Goal: Use online tool/utility: Utilize a website feature to perform a specific function

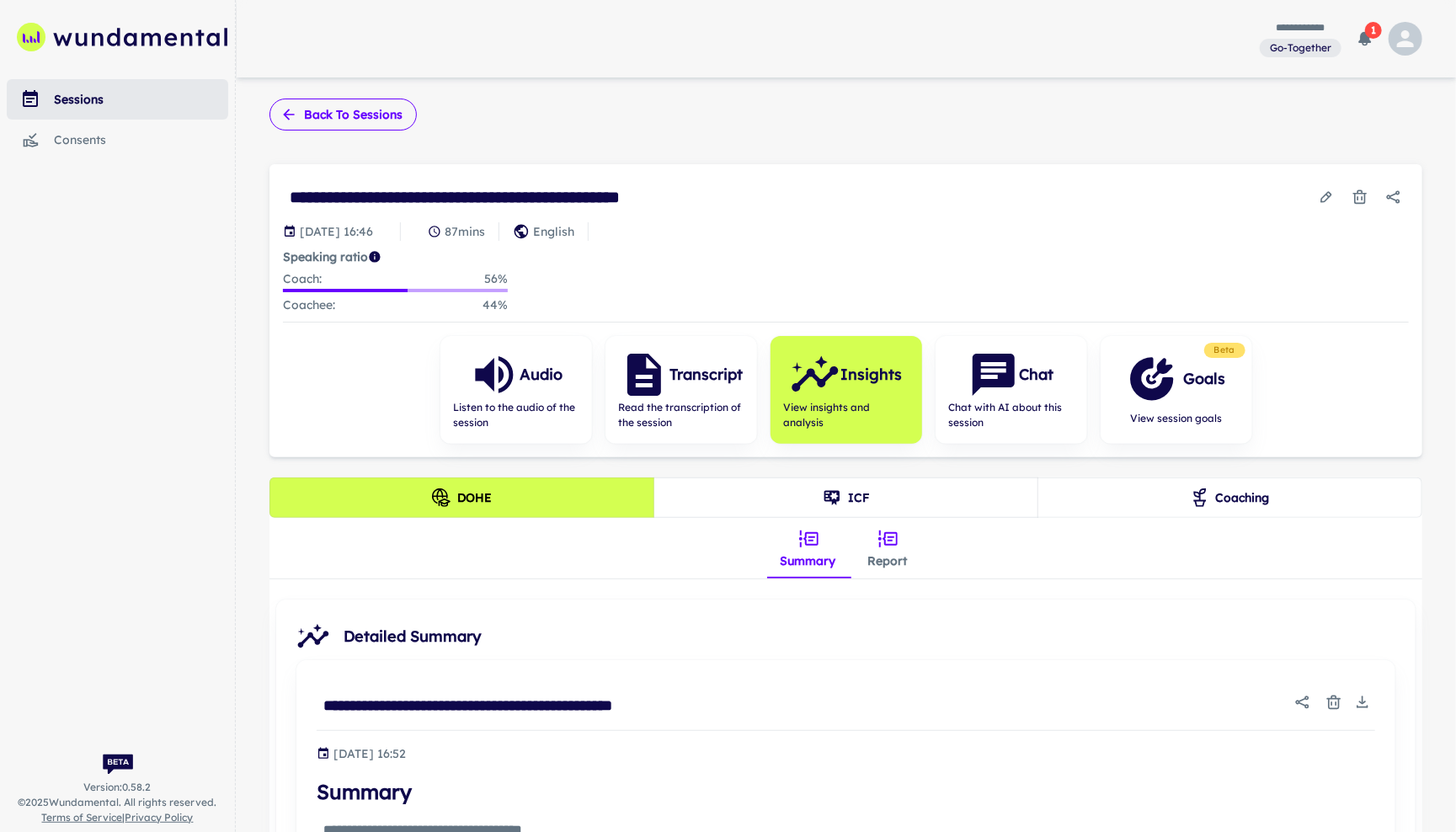
click at [297, 114] on icon "button" at bounding box center [289, 115] width 17 height 17
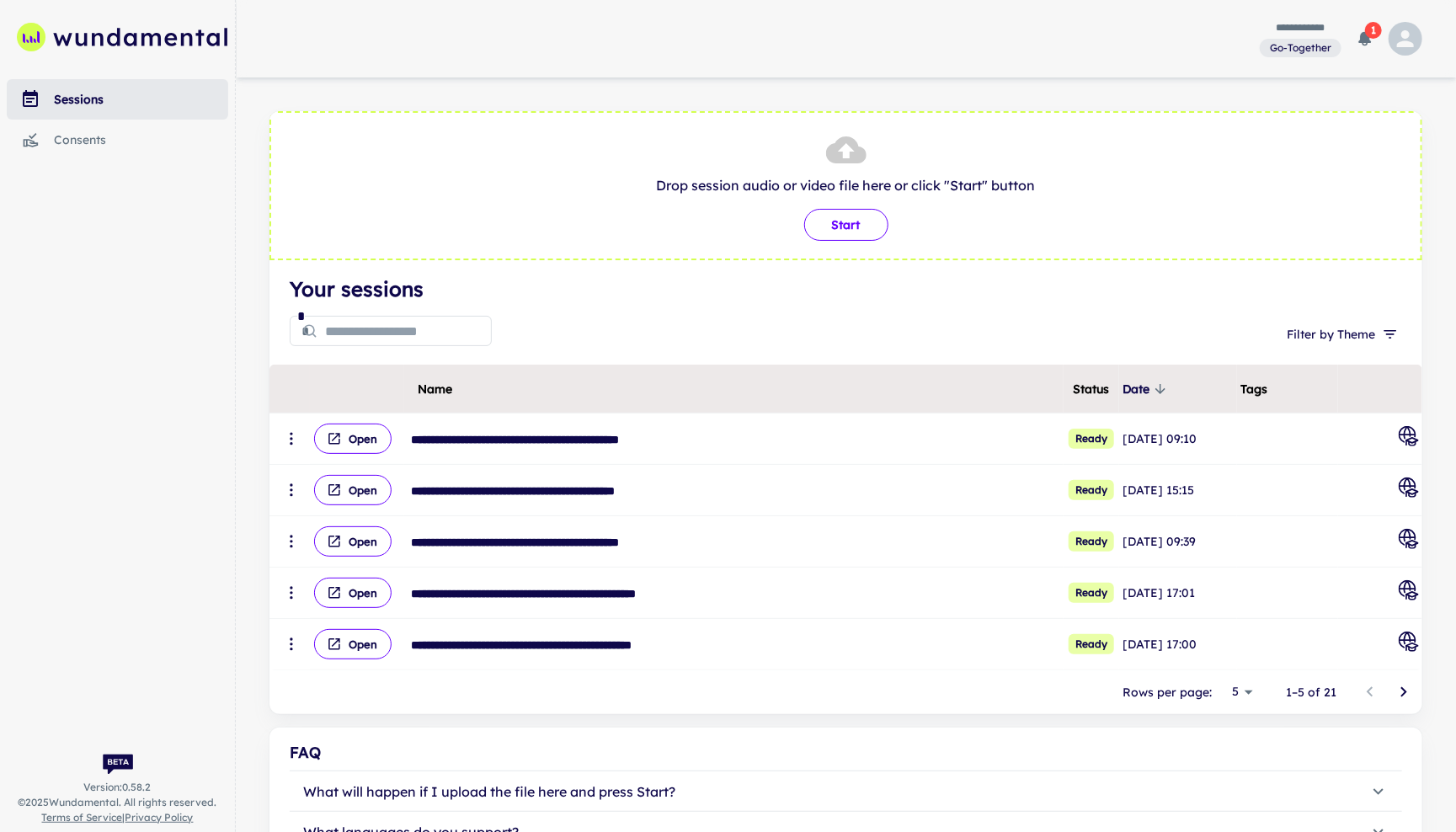
click at [845, 231] on button "Start" at bounding box center [847, 224] width 84 height 32
type input "**********"
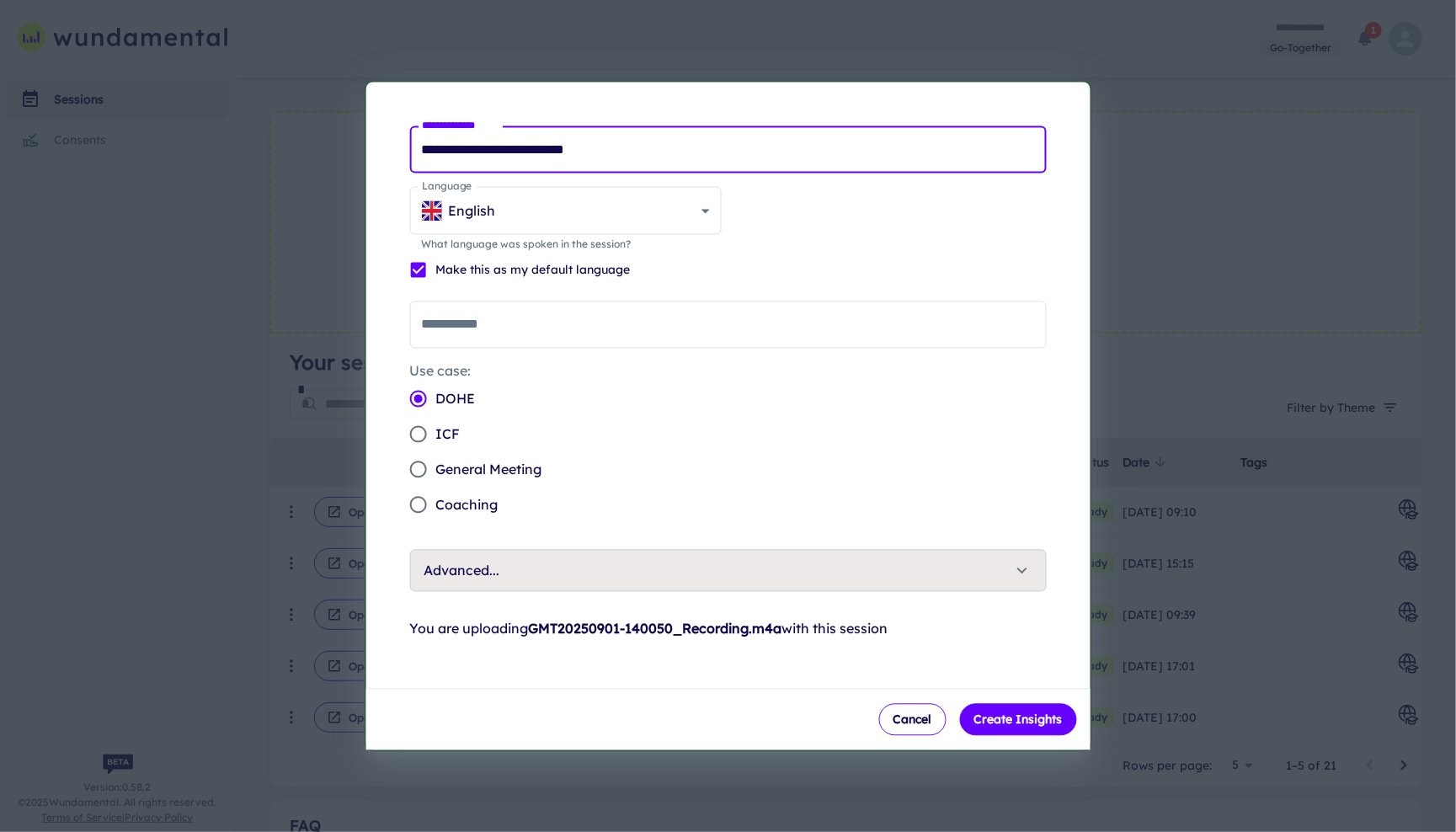
drag, startPoint x: 675, startPoint y: 141, endPoint x: 418, endPoint y: 141, distance: 257.0
click at [417, 141] on input "**********" at bounding box center [728, 150] width 638 height 47
click at [424, 139] on input "**********" at bounding box center [728, 150] width 638 height 47
type input "**********"
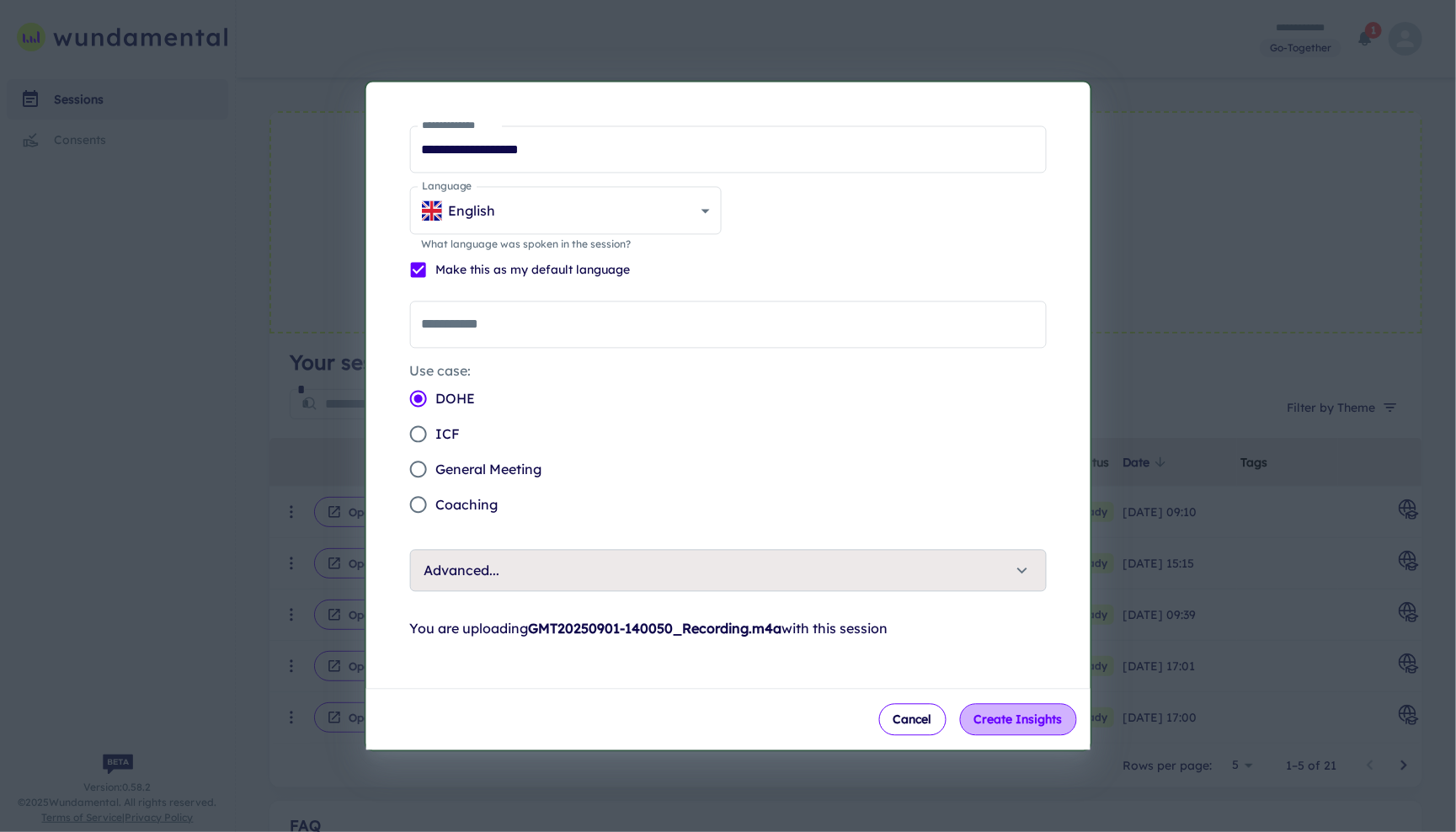
click at [1027, 730] on button "Create Insights" at bounding box center [1018, 719] width 117 height 32
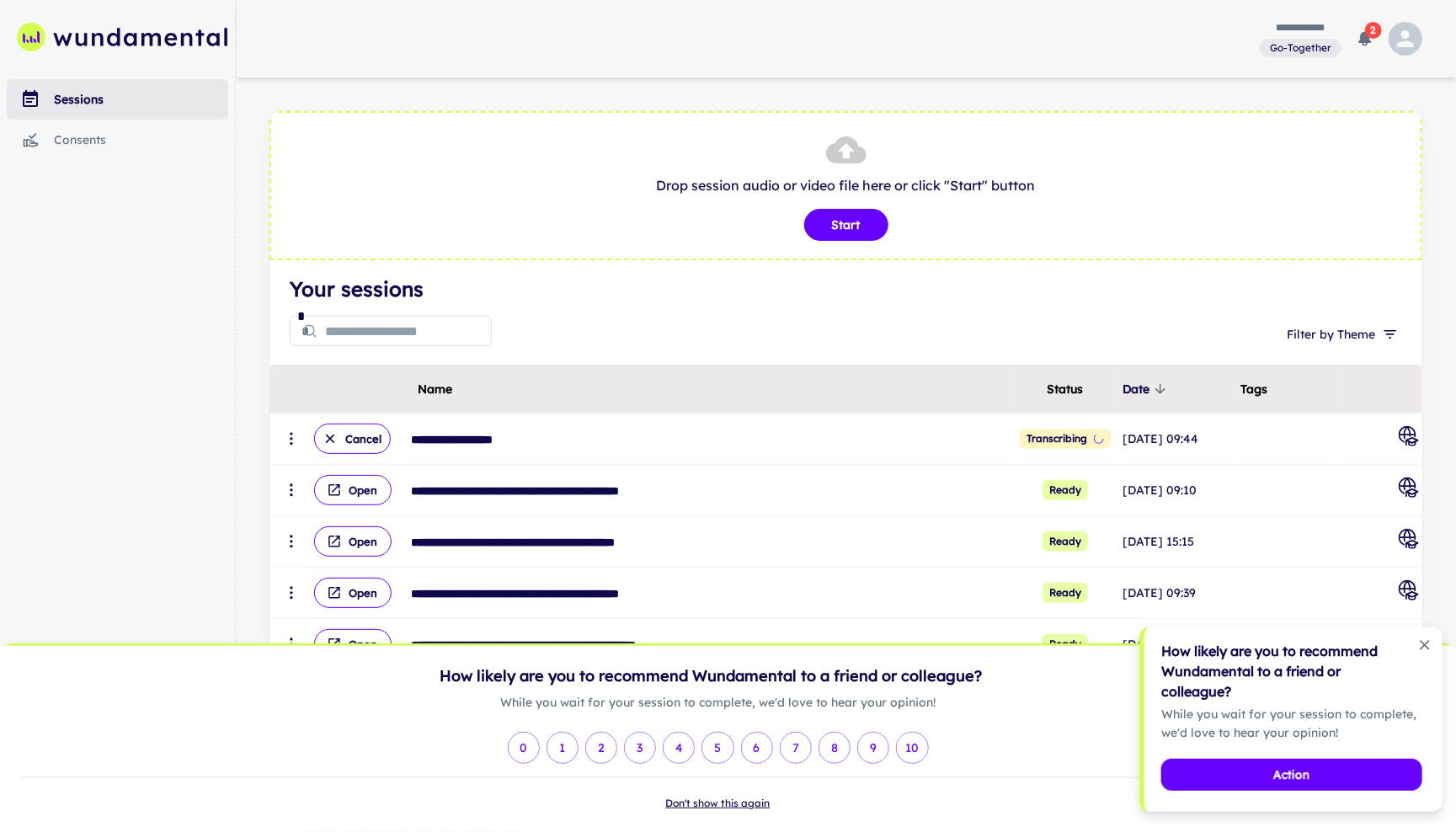
click at [731, 802] on button "Don't show this again" at bounding box center [718, 804] width 104 height 16
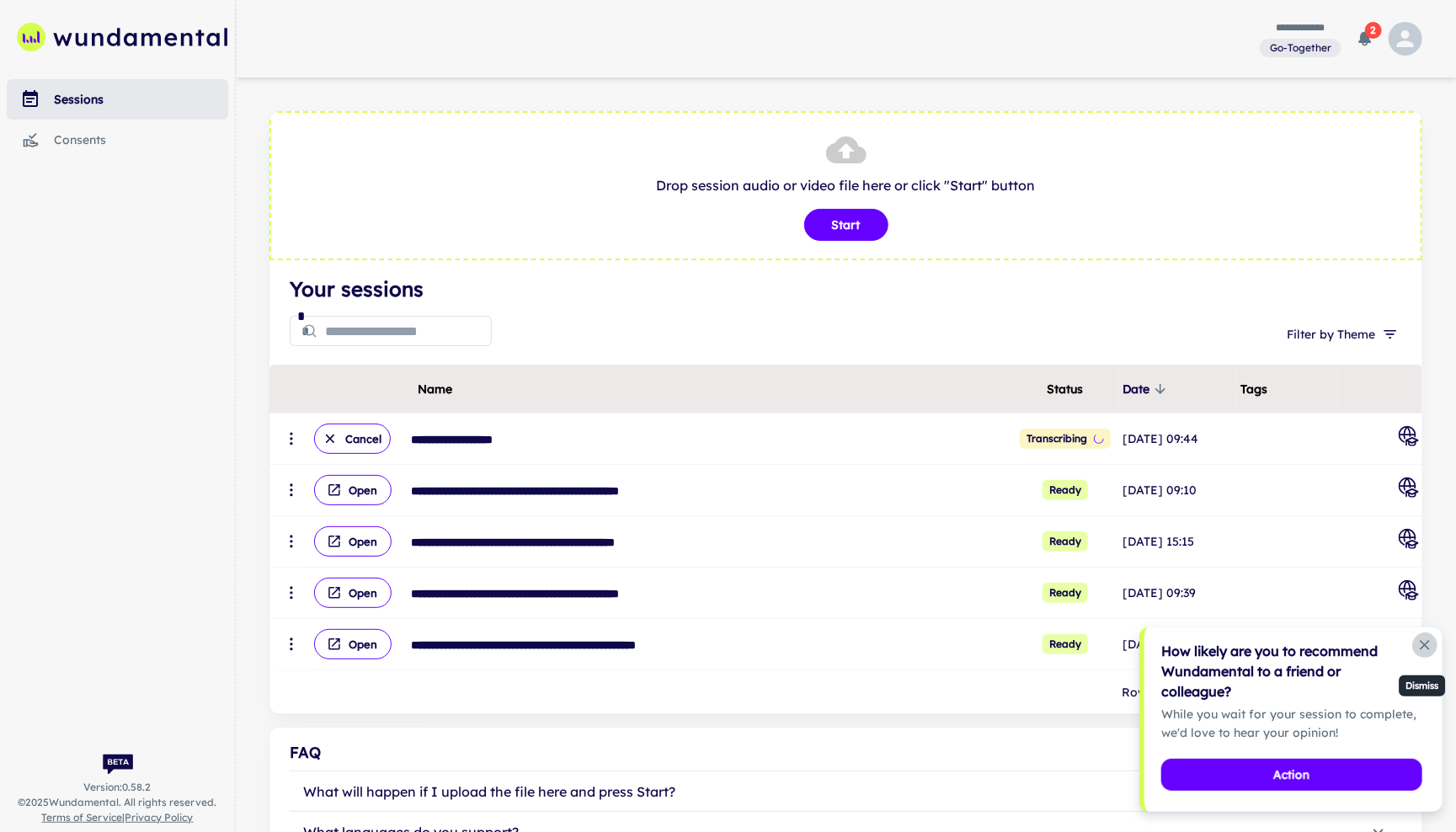
click at [1424, 649] on icon "Dismiss notification" at bounding box center [1425, 645] width 10 height 10
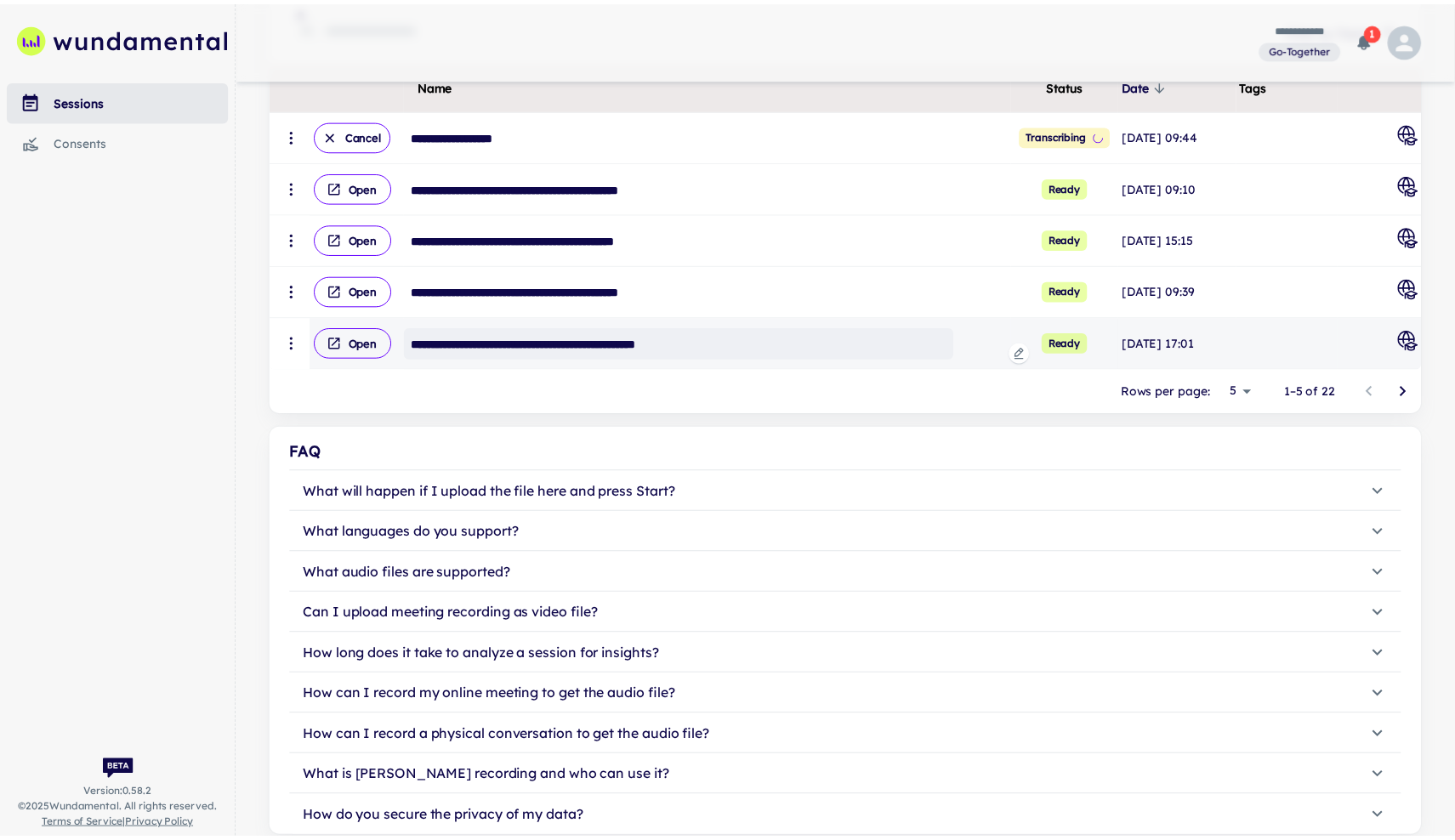
scroll to position [310, 0]
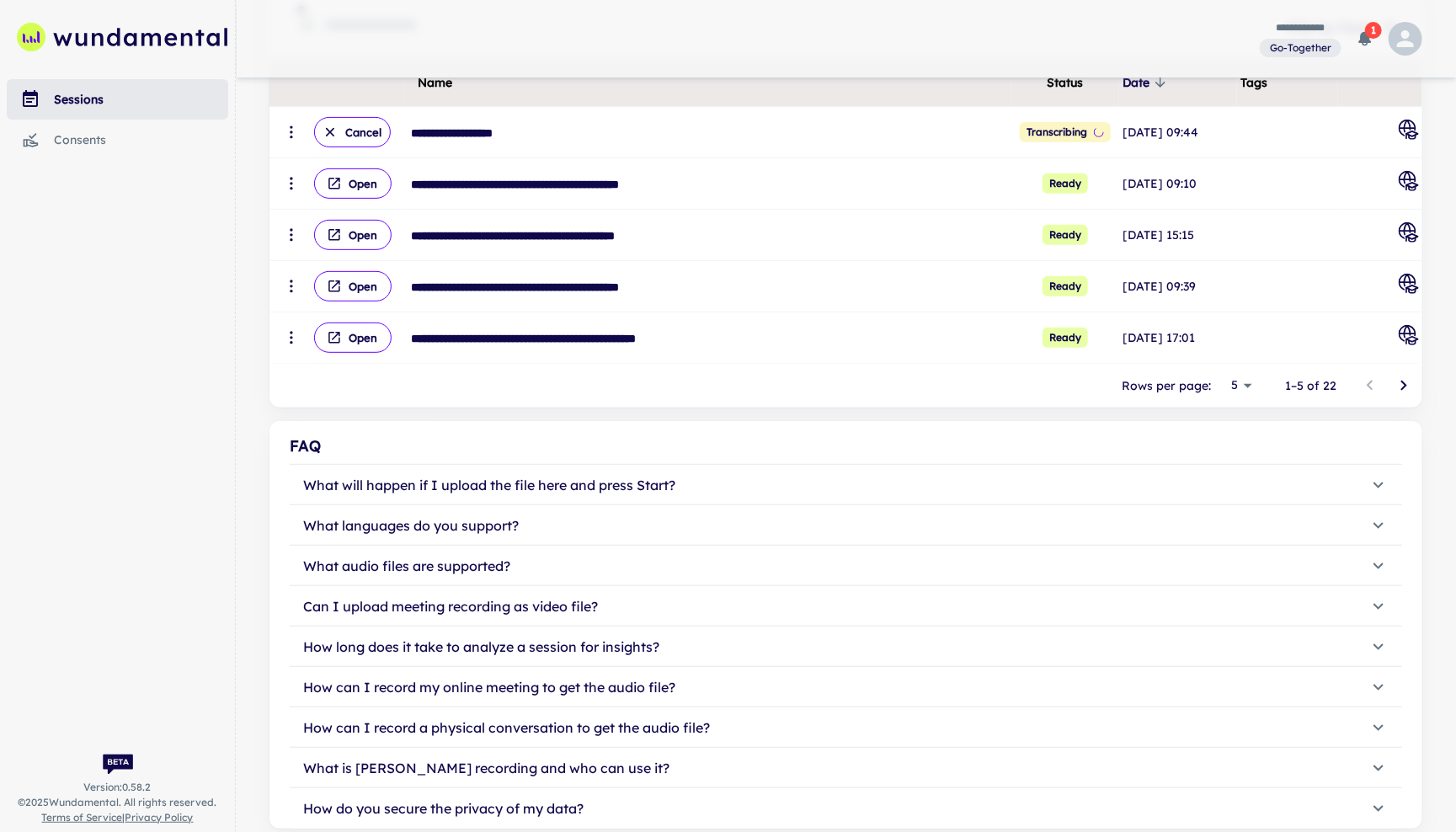
click at [1372, 36] on span "1" at bounding box center [1374, 30] width 17 height 17
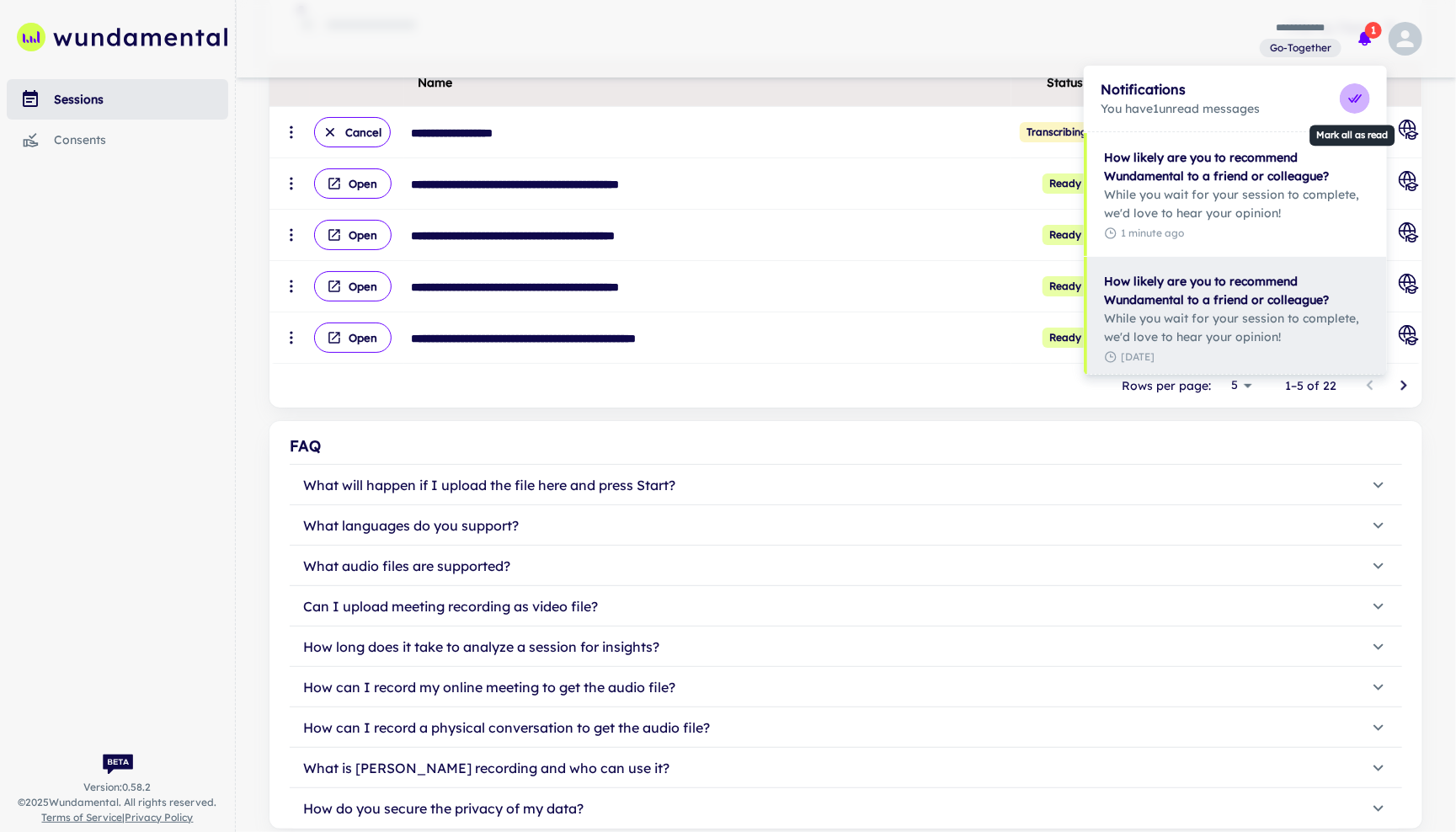
click at [1358, 102] on icon "Mark all as read" at bounding box center [1355, 99] width 17 height 17
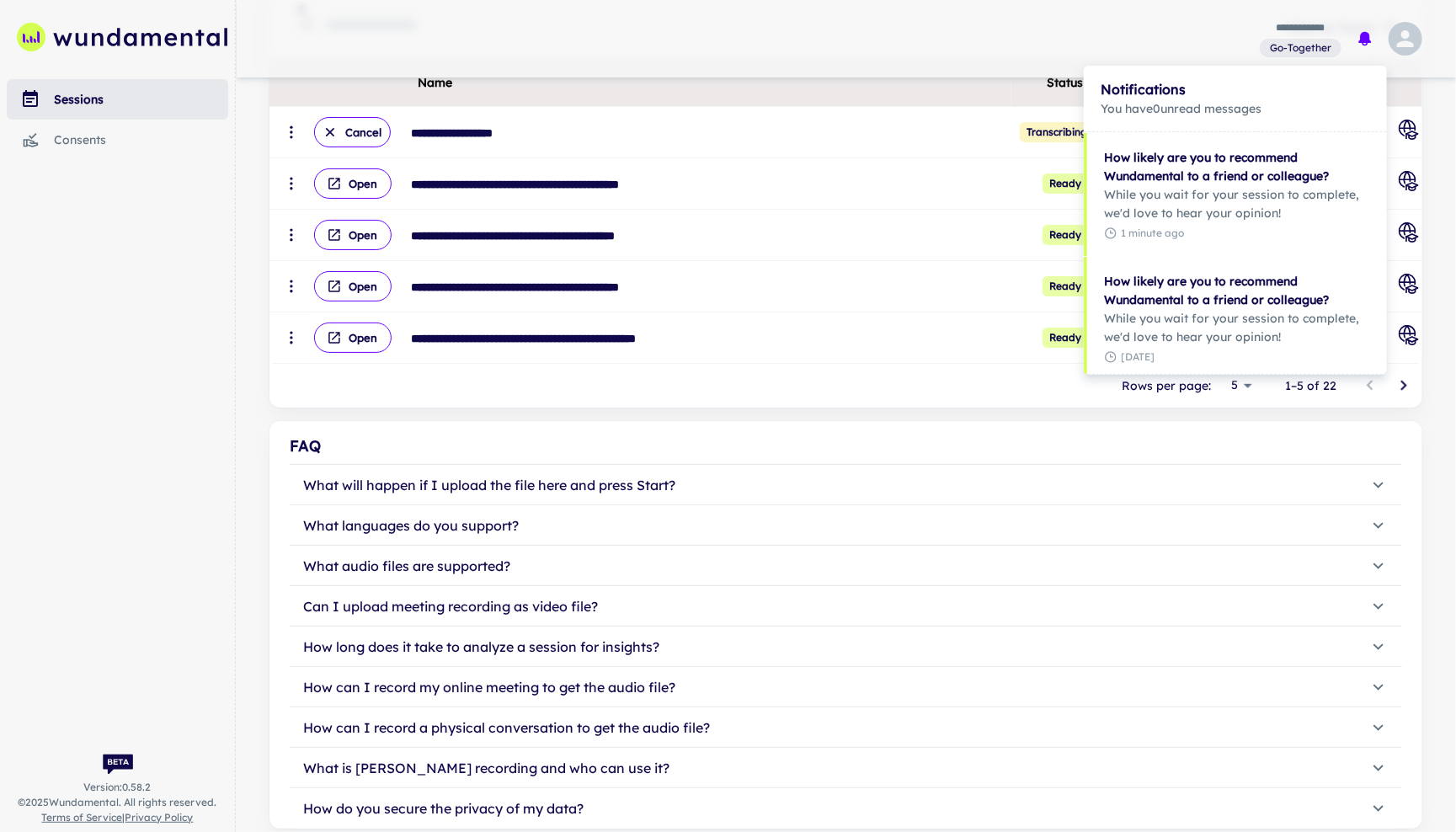
click at [1185, 40] on div at bounding box center [728, 416] width 1456 height 832
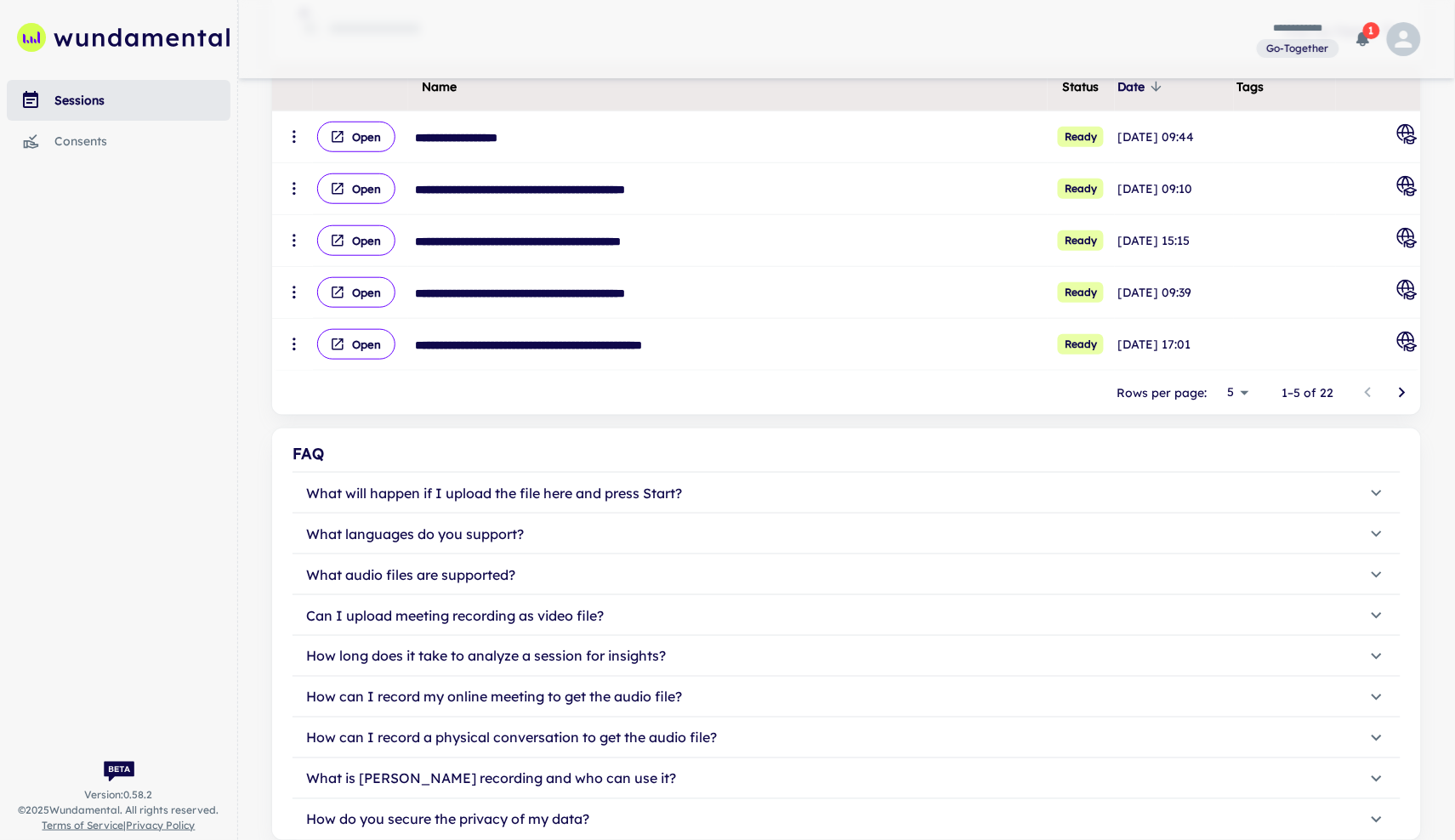
scroll to position [201, 0]
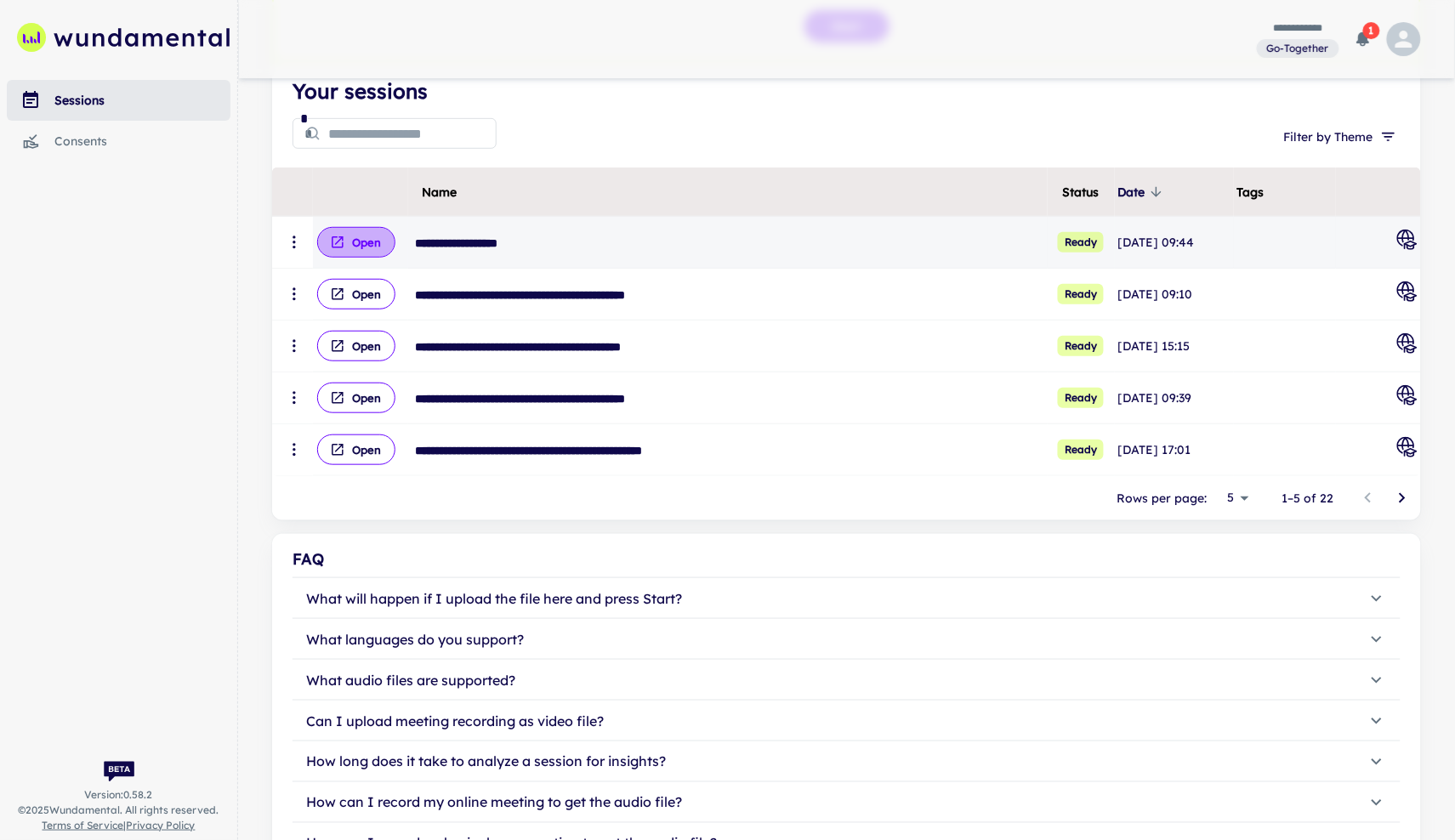
click at [366, 243] on button "Open" at bounding box center [357, 242] width 78 height 30
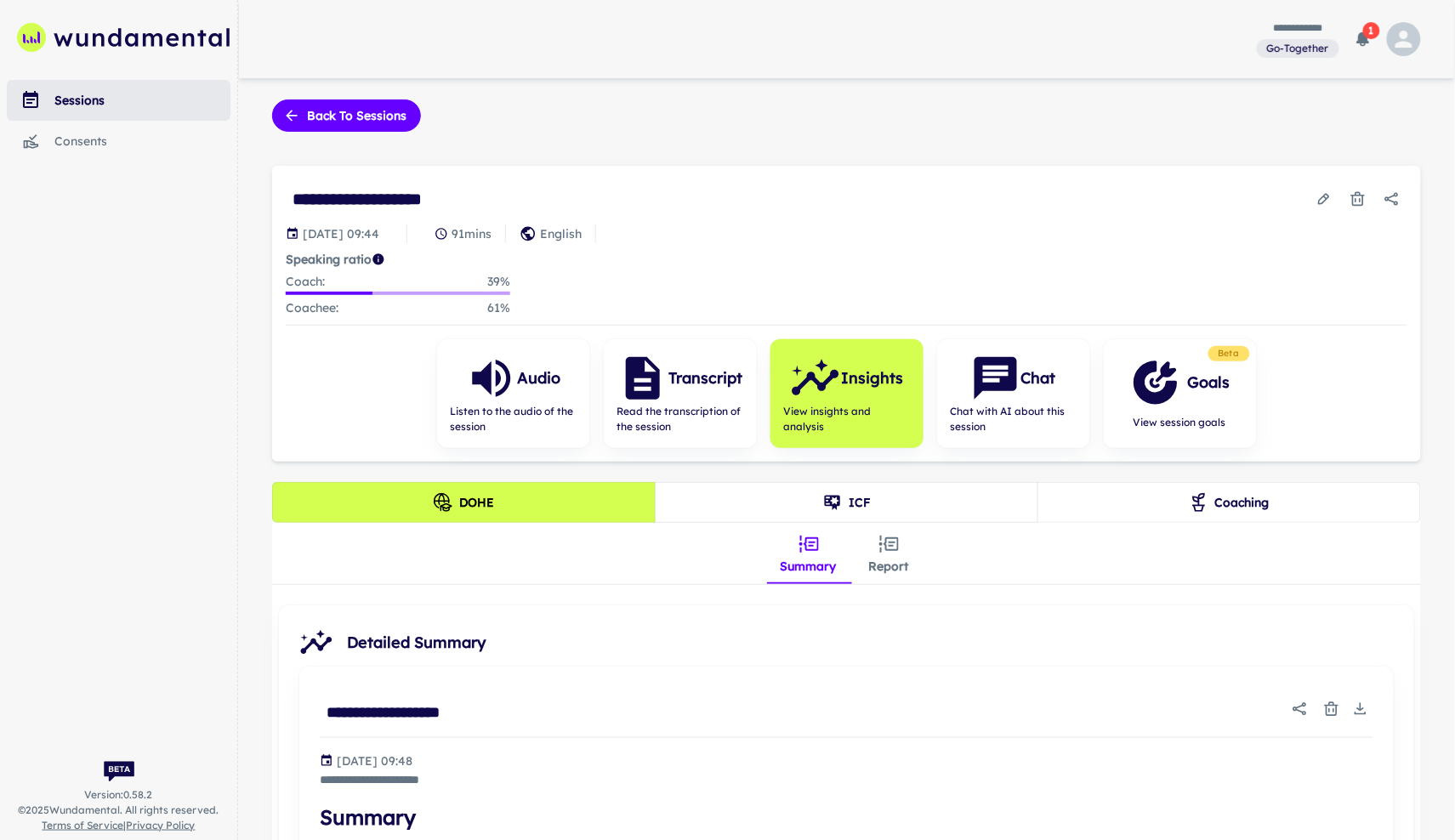
click at [1254, 513] on button "Coaching" at bounding box center [1229, 502] width 384 height 41
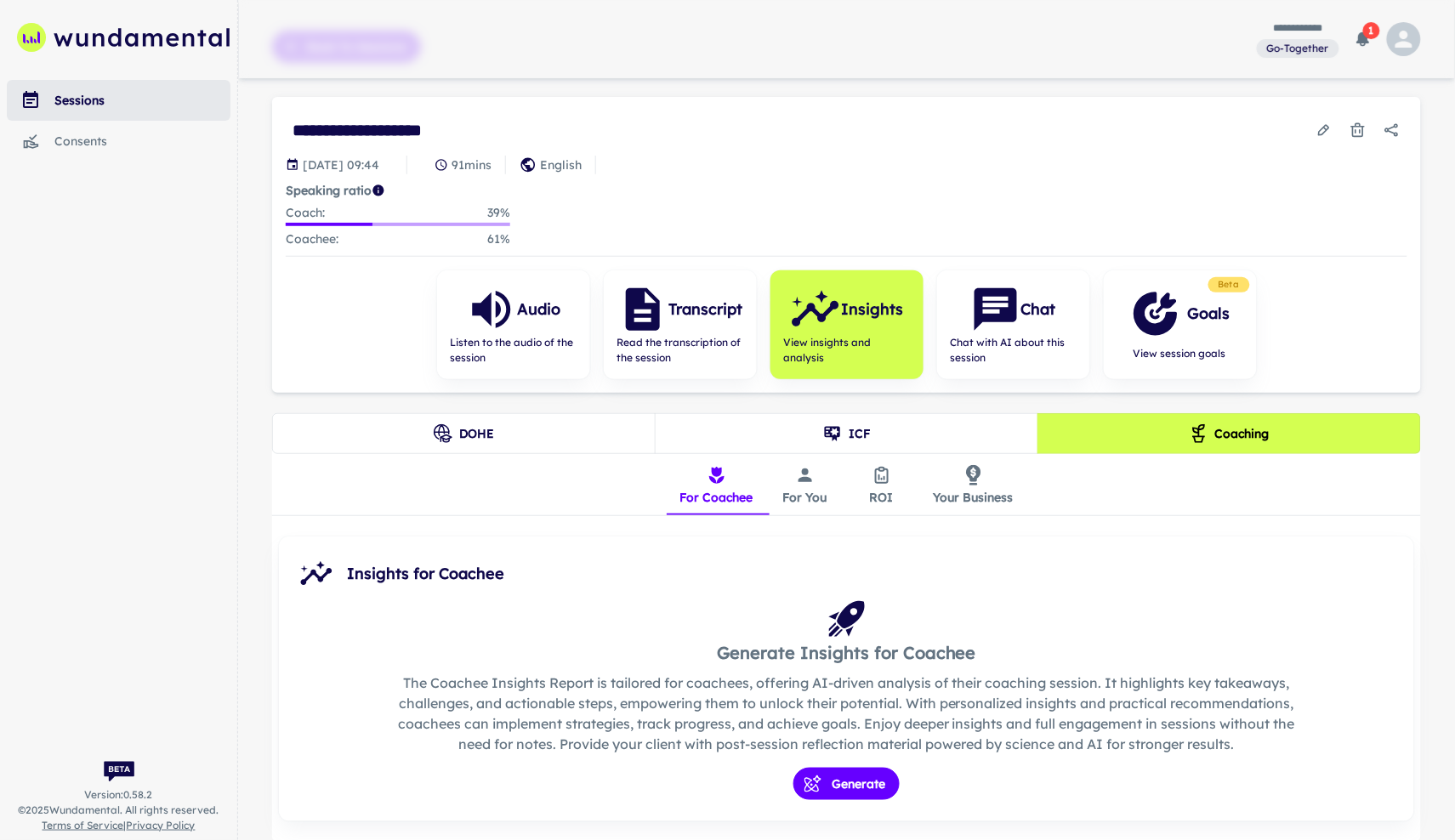
scroll to position [72, 0]
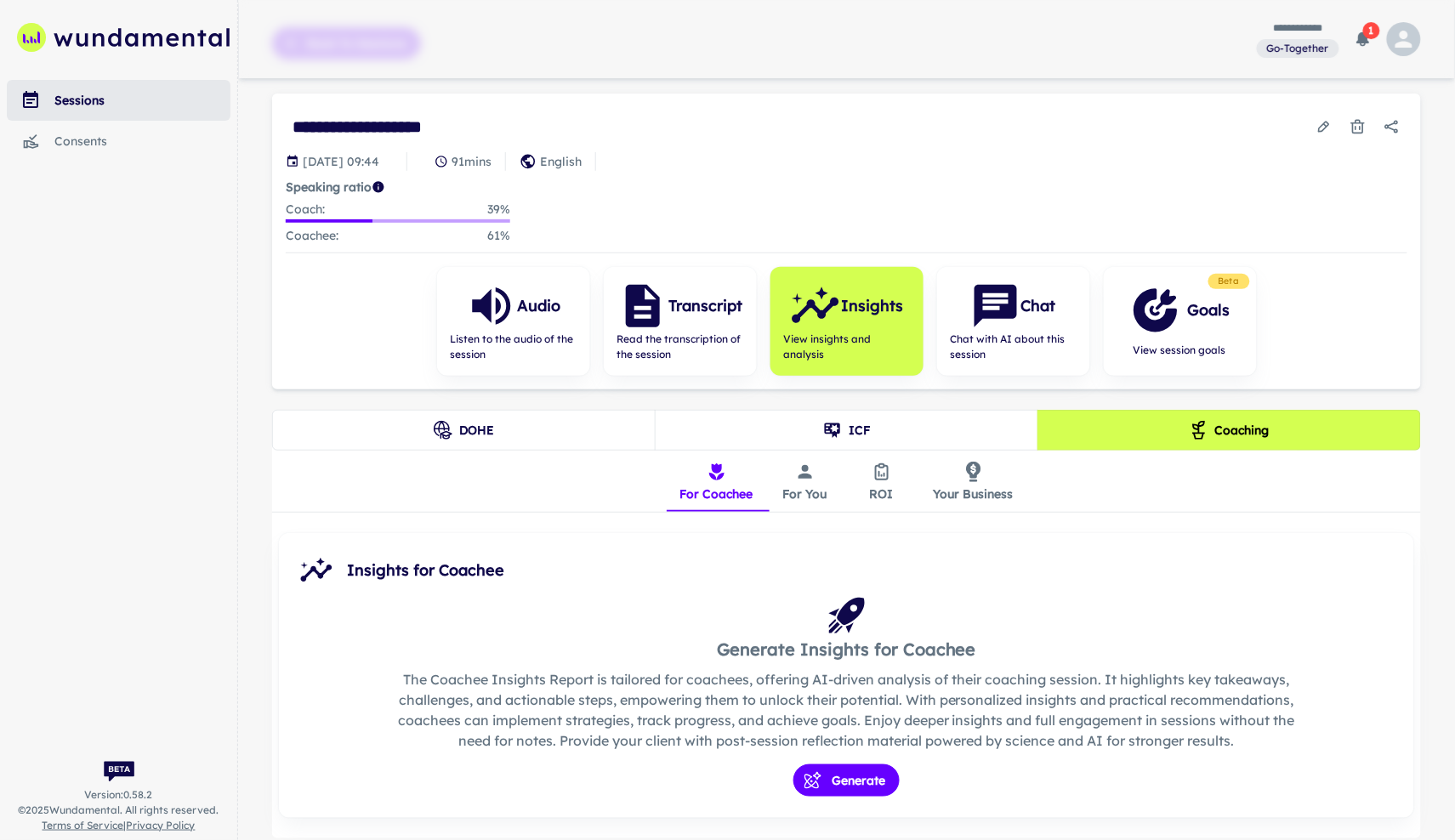
click at [811, 478] on icon "insights tabs" at bounding box center [805, 472] width 14 height 14
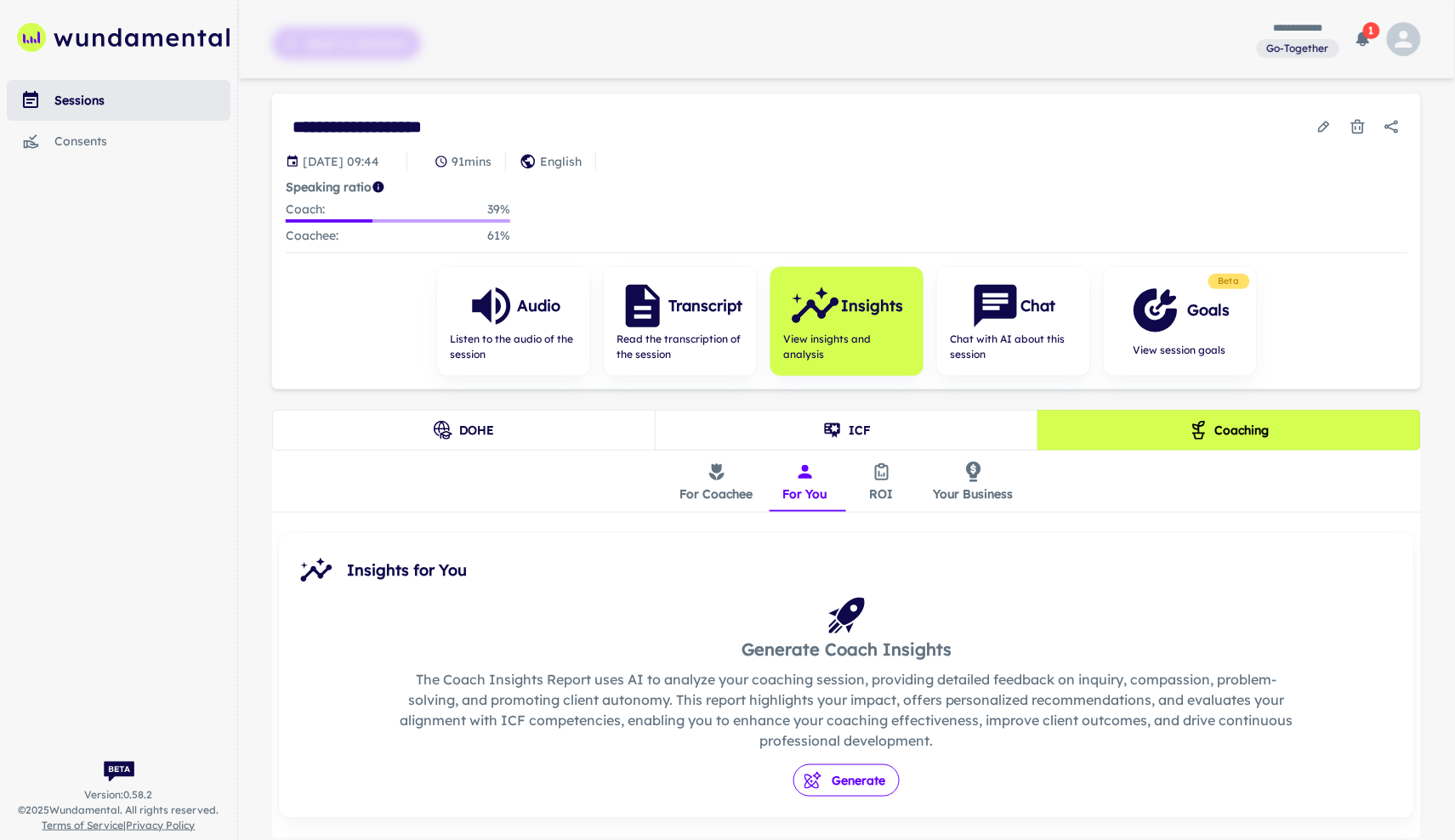
click at [865, 781] on button "Generate" at bounding box center [846, 780] width 106 height 32
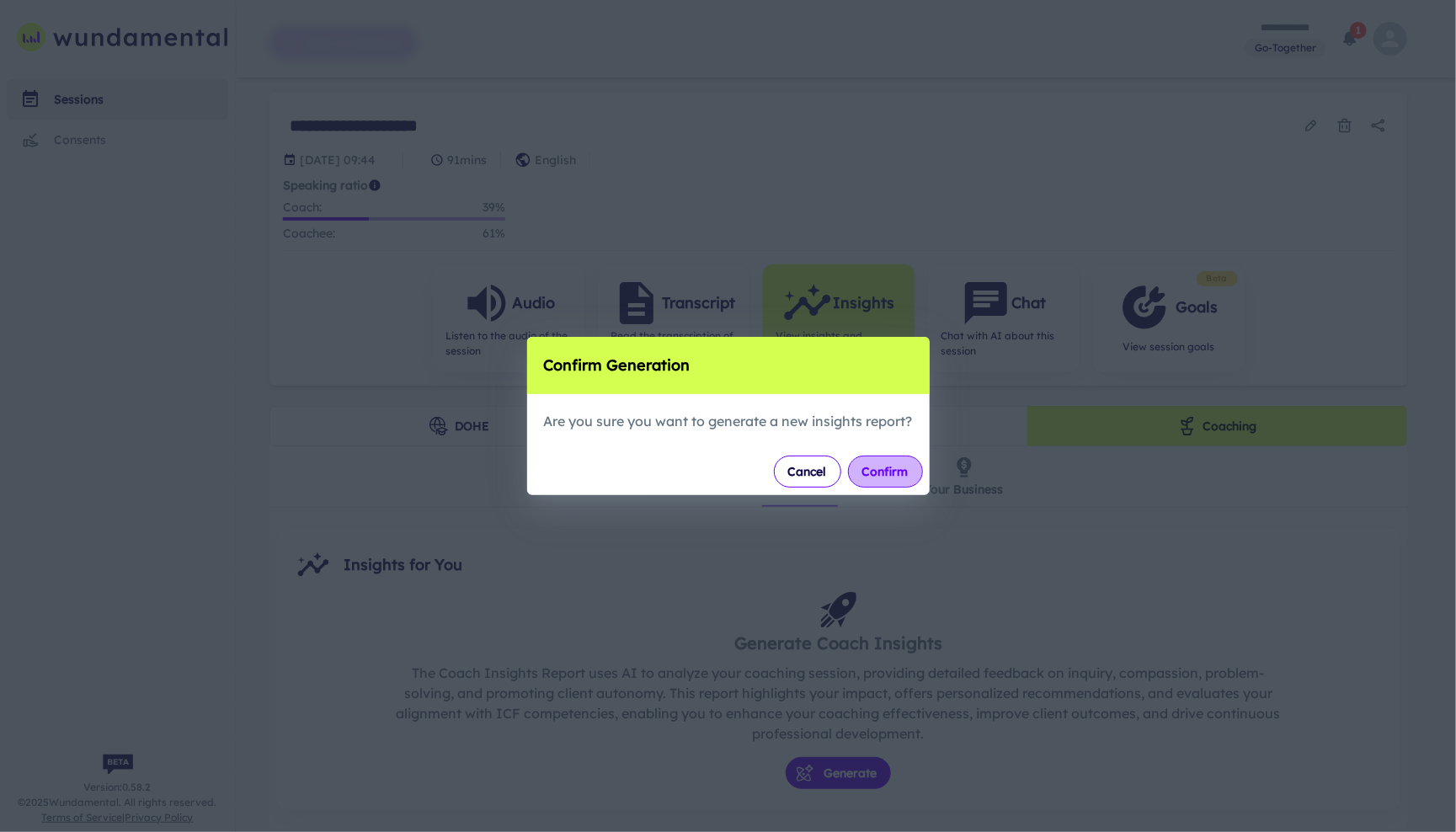
click at [900, 475] on button "Confirm" at bounding box center [885, 471] width 75 height 32
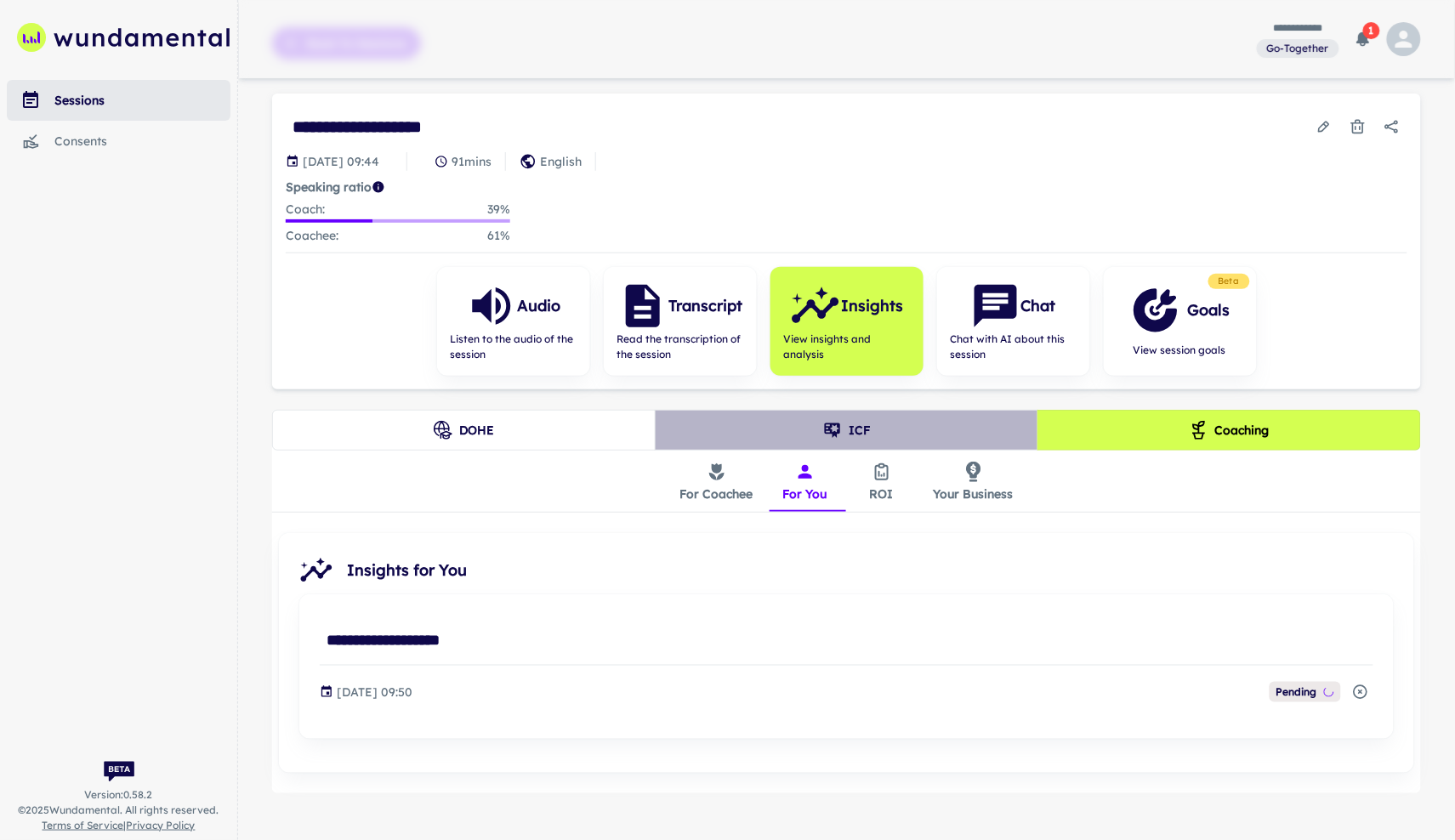
click at [769, 438] on button "ICF" at bounding box center [846, 430] width 384 height 41
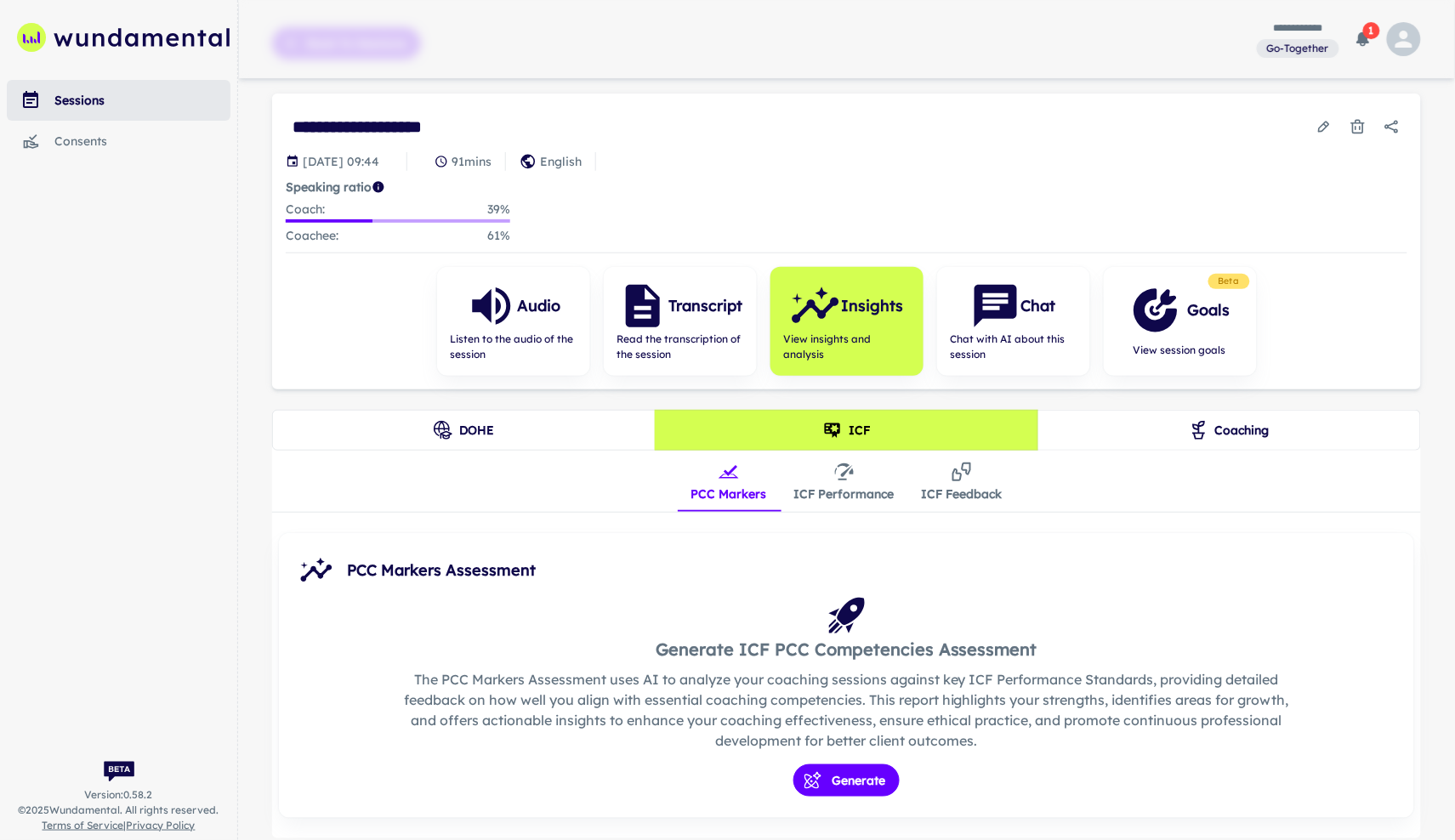
click at [840, 496] on button "ICF Performance" at bounding box center [844, 481] width 128 height 61
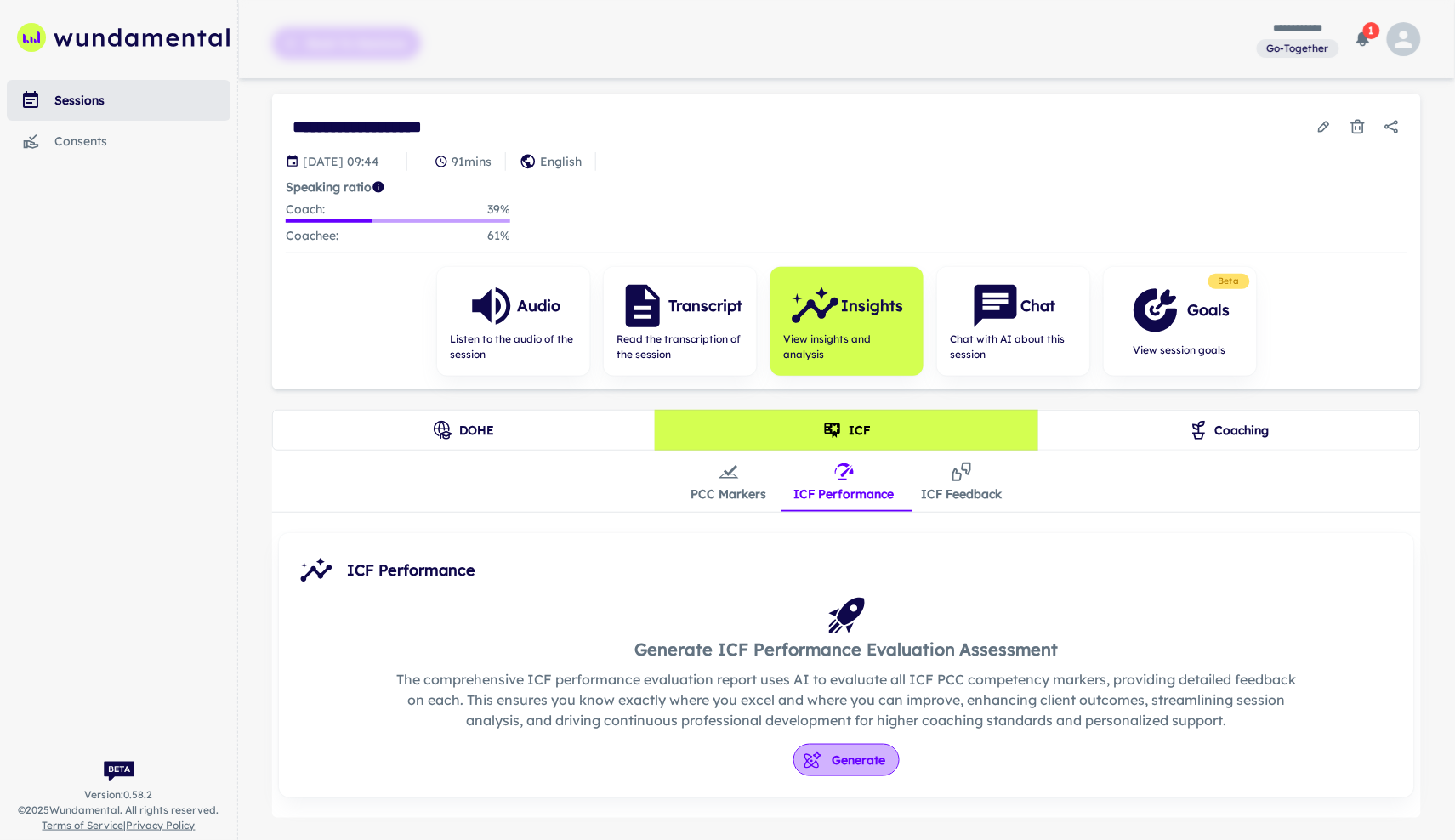
click at [862, 769] on button "Generate" at bounding box center [846, 759] width 106 height 32
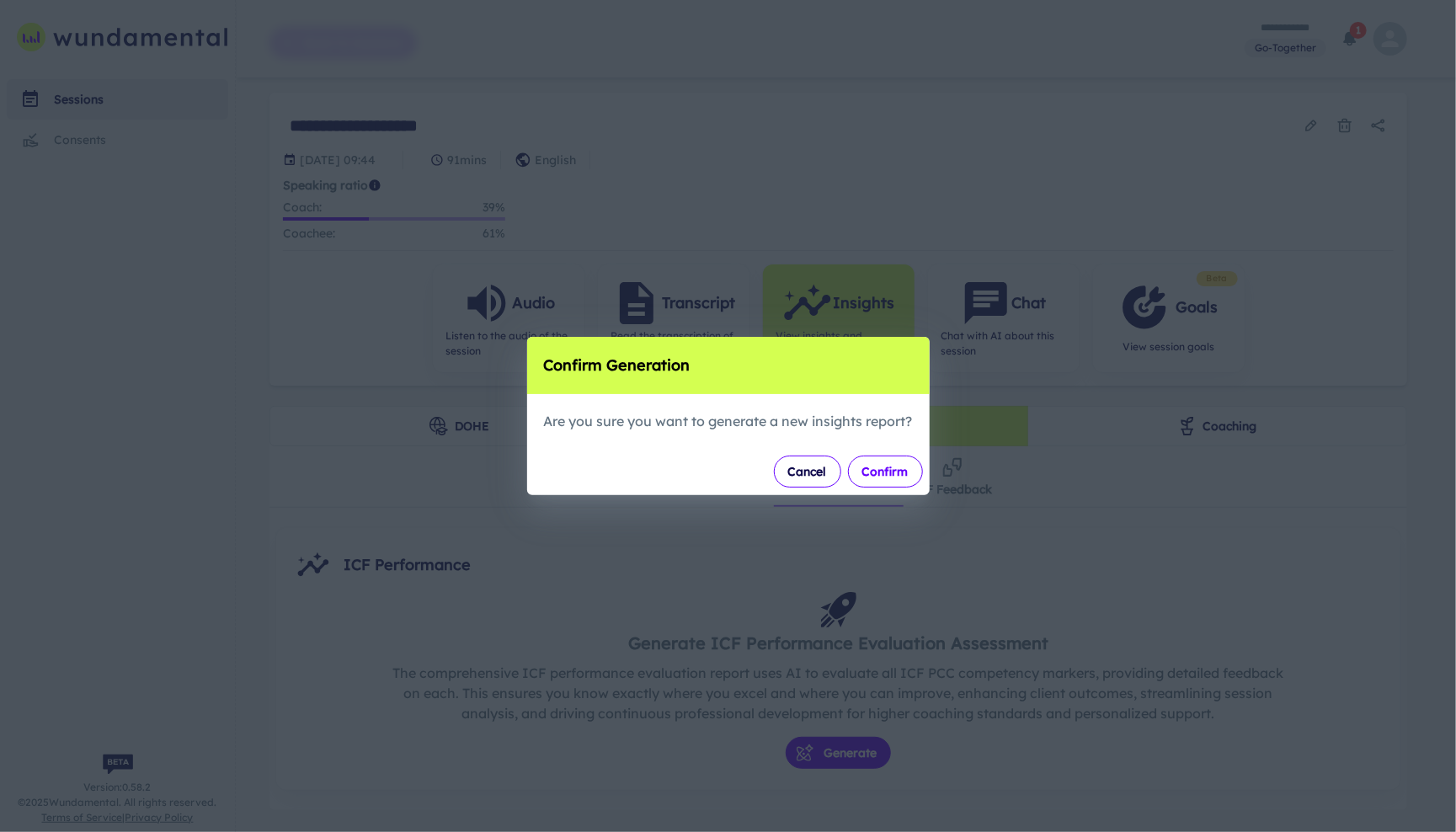
click at [897, 477] on button "Confirm" at bounding box center [885, 471] width 75 height 32
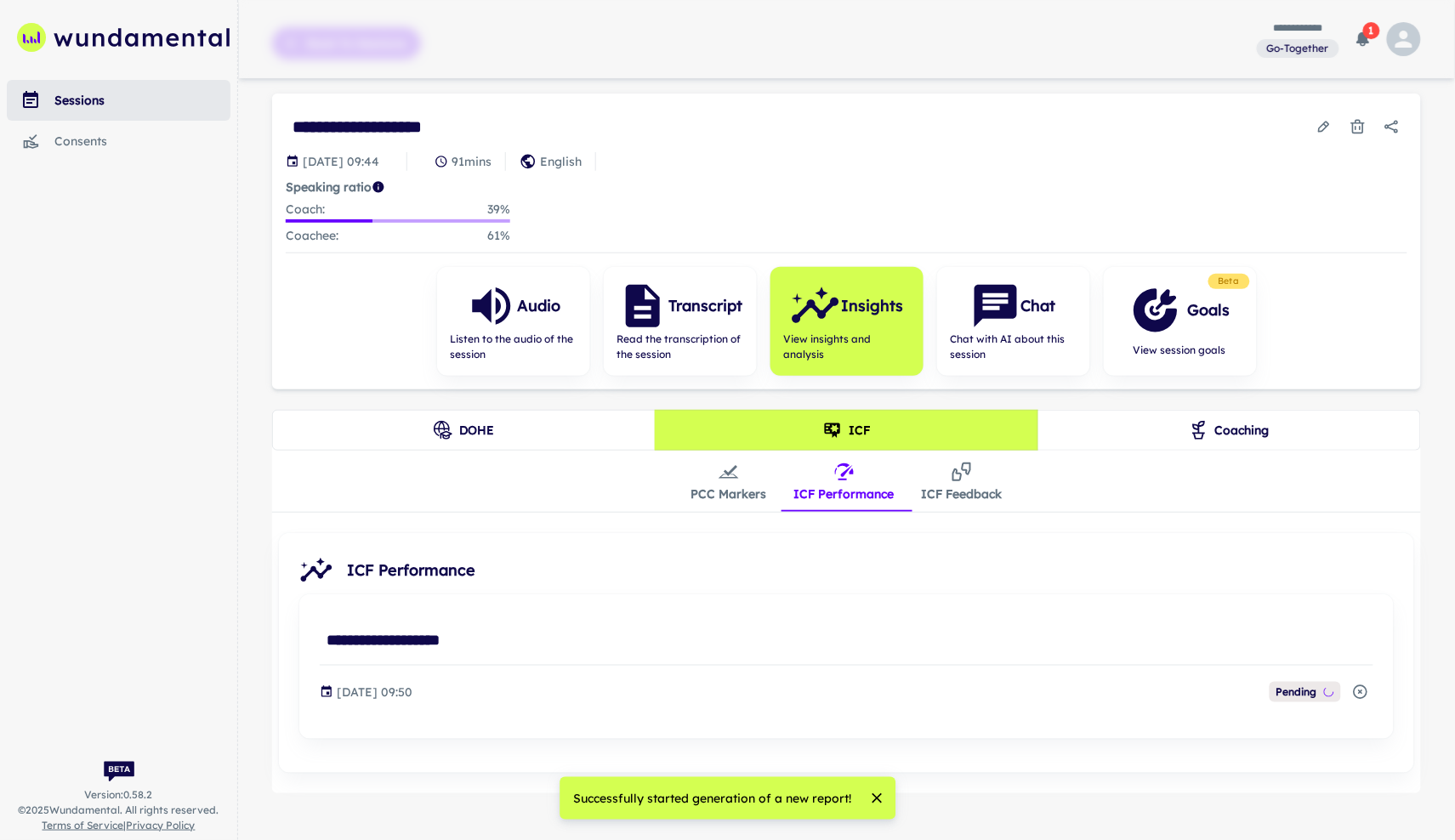
click at [1118, 423] on button "Coaching" at bounding box center [1229, 430] width 384 height 41
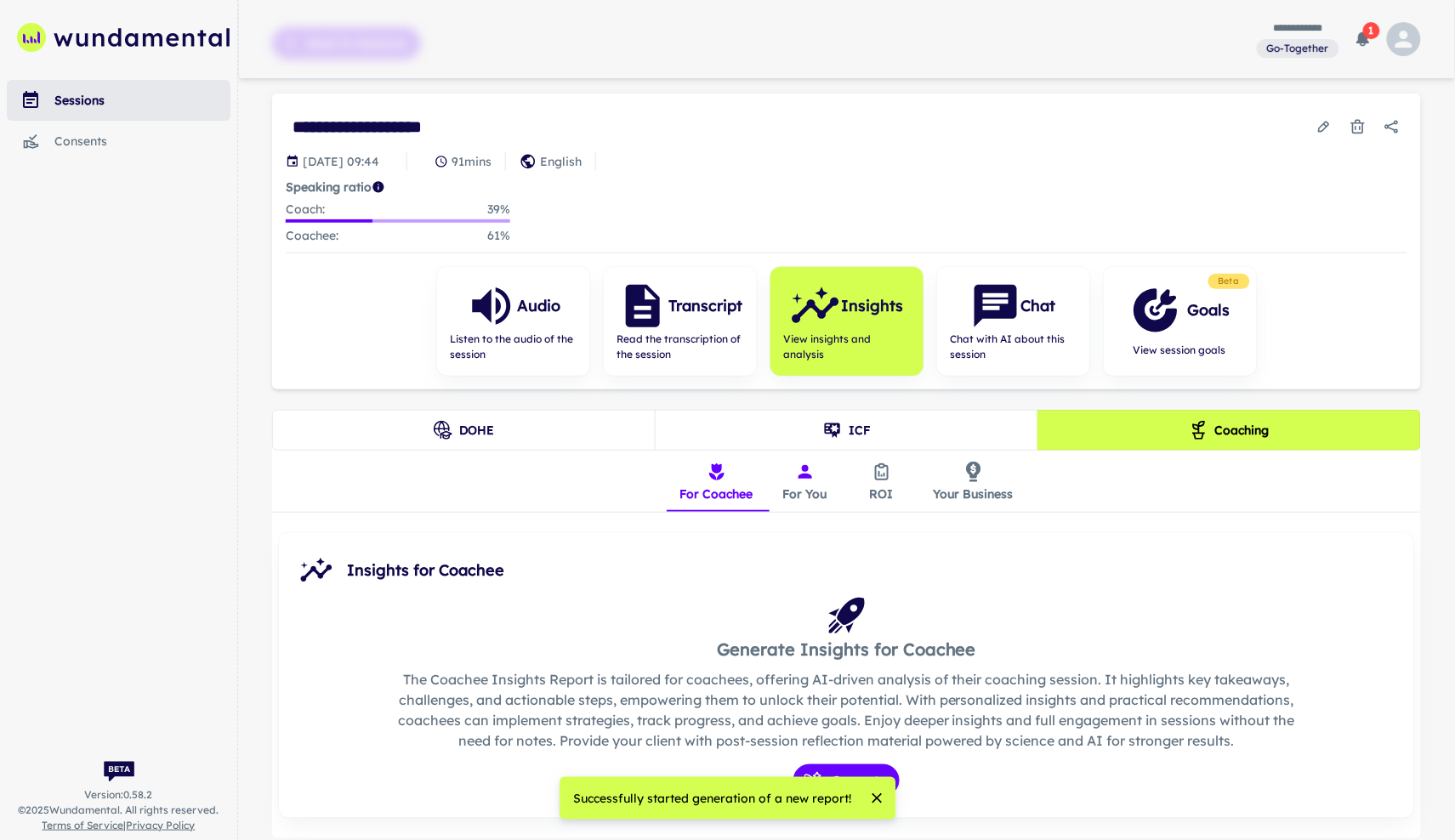
click at [807, 502] on button "For You" at bounding box center [805, 481] width 77 height 61
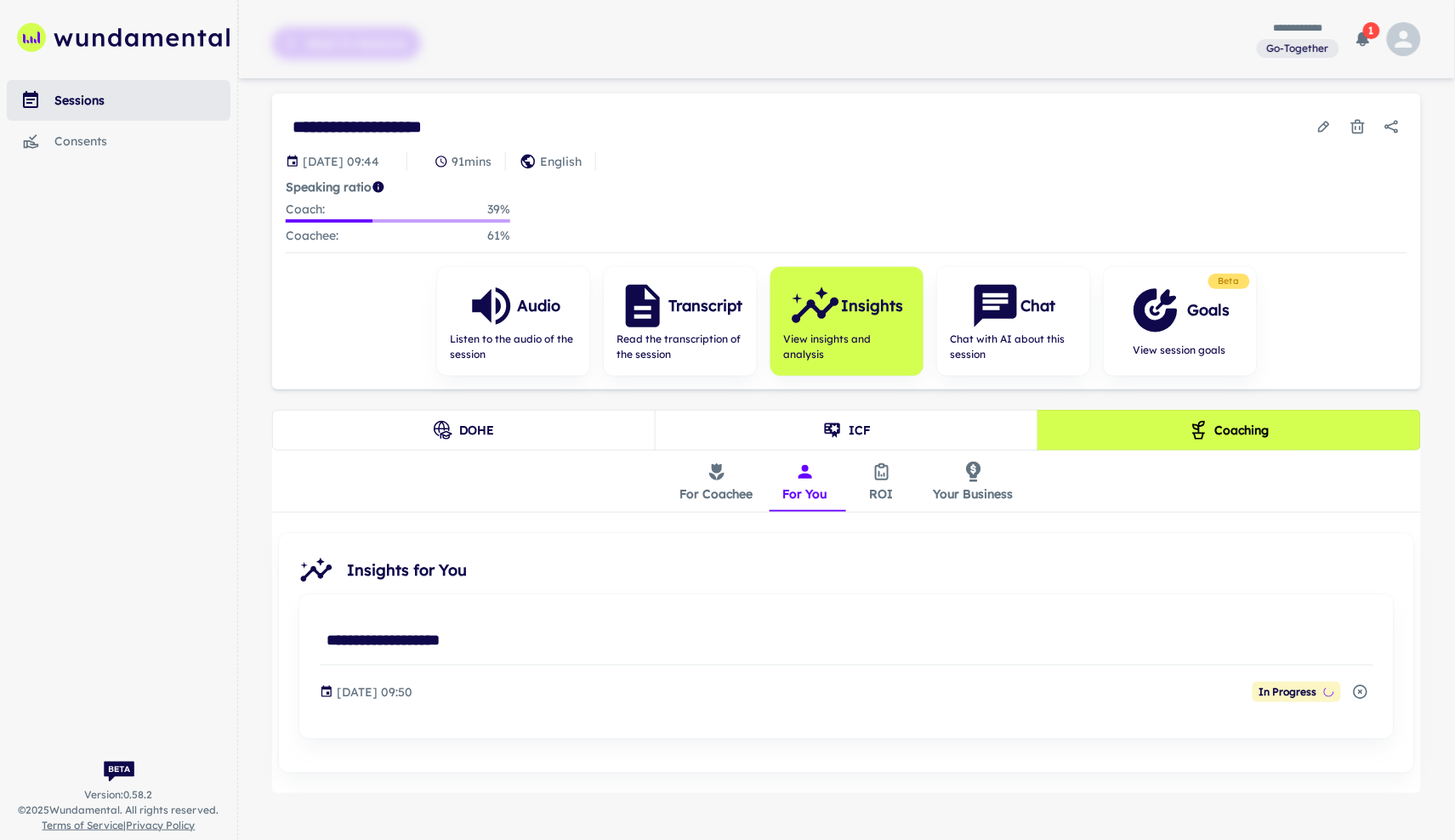
scroll to position [103, 0]
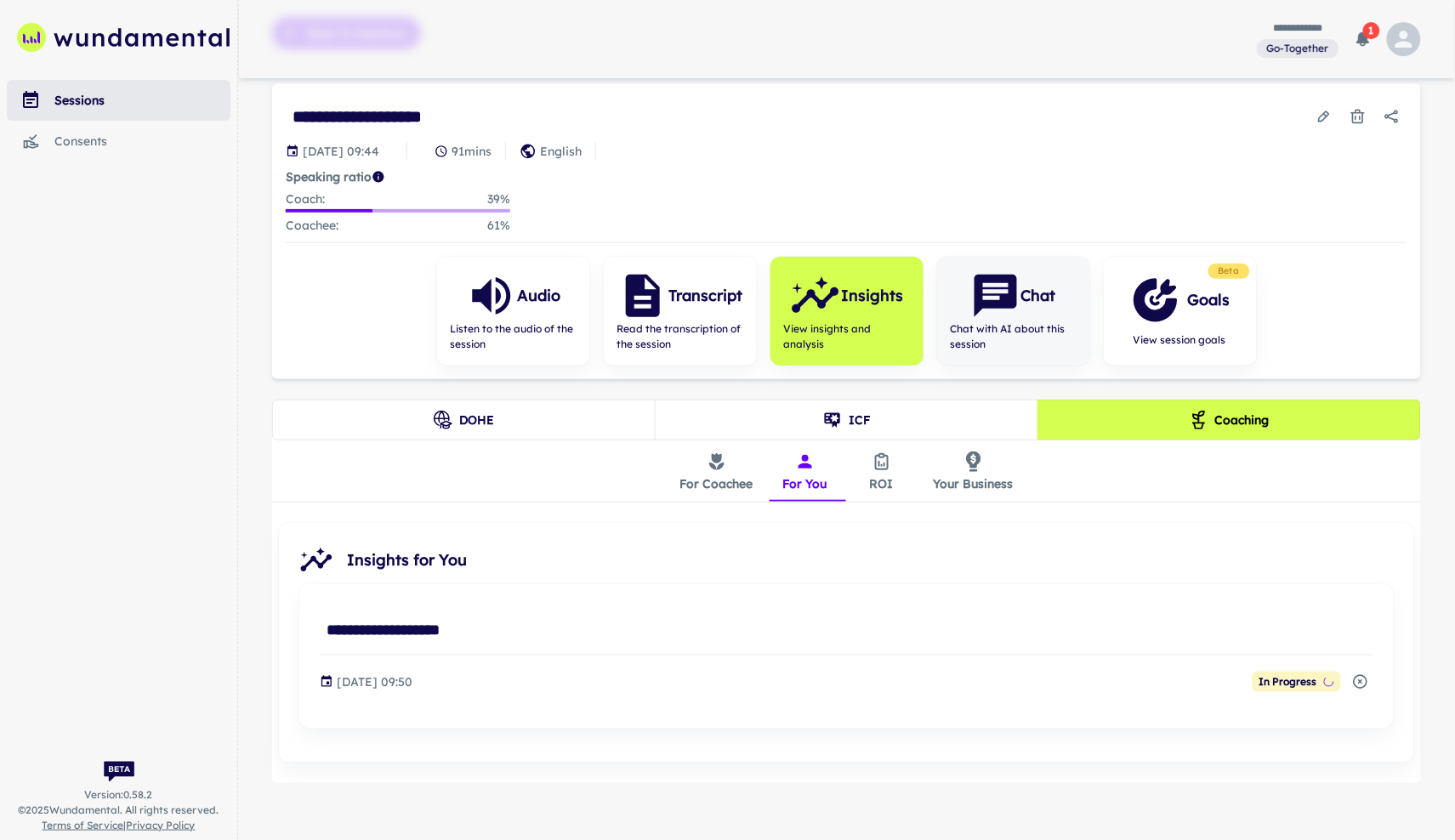
click at [1001, 357] on div "Chat Chat with AI about this session" at bounding box center [1013, 310] width 153 height 109
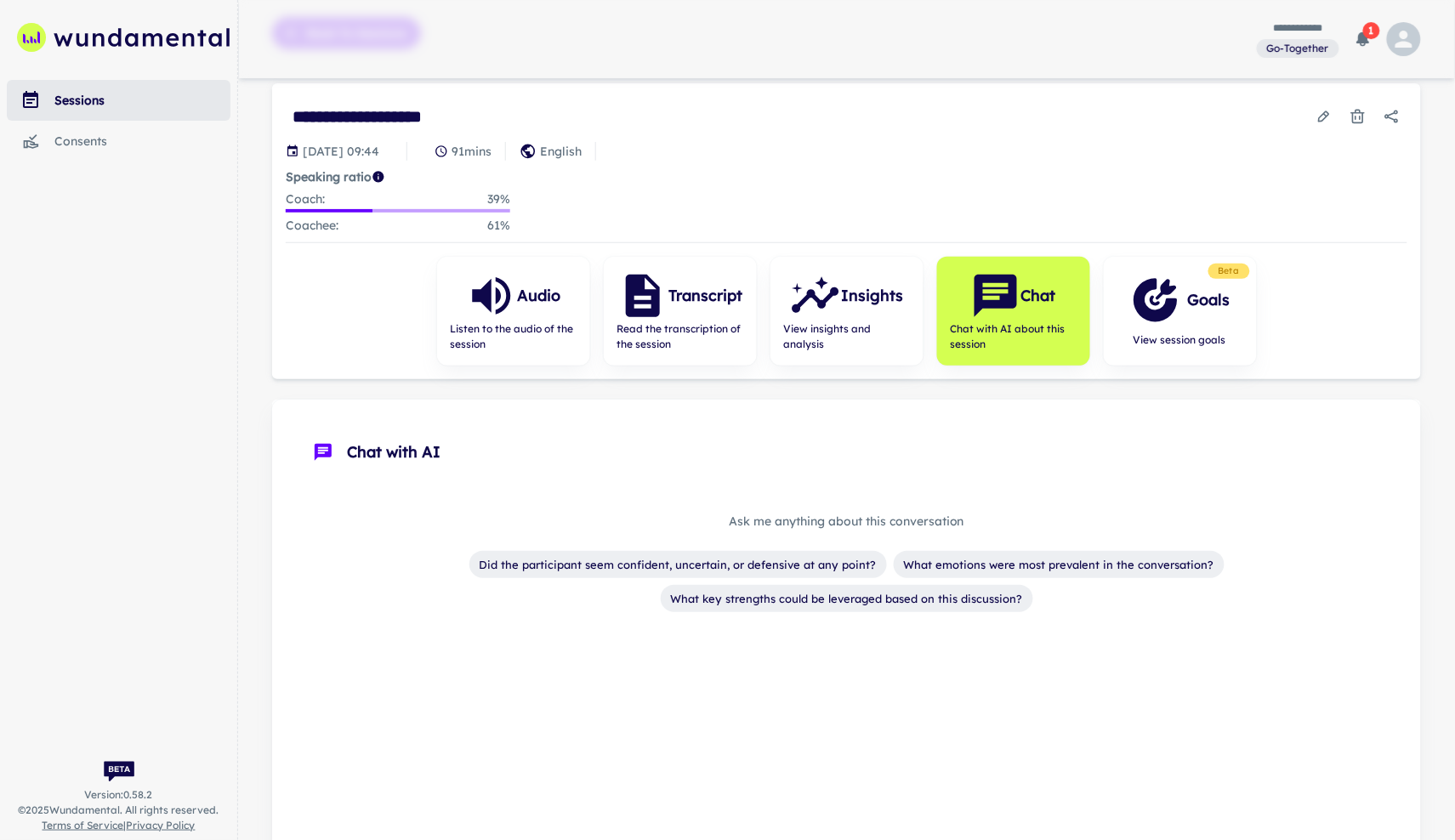
scroll to position [245, 0]
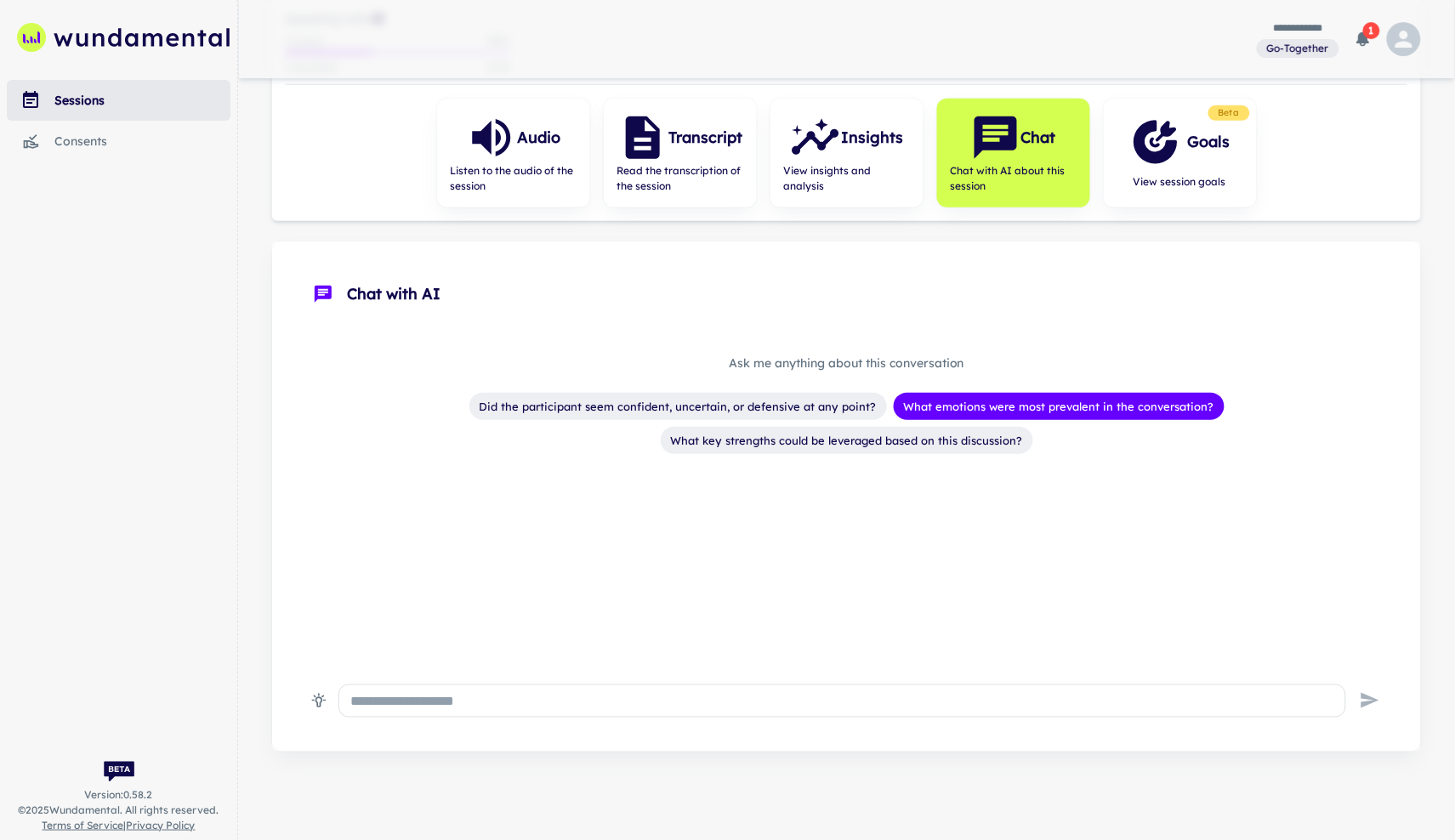
click at [1074, 404] on span "What emotions were most prevalent in the conversation?" at bounding box center [1058, 407] width 330 height 17
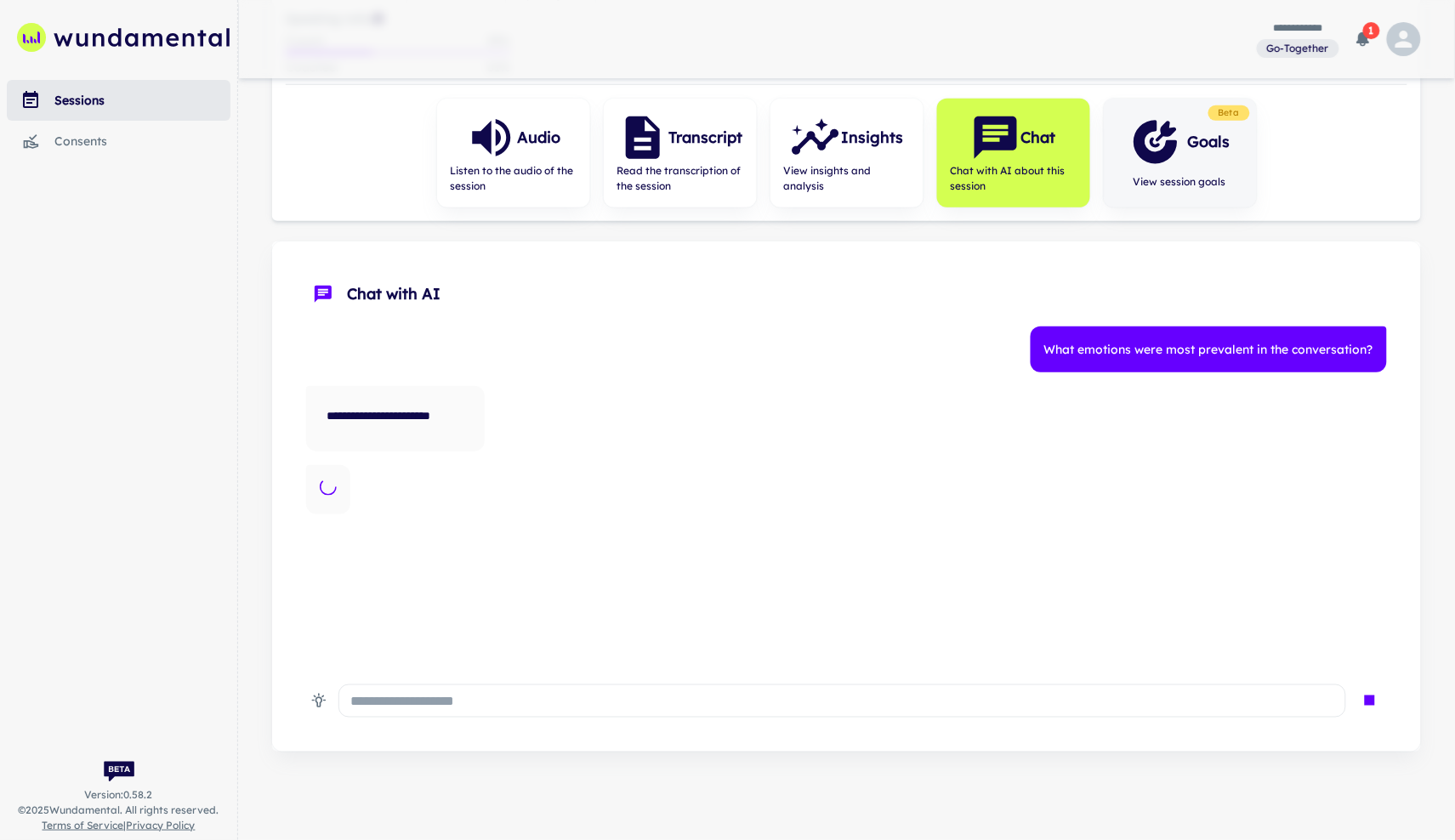
click at [1219, 157] on div "Goals" at bounding box center [1179, 142] width 100 height 51
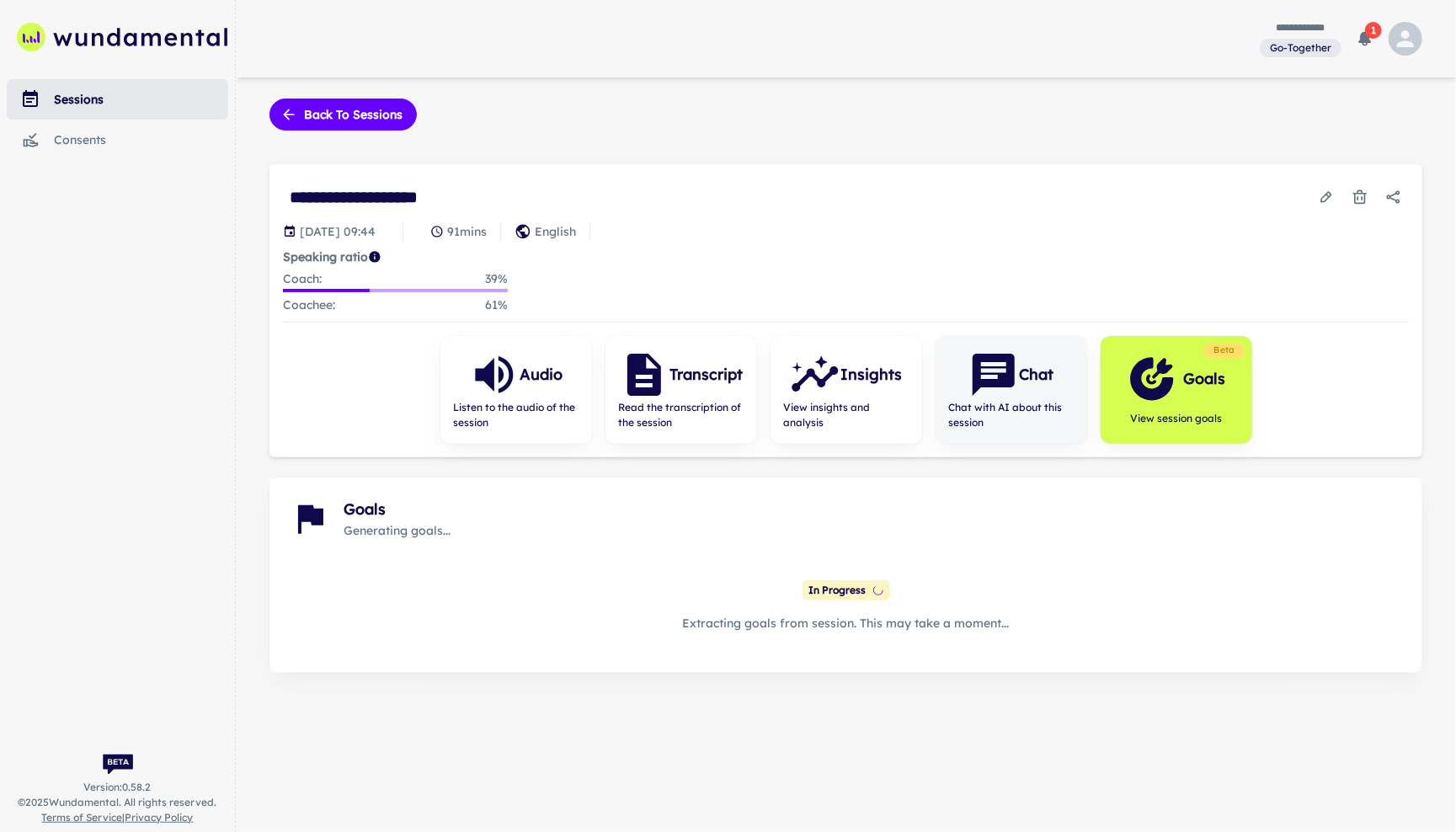
click at [1006, 431] on span "Chat with AI about this session" at bounding box center [1011, 414] width 125 height 30
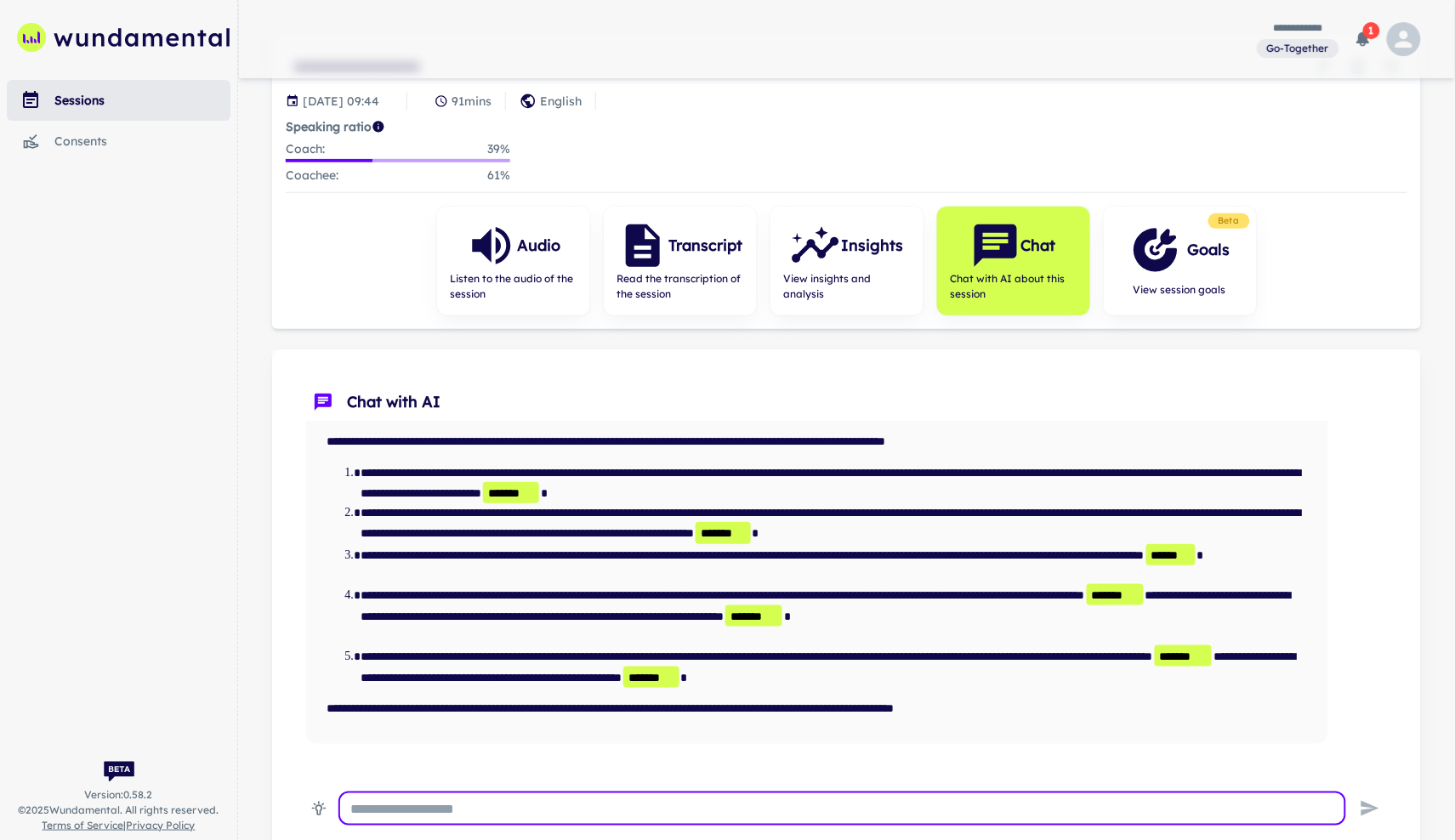
scroll to position [245, 0]
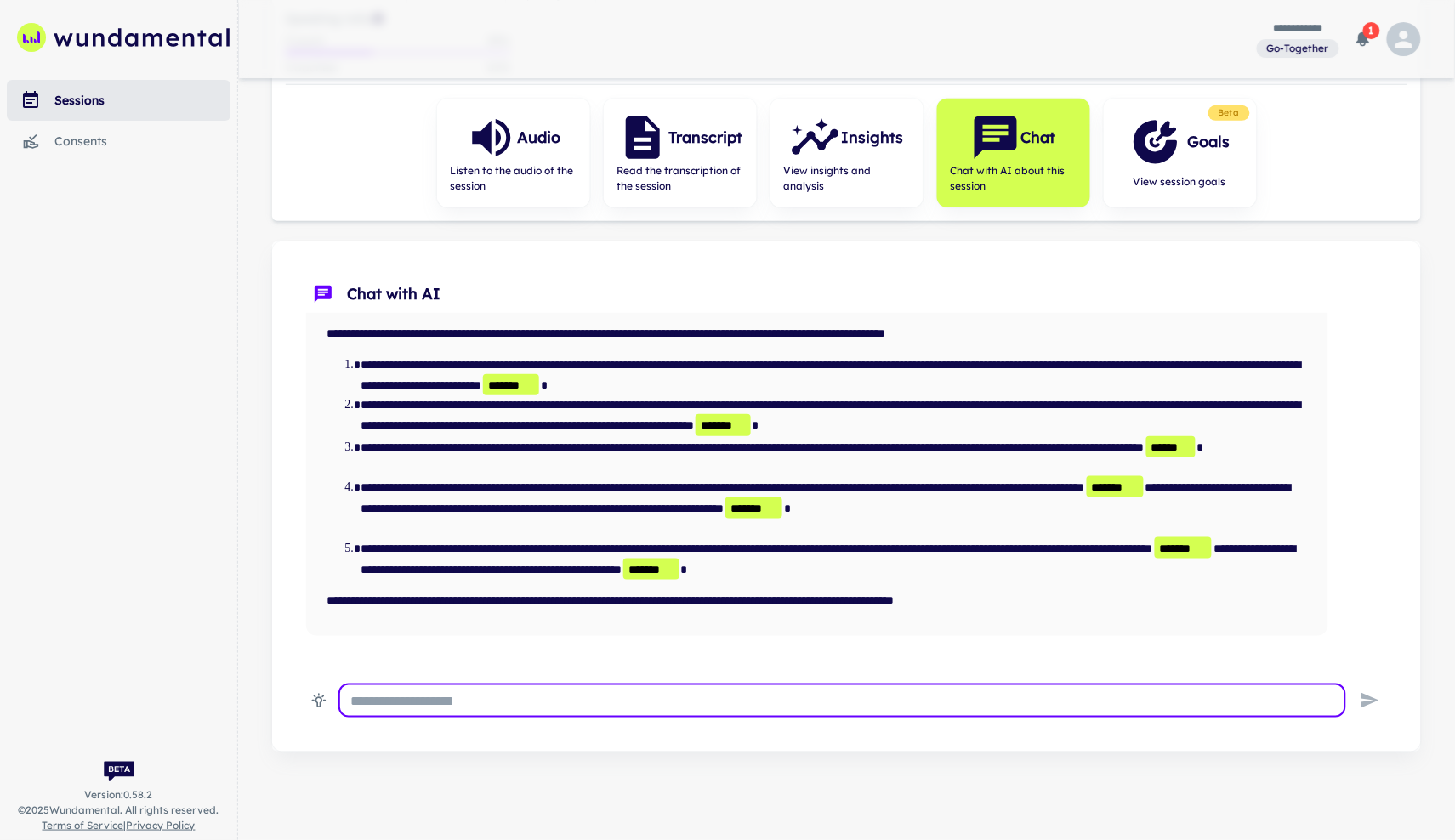
click at [611, 691] on textarea at bounding box center [842, 701] width 984 height 19
type textarea "**********"
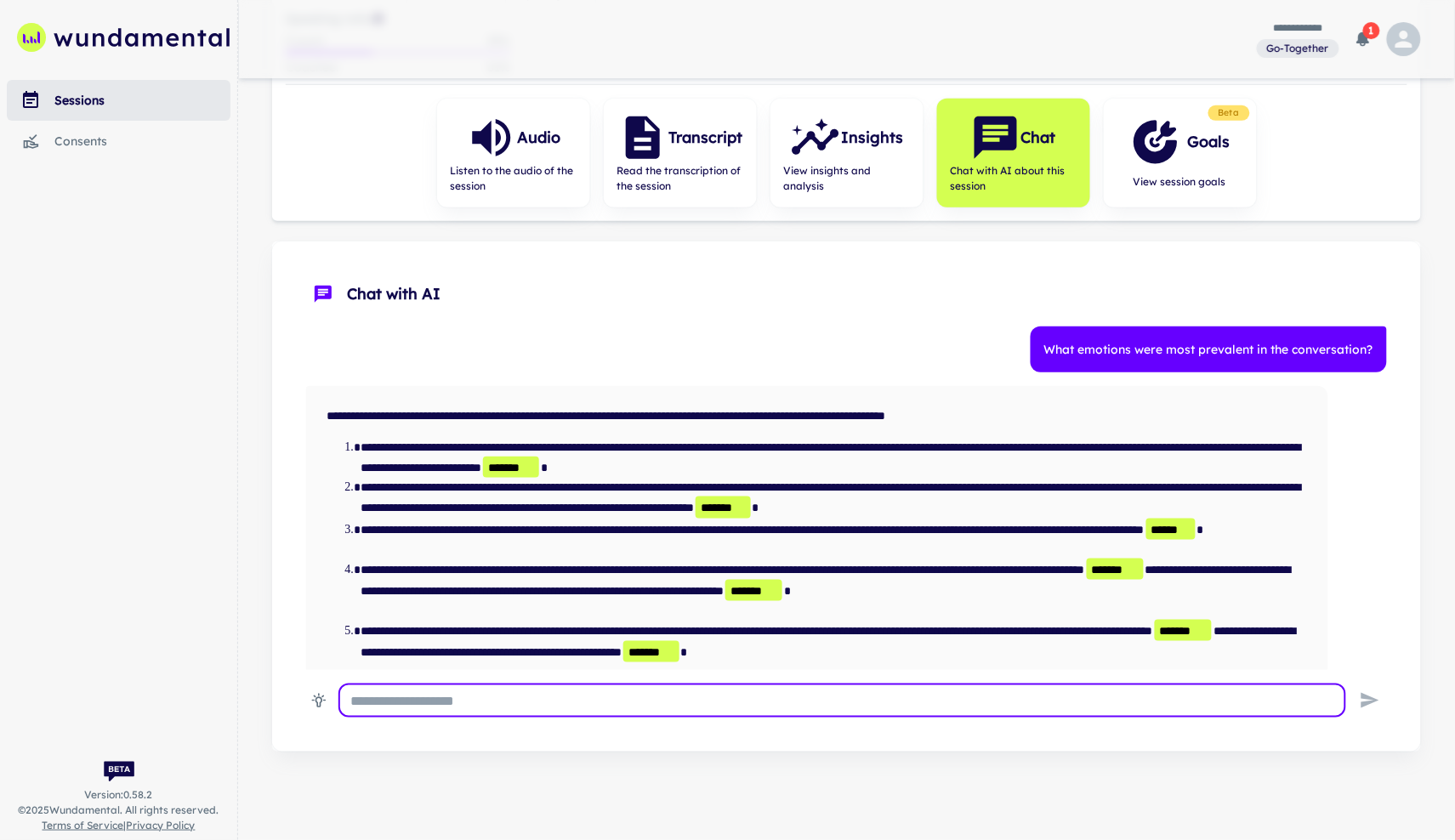
scroll to position [0, 0]
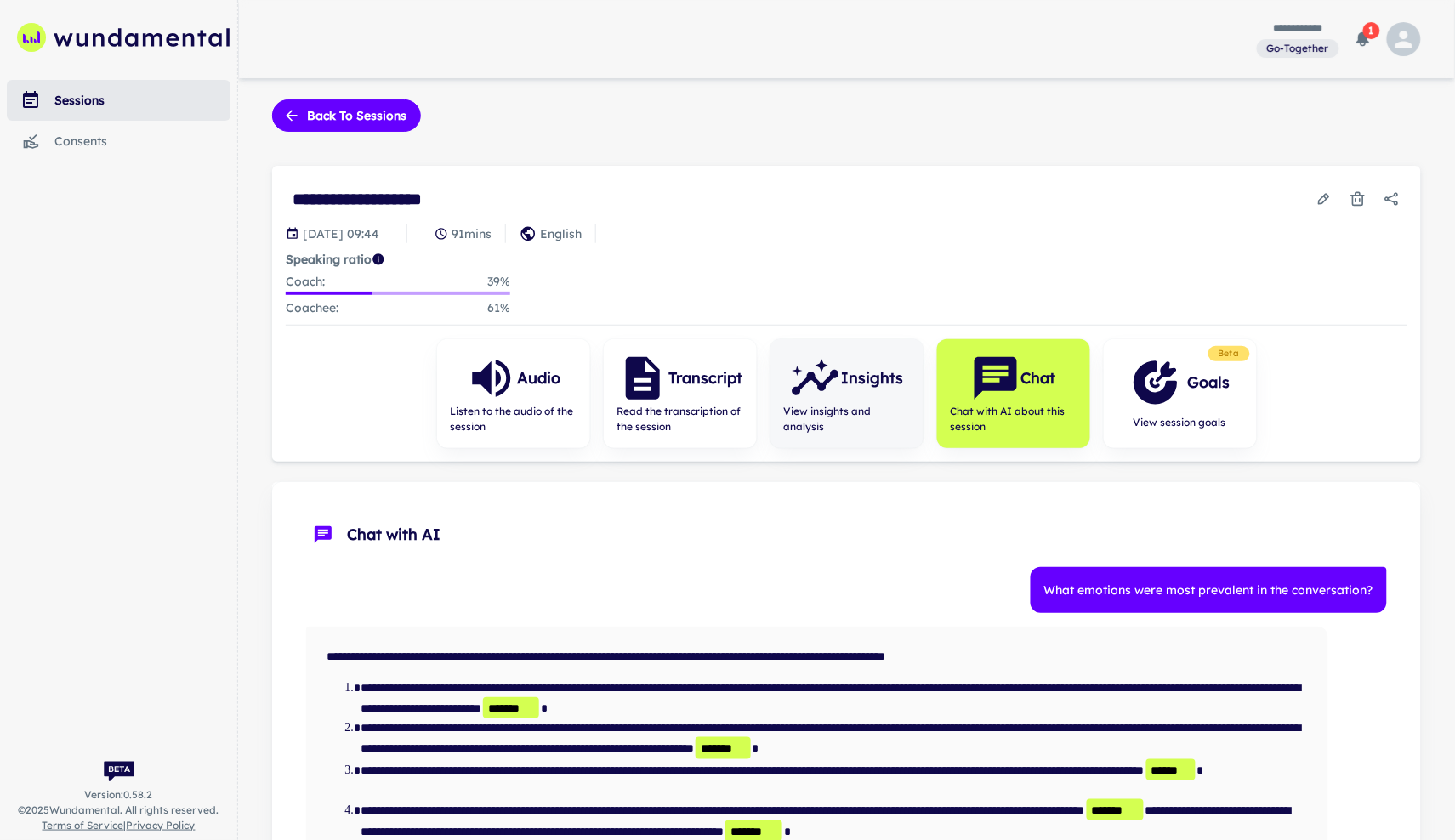
click at [854, 432] on span "View insights and analysis" at bounding box center [846, 418] width 126 height 30
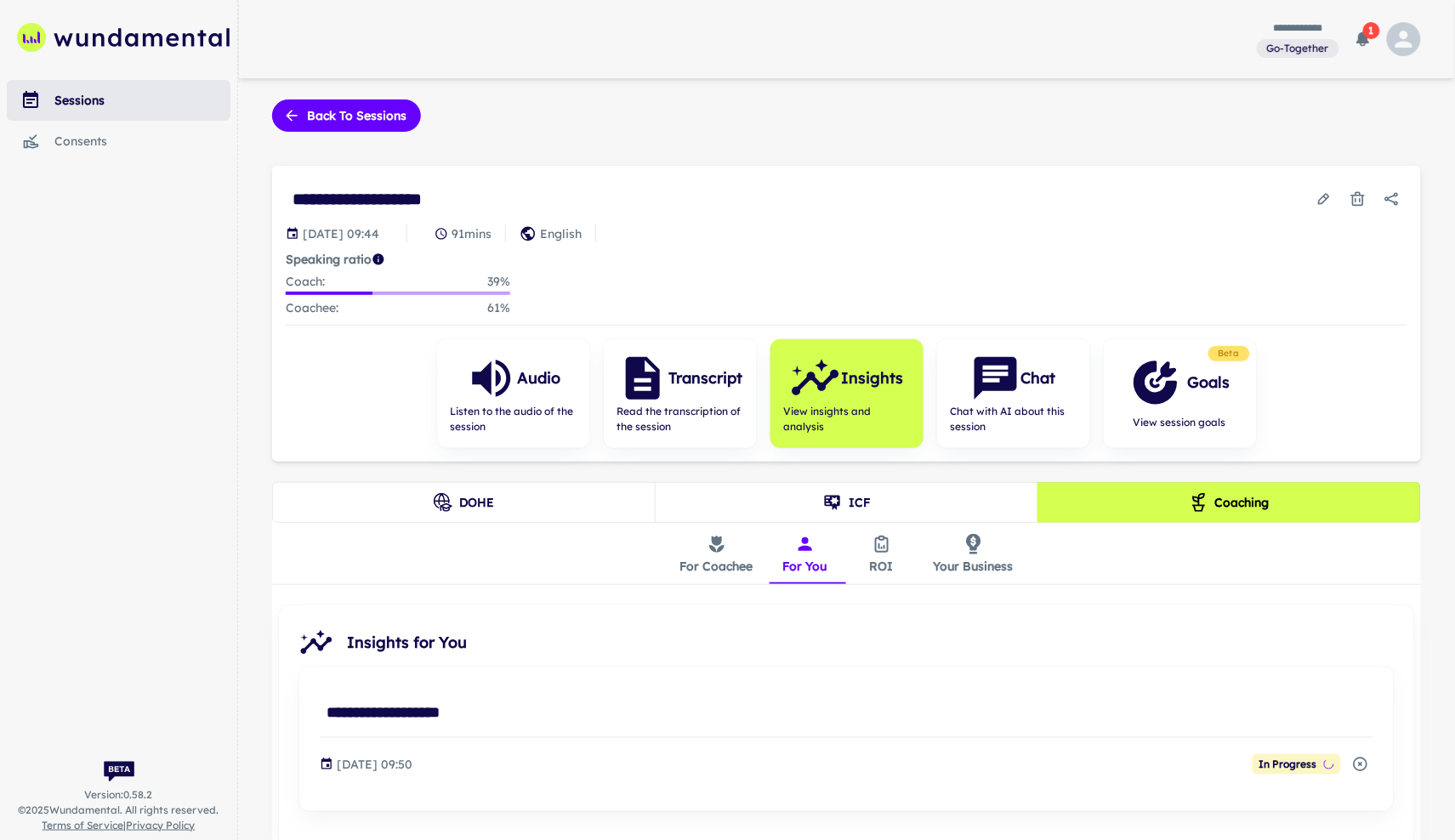
scroll to position [103, 0]
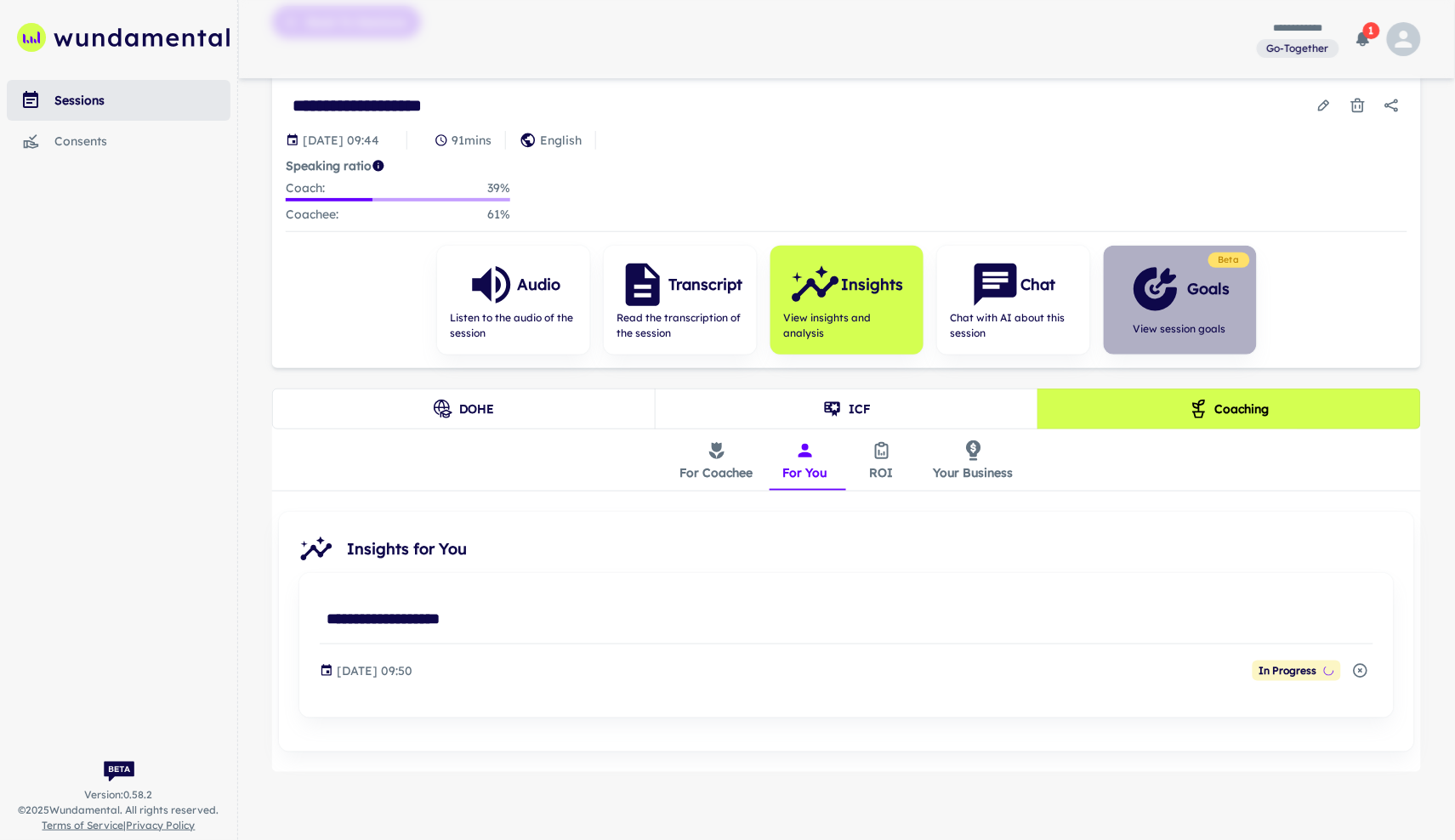
click at [1164, 322] on span "View session goals" at bounding box center [1179, 330] width 100 height 16
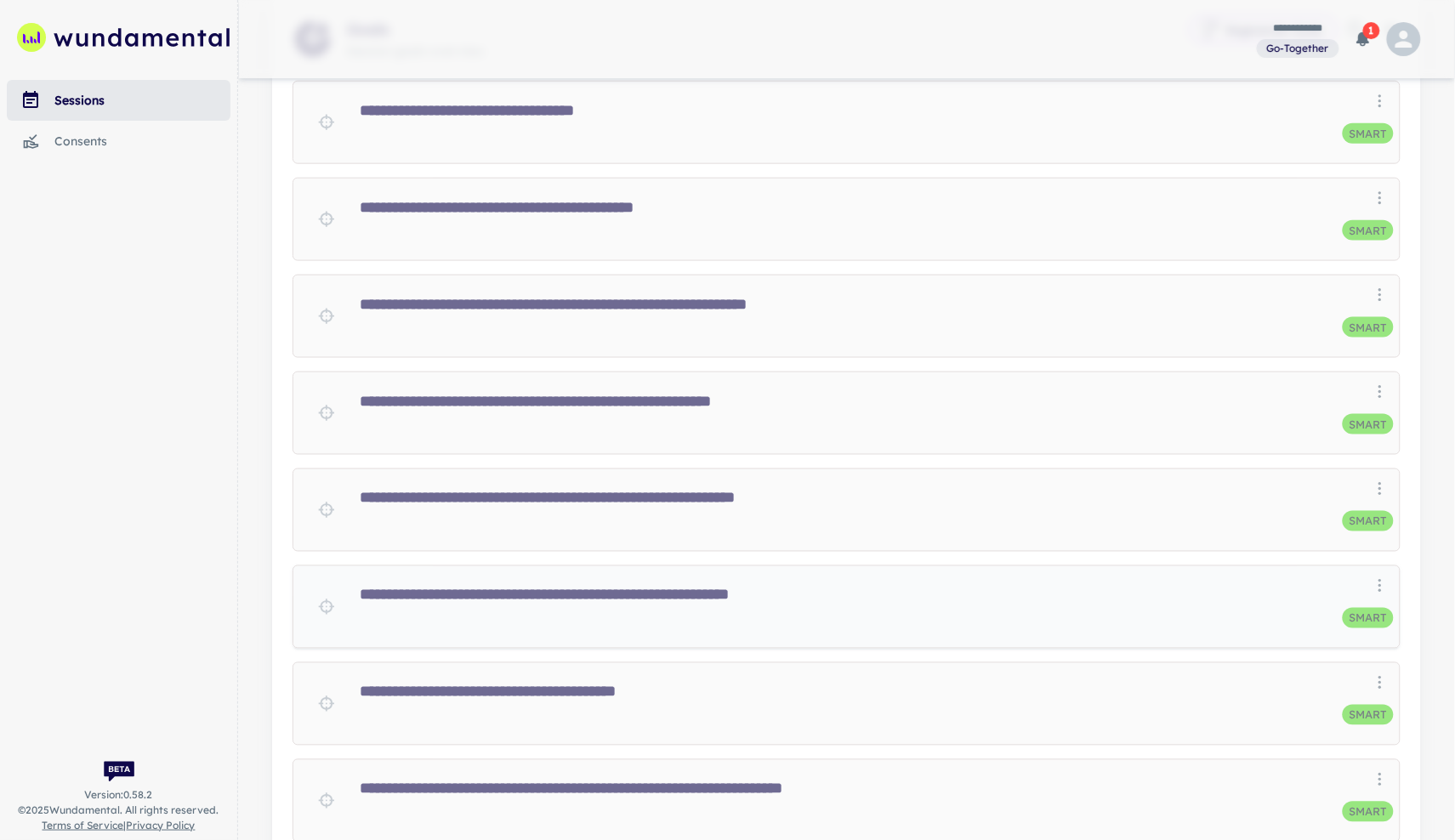
scroll to position [516, 0]
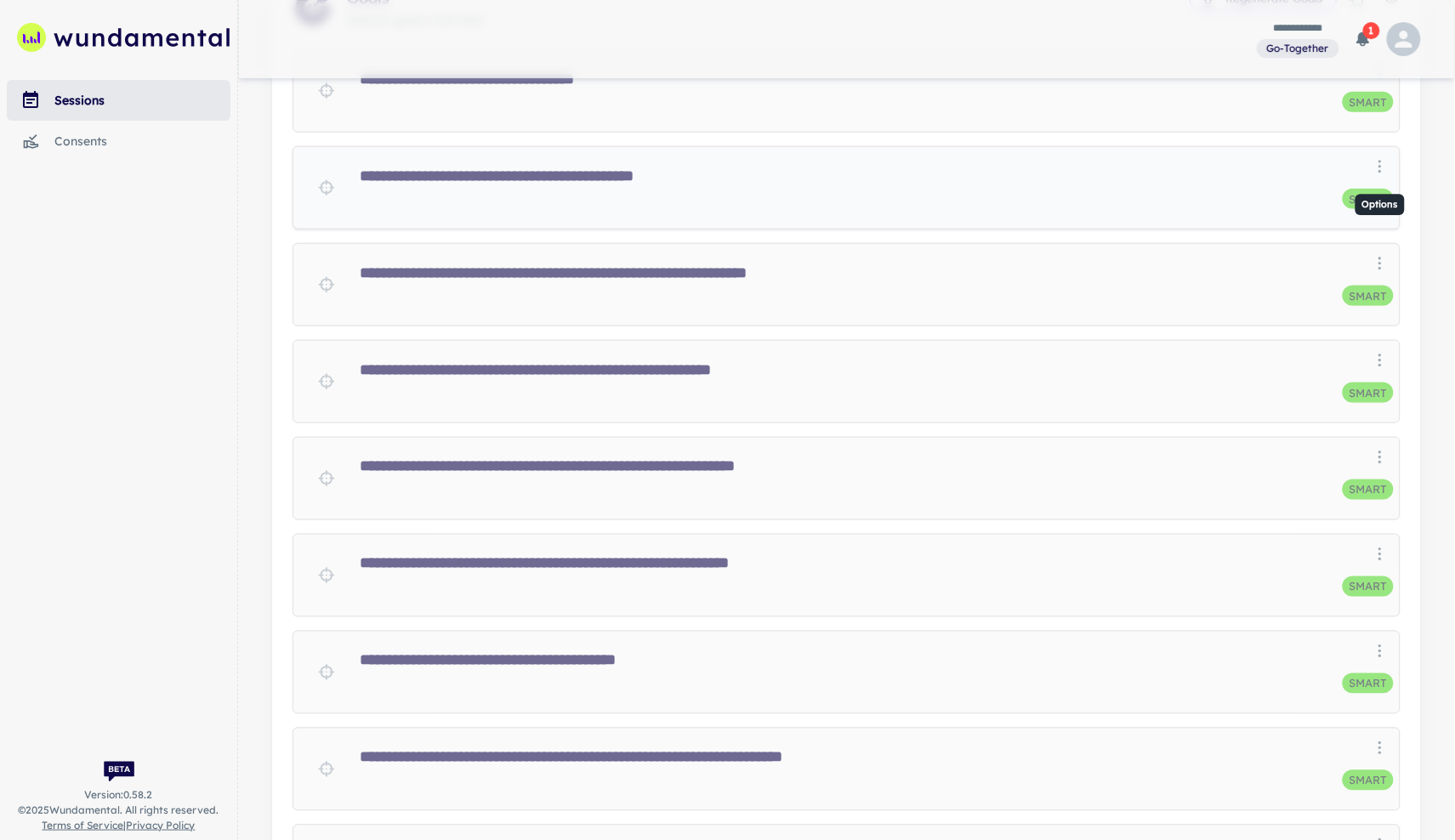
click at [1381, 173] on icon "Options" at bounding box center [1380, 167] width 17 height 17
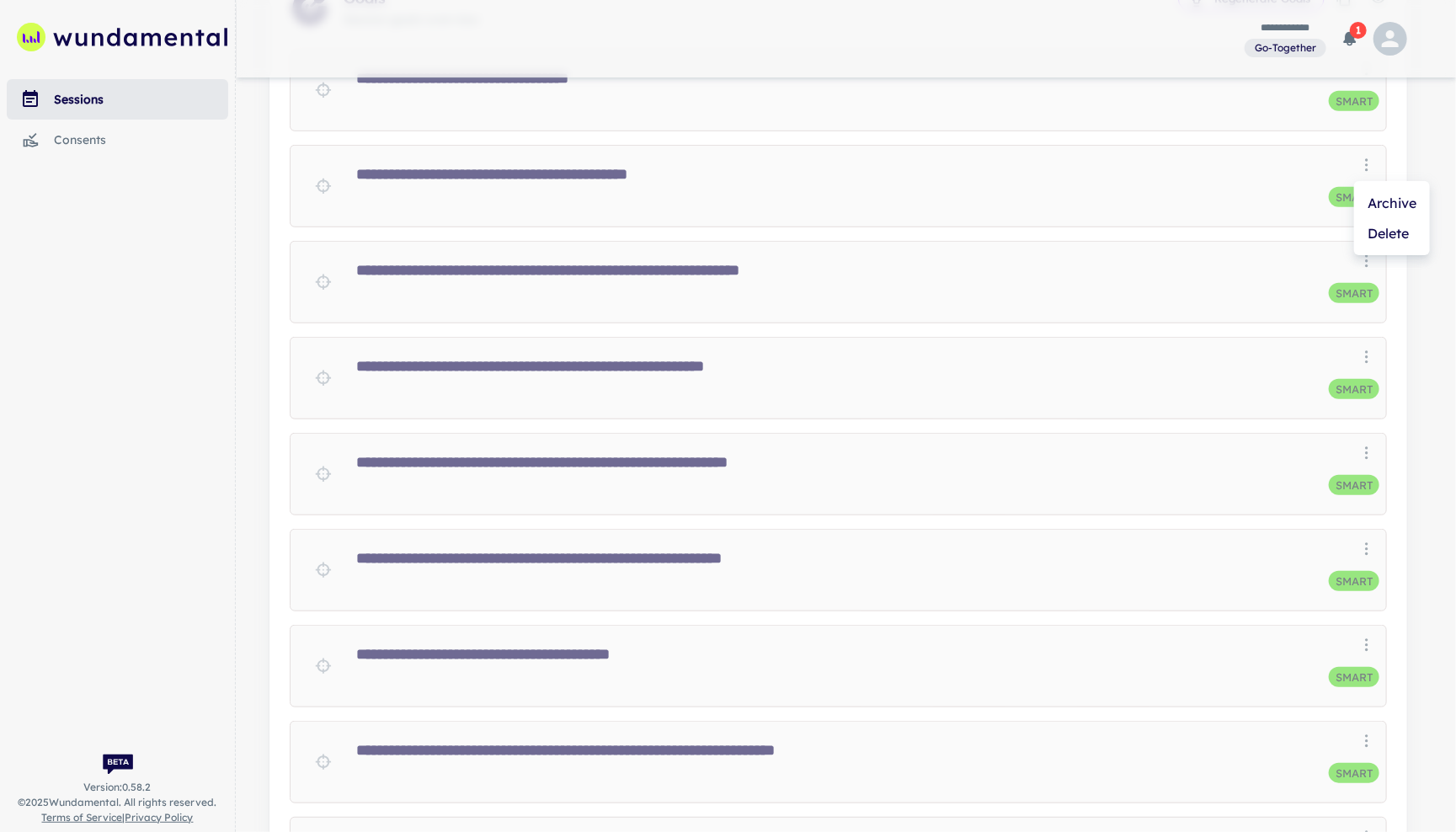
click at [9, 425] on div at bounding box center [728, 416] width 1456 height 832
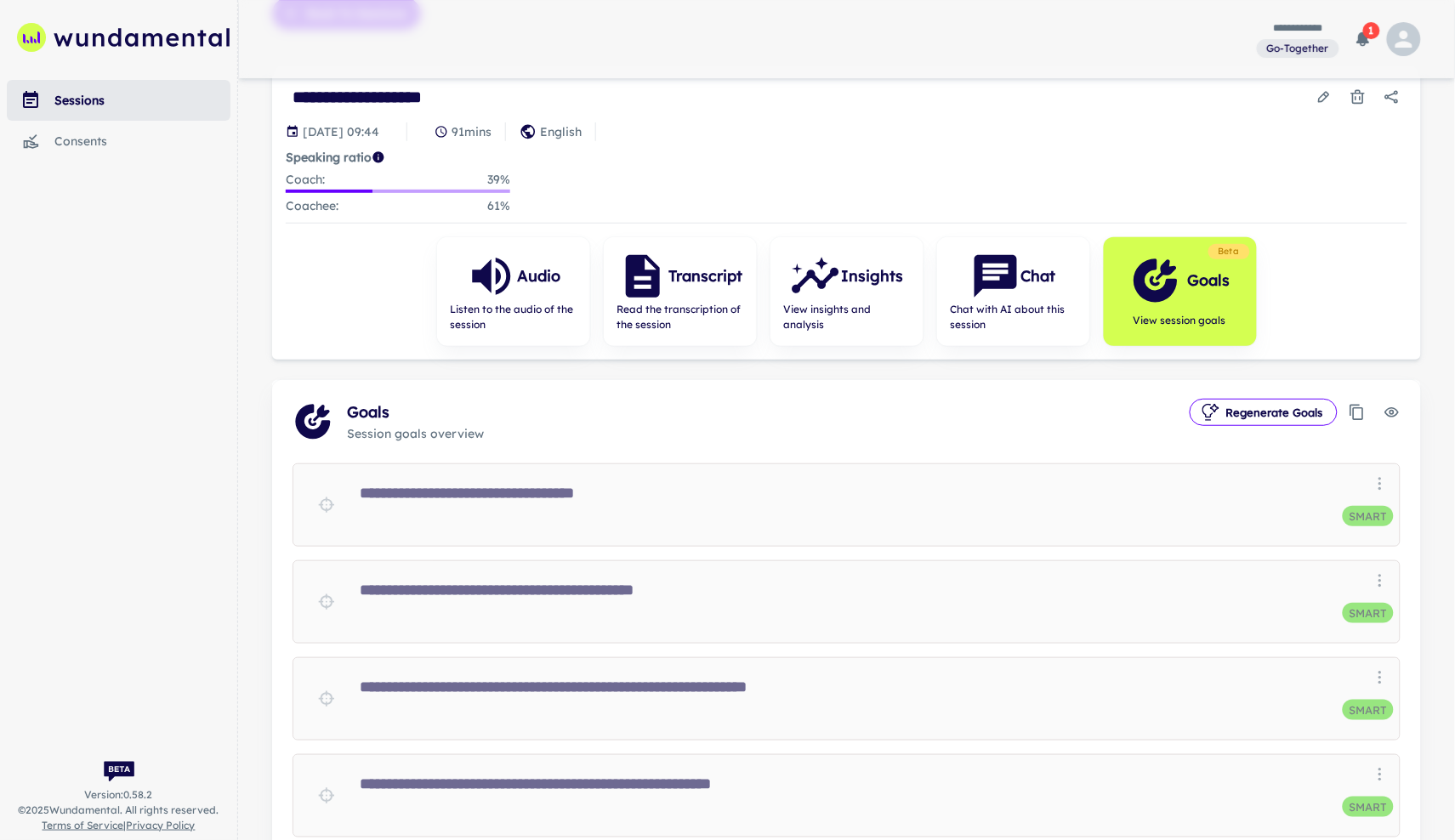
scroll to position [0, 0]
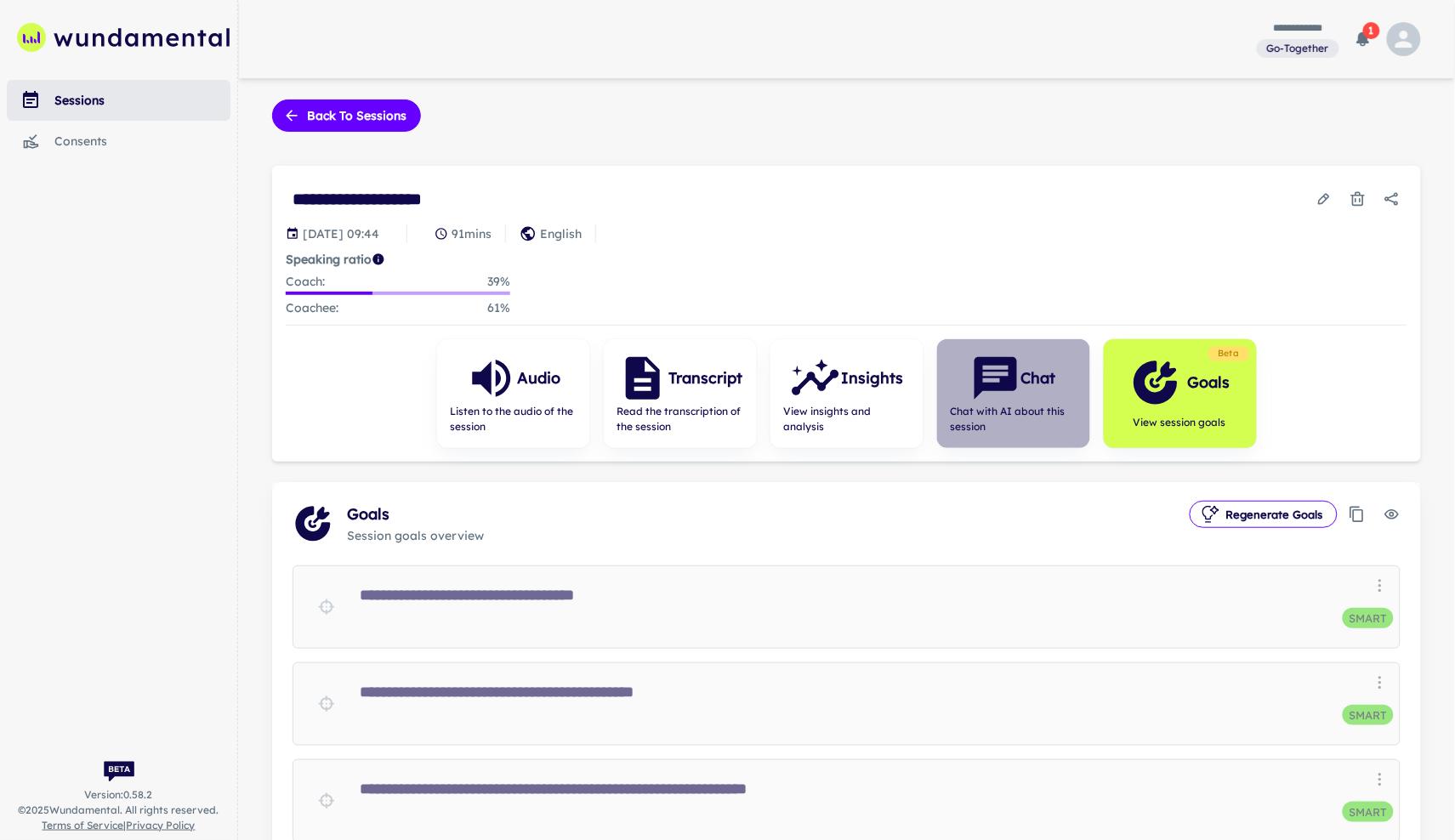
click at [954, 432] on span "Chat with AI about this session" at bounding box center [1013, 418] width 126 height 30
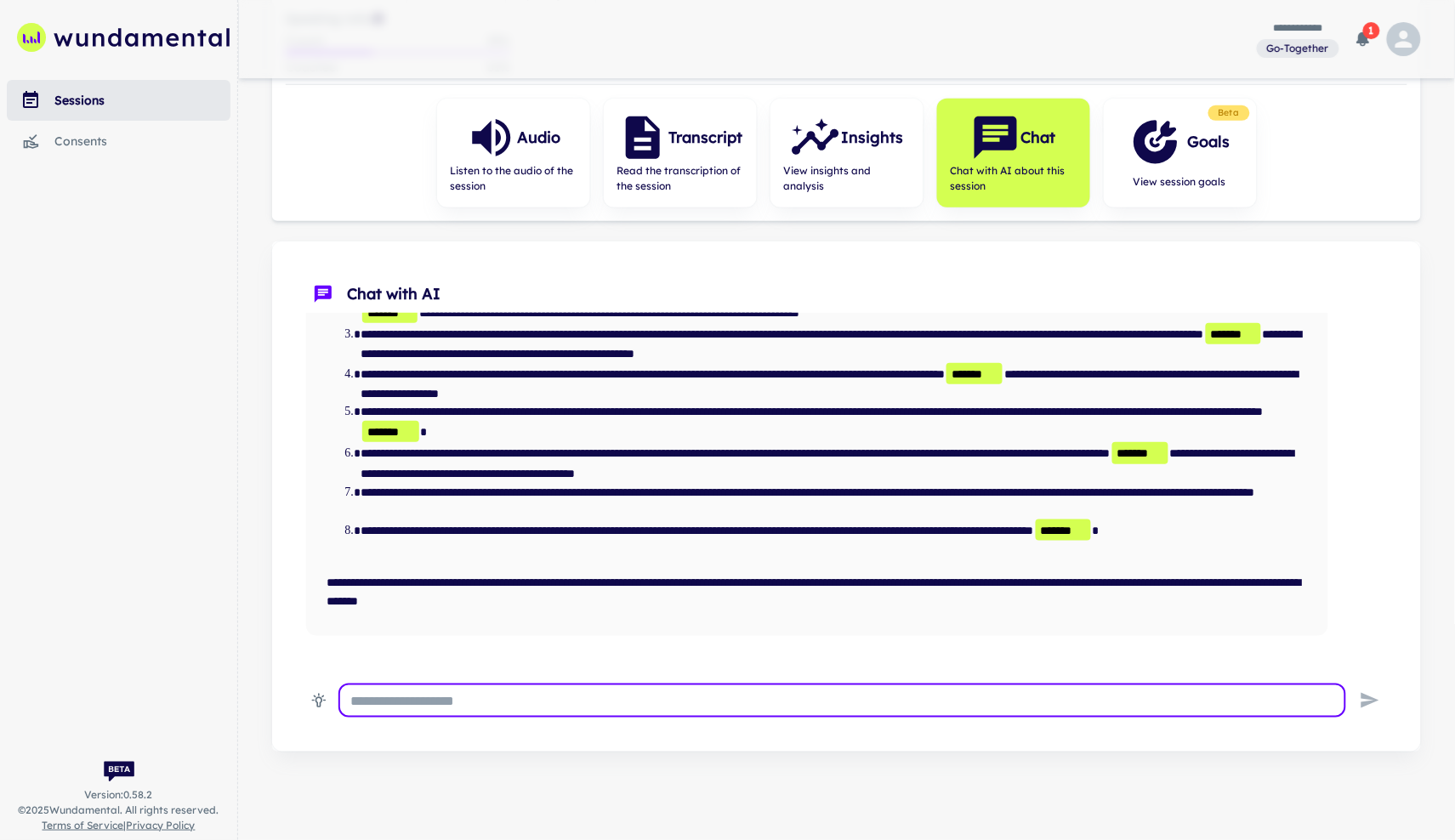
scroll to position [585, 0]
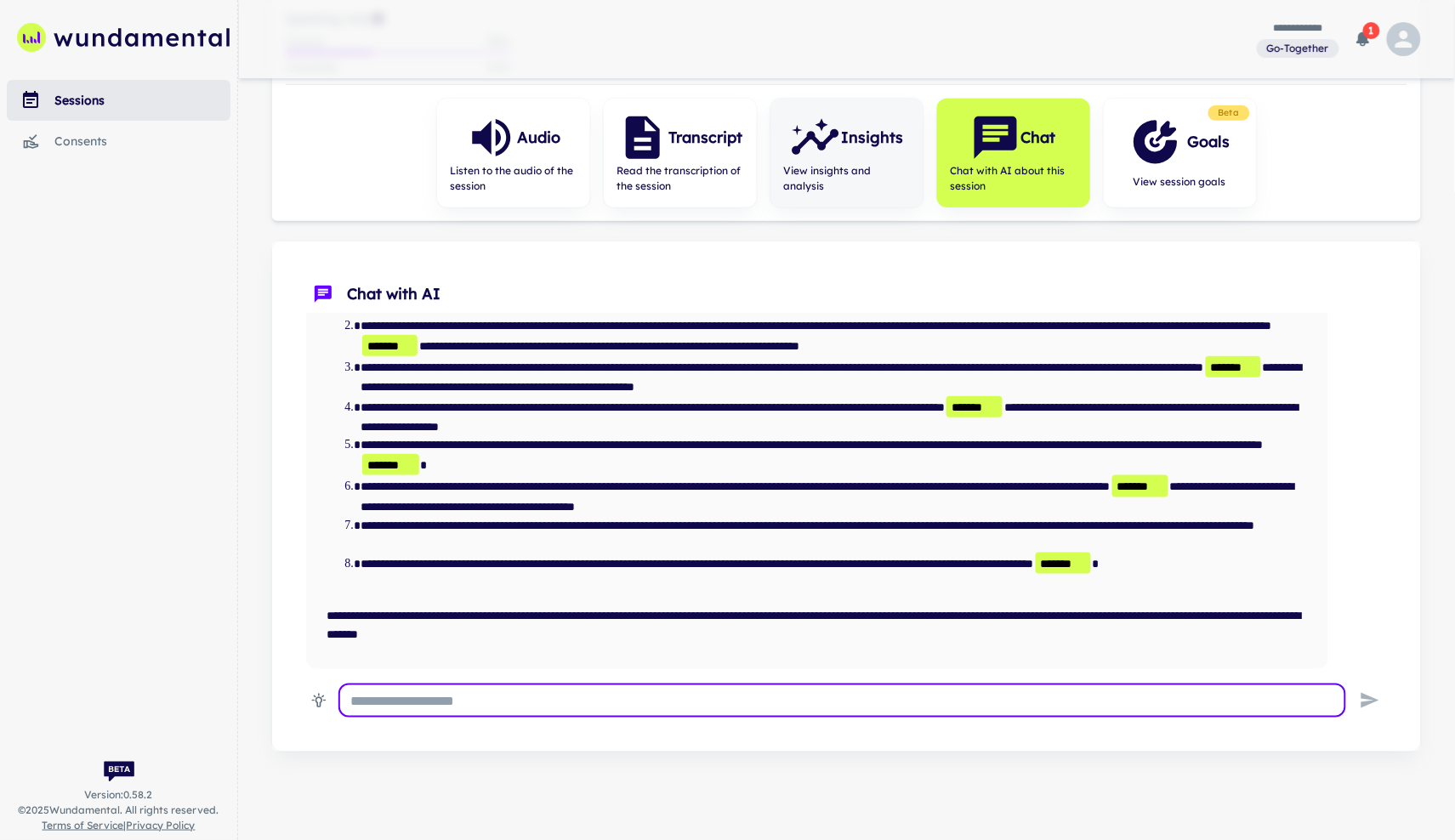
click at [856, 159] on div "Insights" at bounding box center [846, 137] width 113 height 51
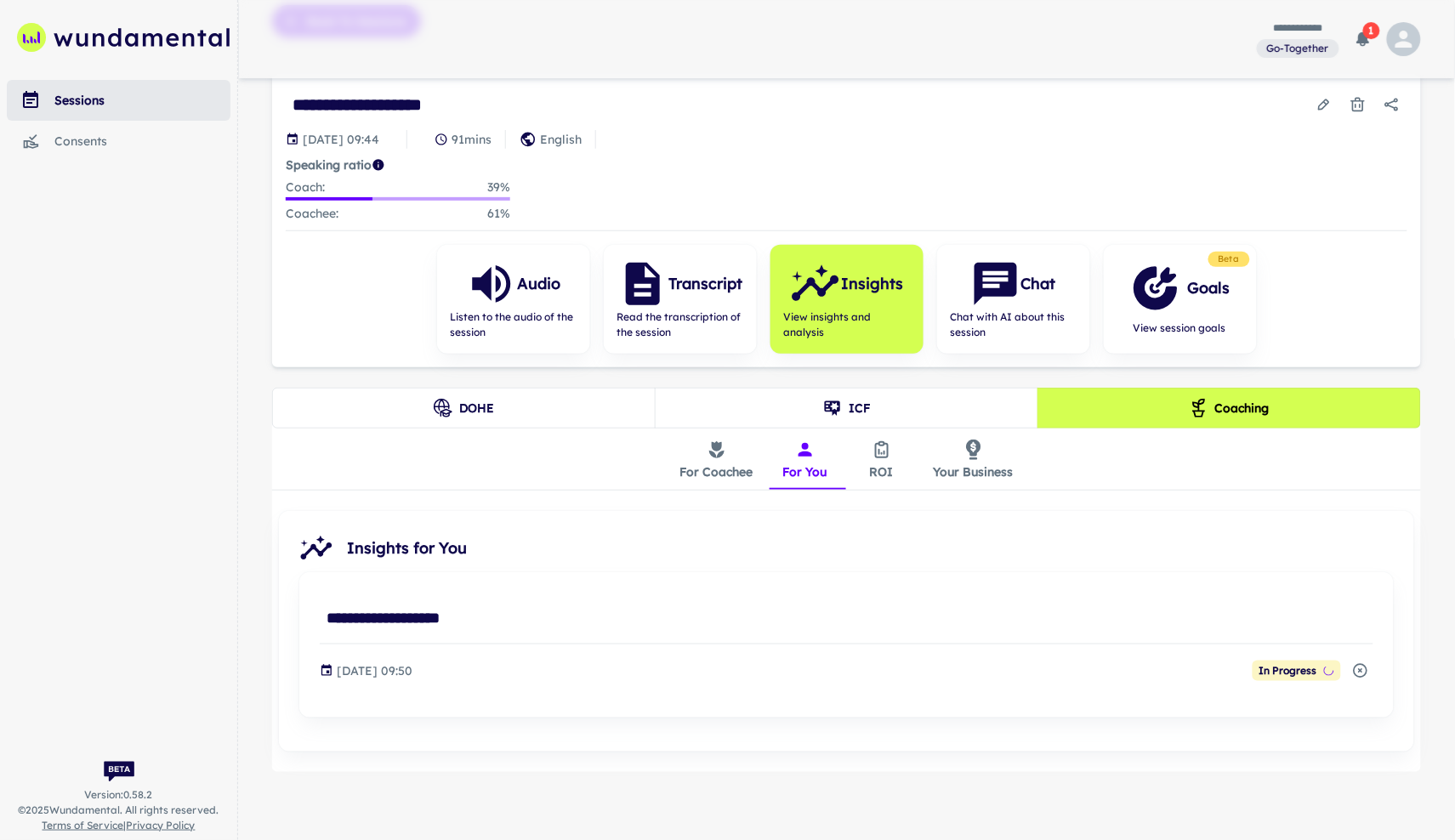
scroll to position [98, 0]
click at [767, 418] on button "ICF" at bounding box center [846, 409] width 384 height 41
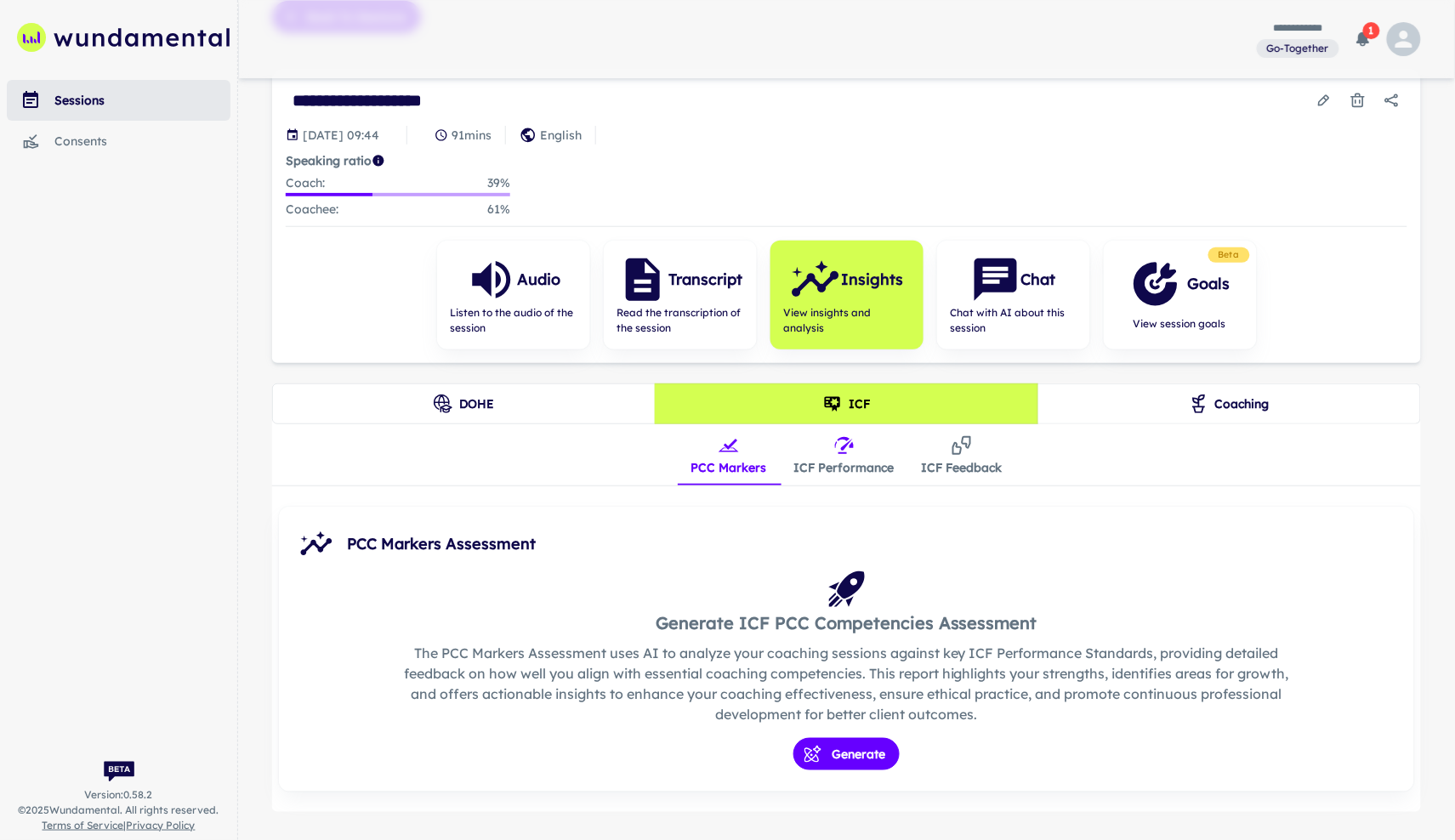
click at [826, 470] on button "ICF Performance" at bounding box center [844, 455] width 128 height 61
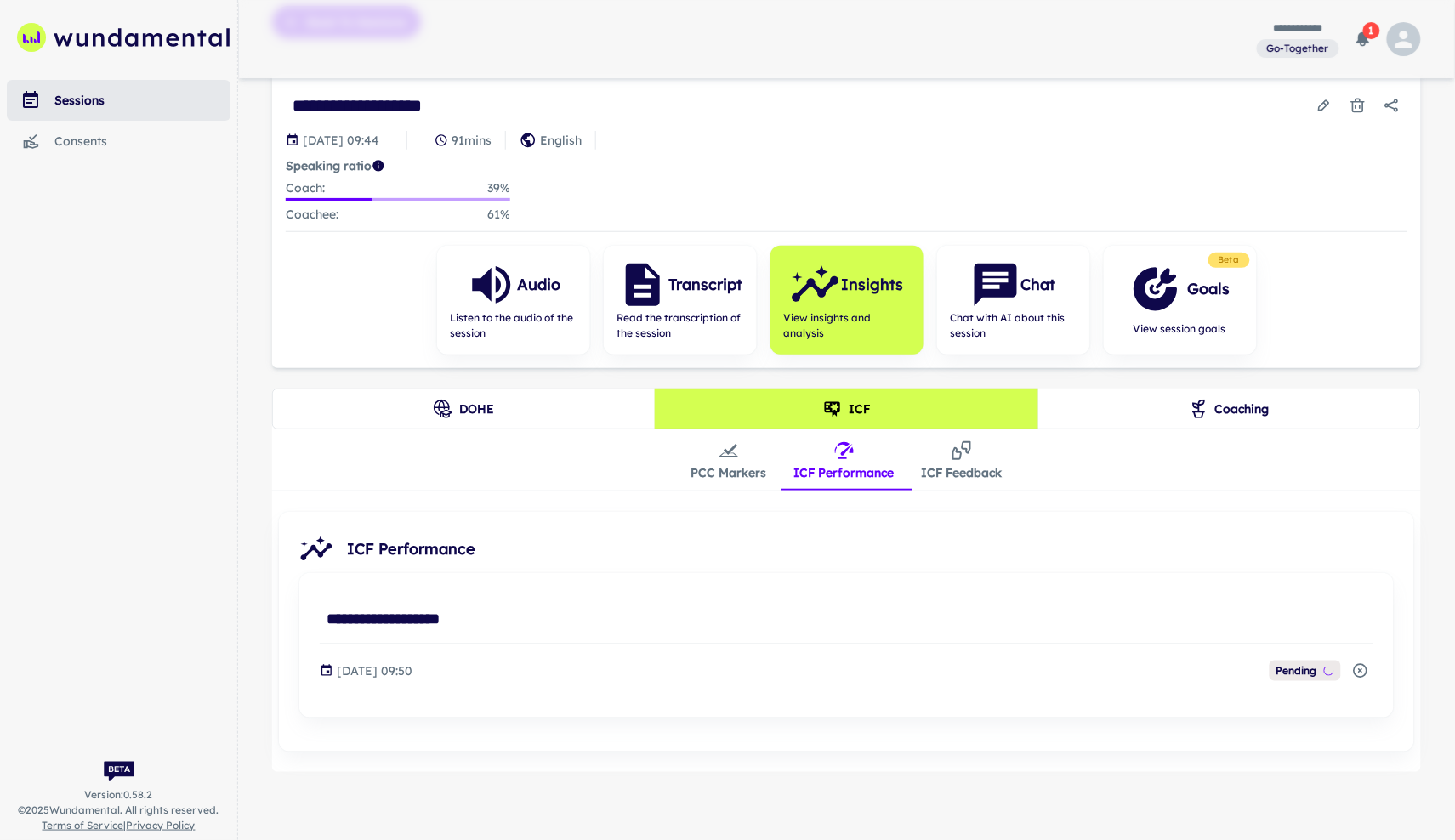
click at [1098, 417] on button "Coaching" at bounding box center [1229, 409] width 384 height 41
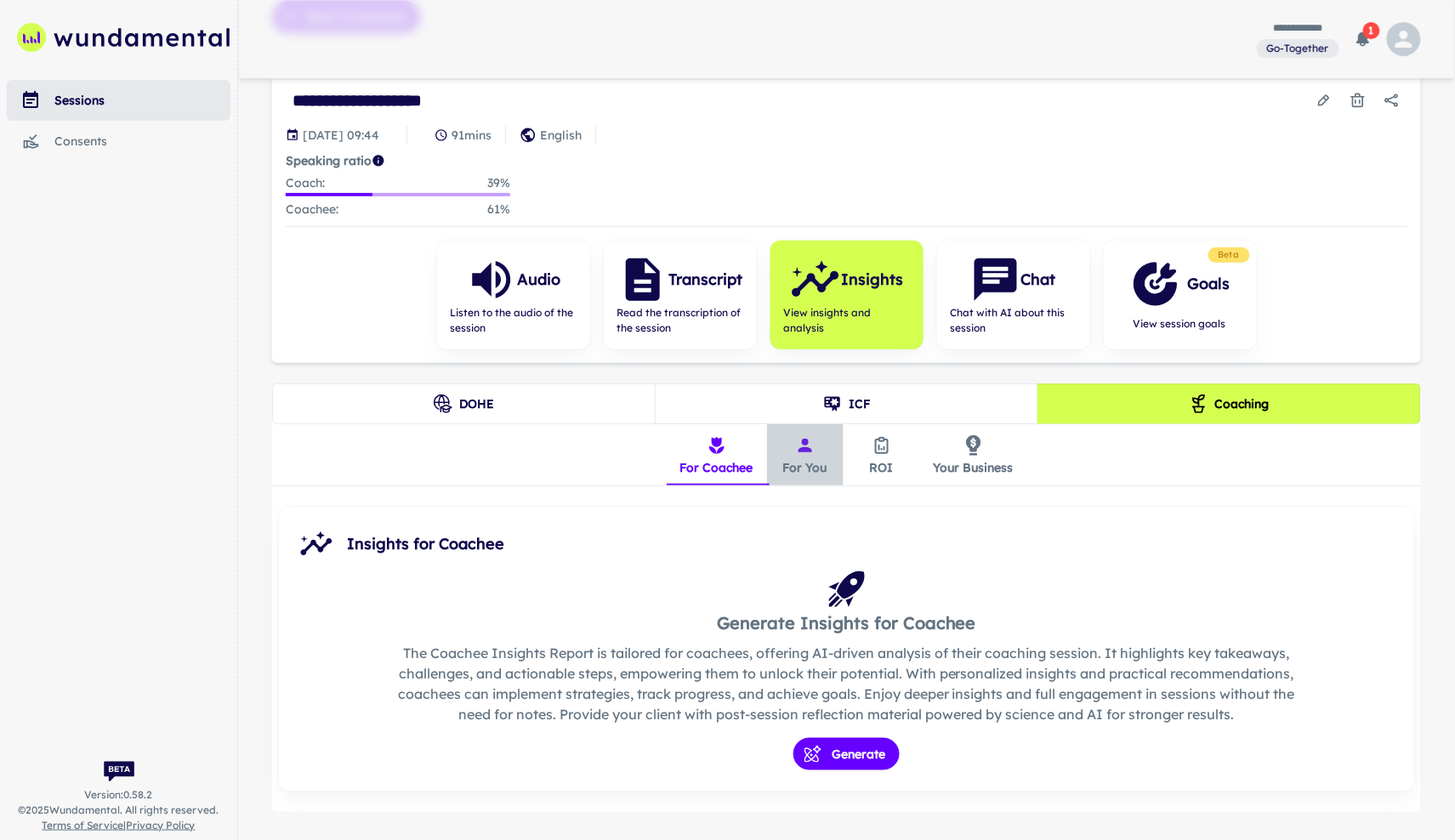
click at [824, 478] on button "For You" at bounding box center [805, 455] width 77 height 61
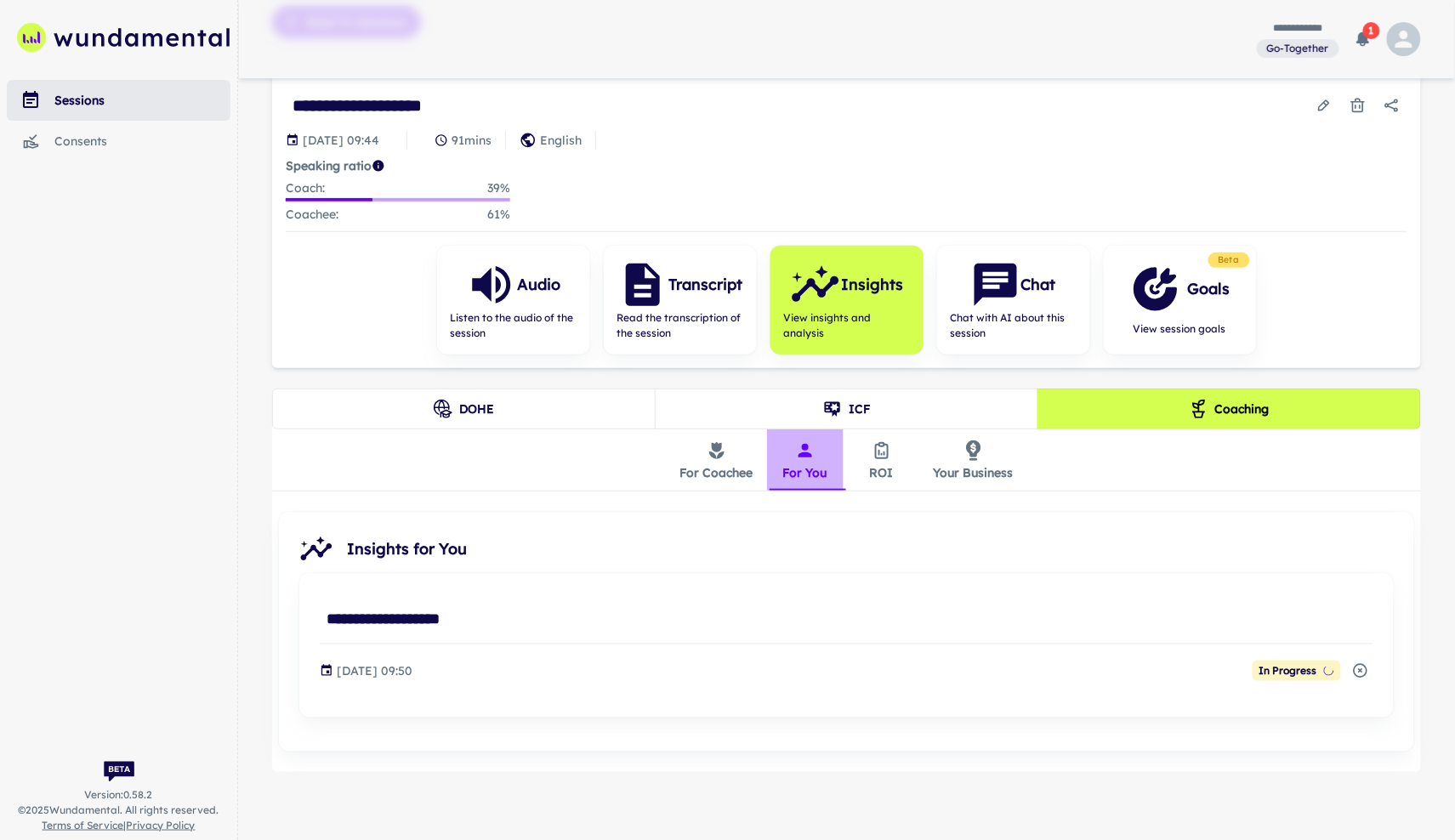
click at [812, 469] on button "For You" at bounding box center [805, 460] width 77 height 61
click at [786, 410] on button "ICF" at bounding box center [846, 409] width 384 height 41
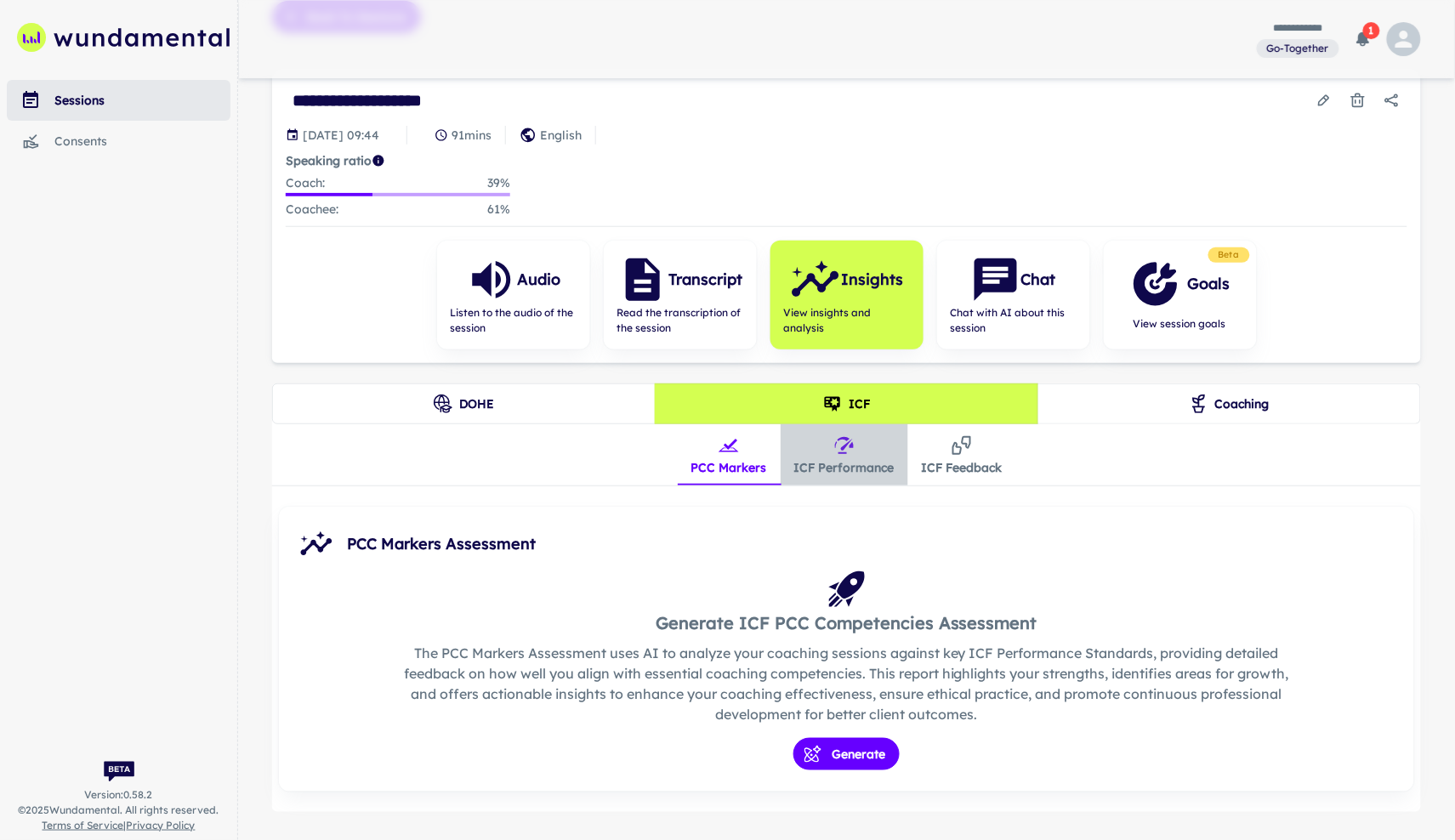
click at [859, 474] on button "ICF Performance" at bounding box center [844, 455] width 128 height 61
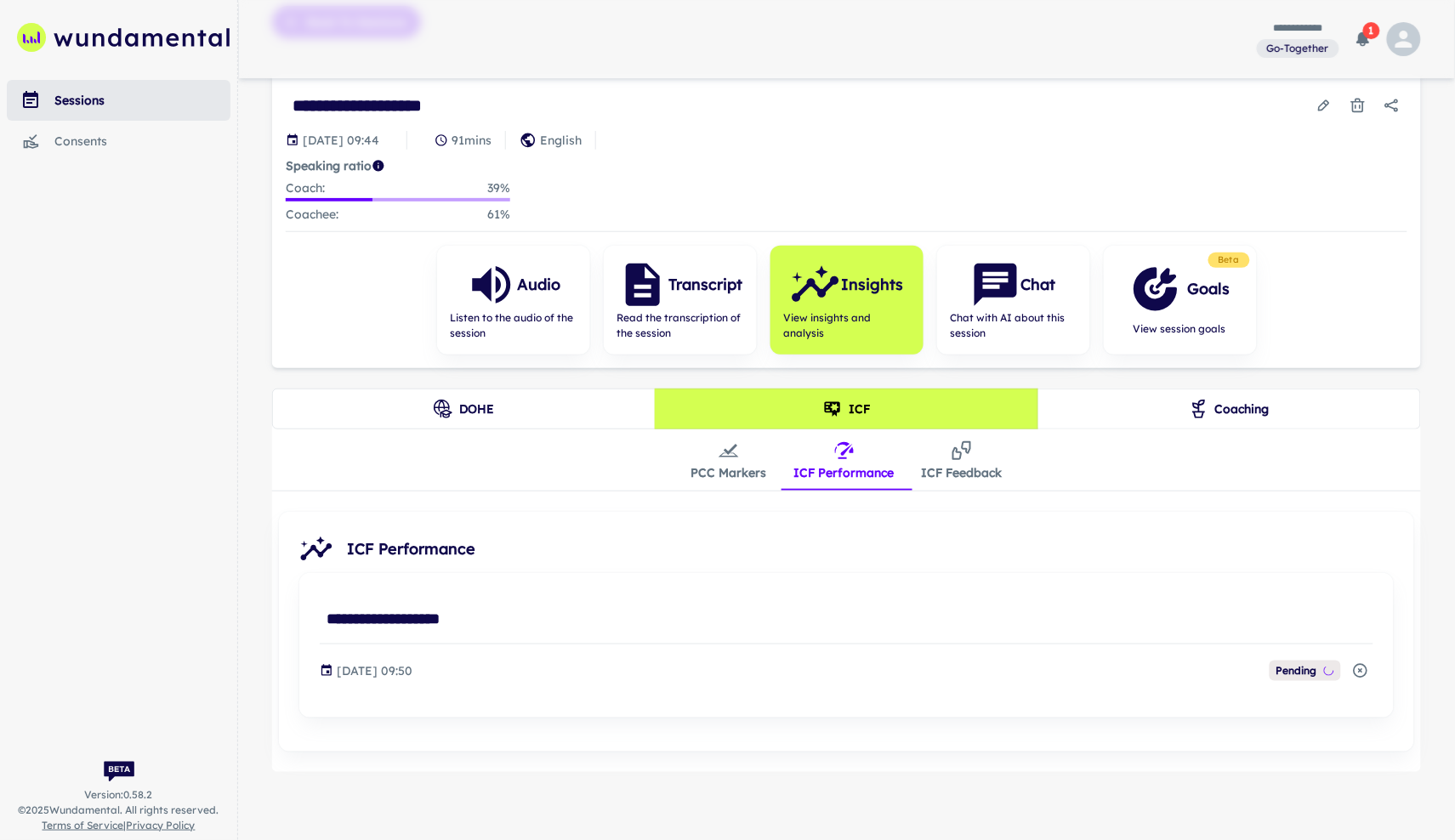
click at [1155, 406] on button "Coaching" at bounding box center [1229, 409] width 384 height 41
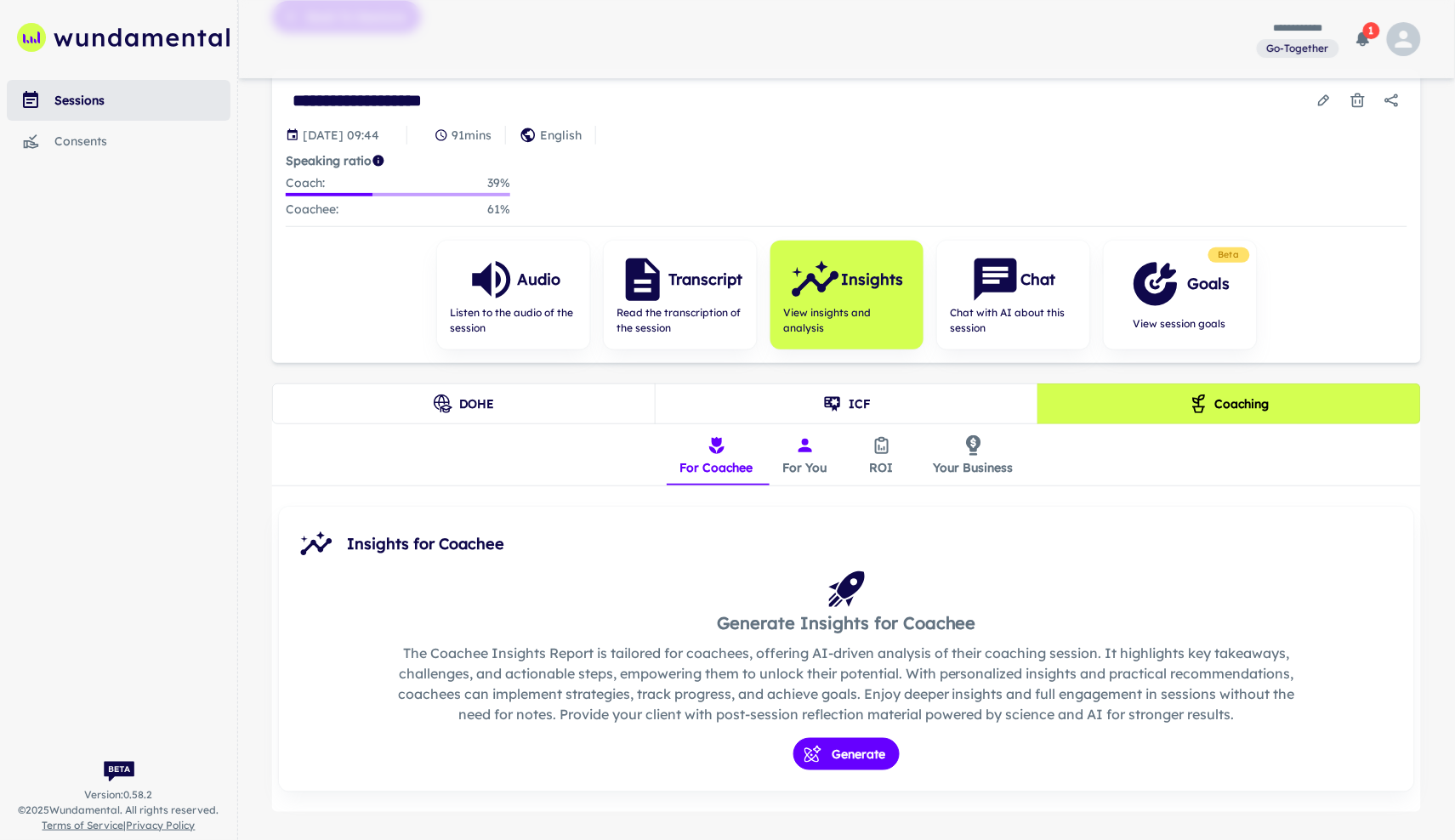
click at [814, 472] on button "For You" at bounding box center [805, 455] width 77 height 61
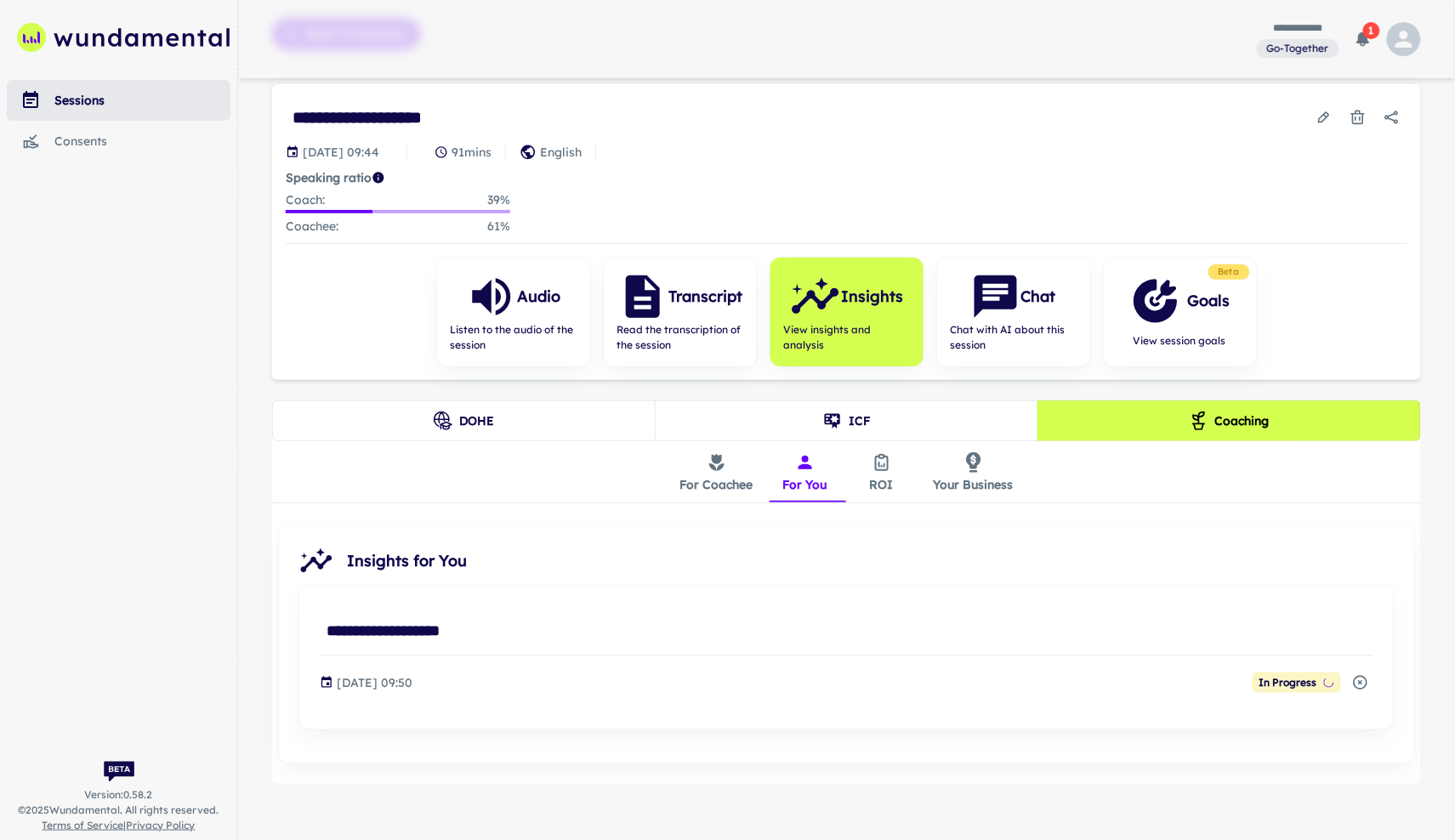
scroll to position [103, 0]
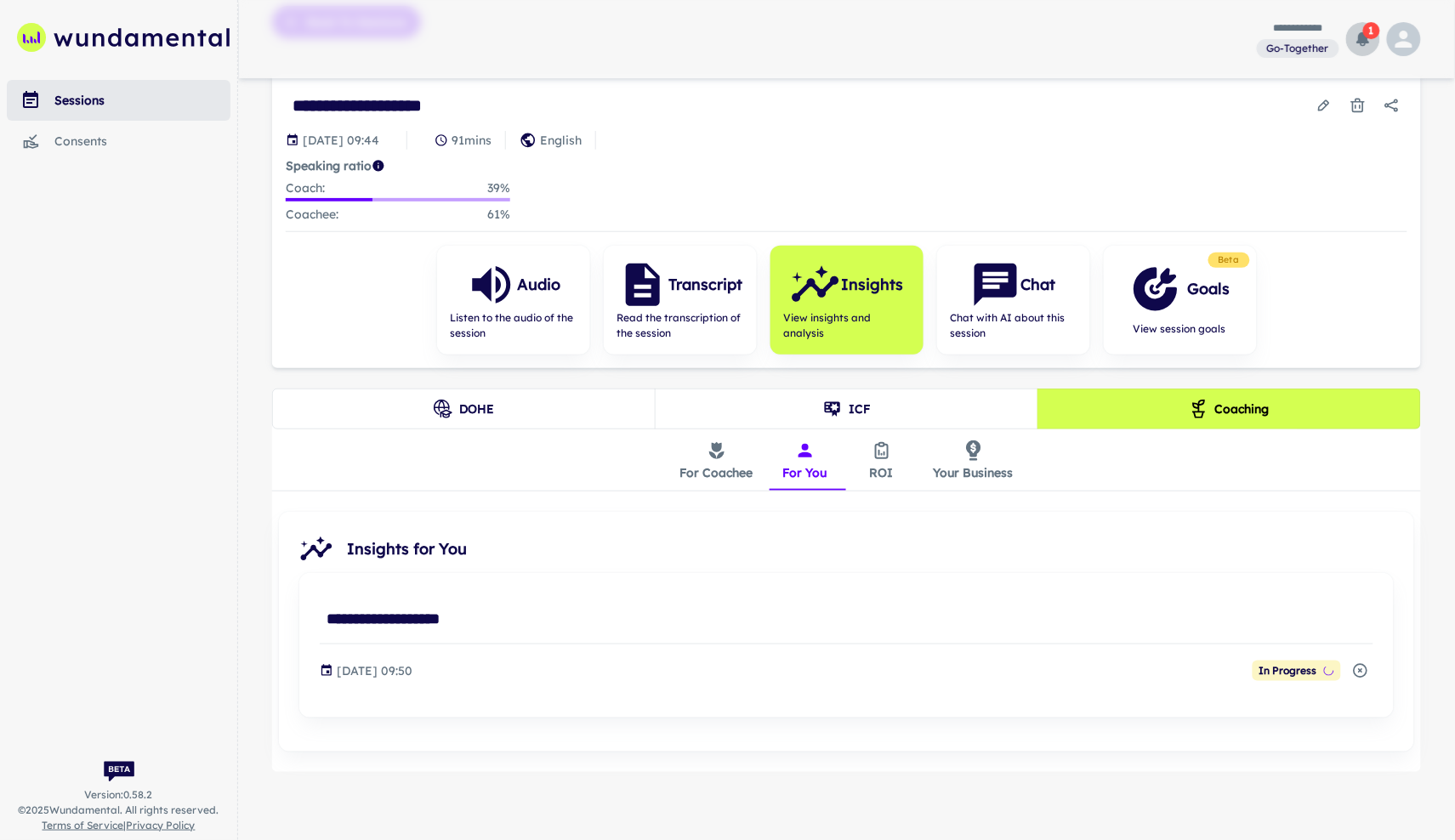
click at [1368, 44] on icon "button" at bounding box center [1363, 39] width 17 height 17
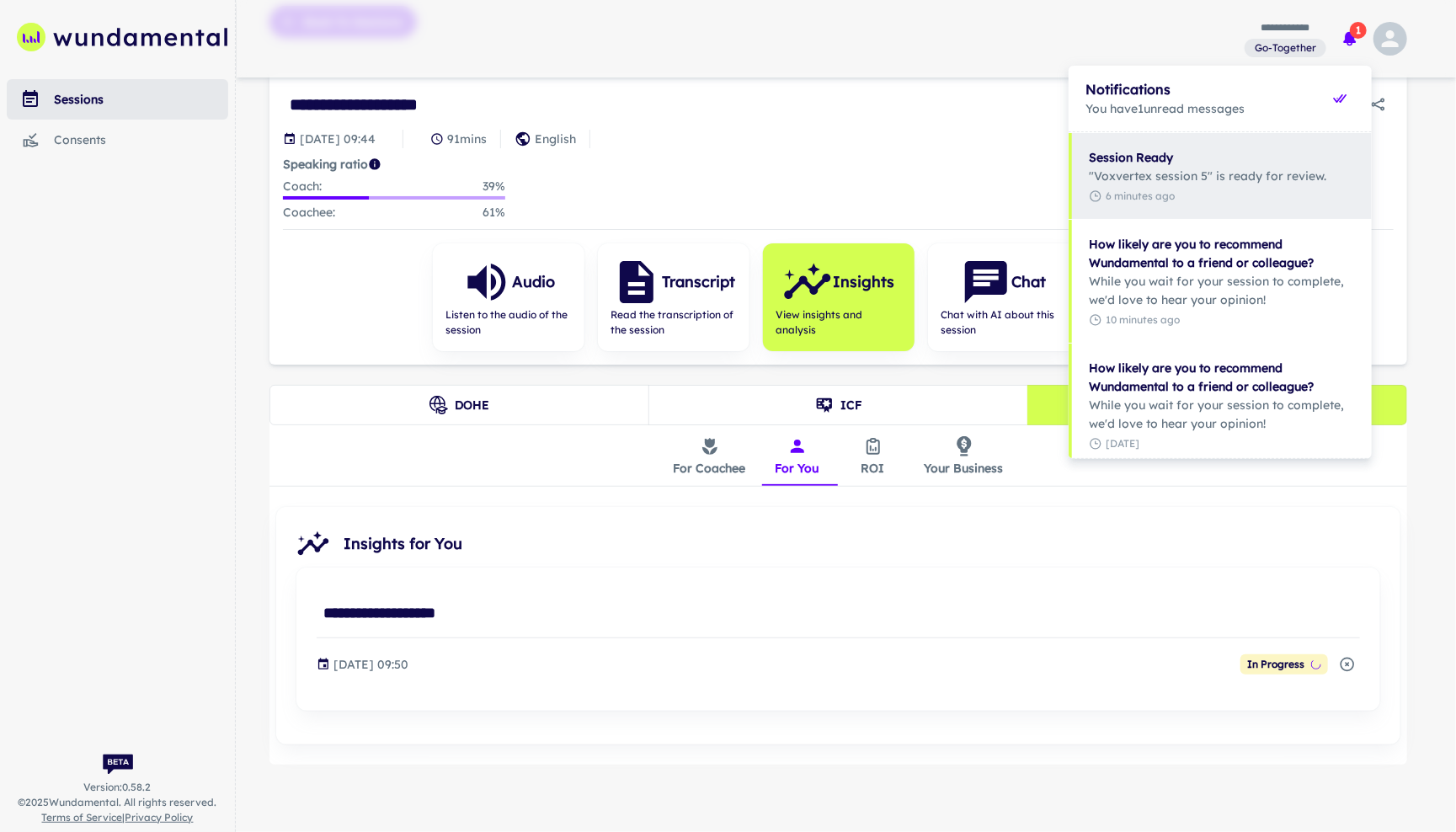
click at [886, 171] on div at bounding box center [728, 416] width 1456 height 832
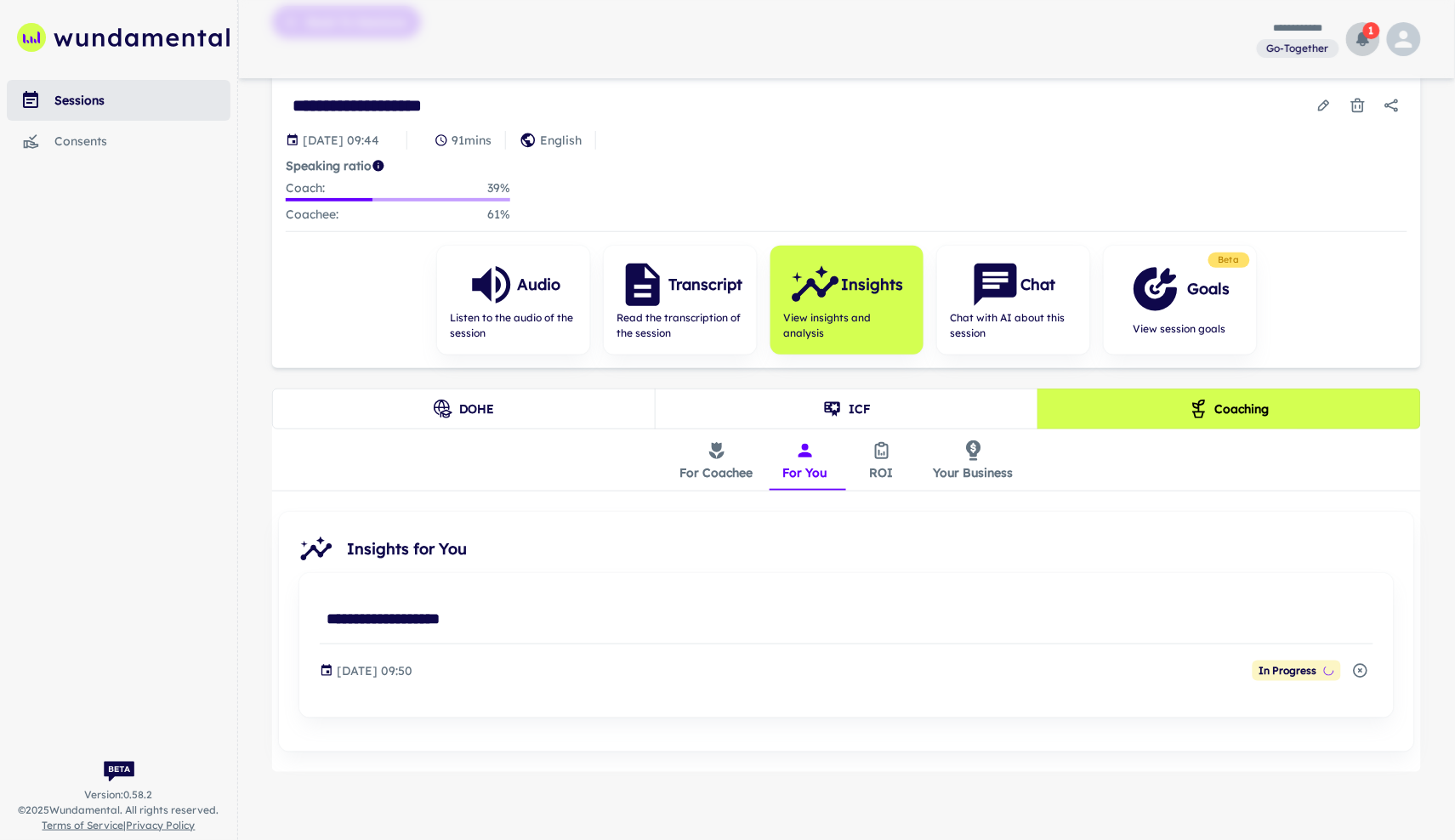
click at [1366, 40] on icon "button" at bounding box center [1363, 39] width 13 height 15
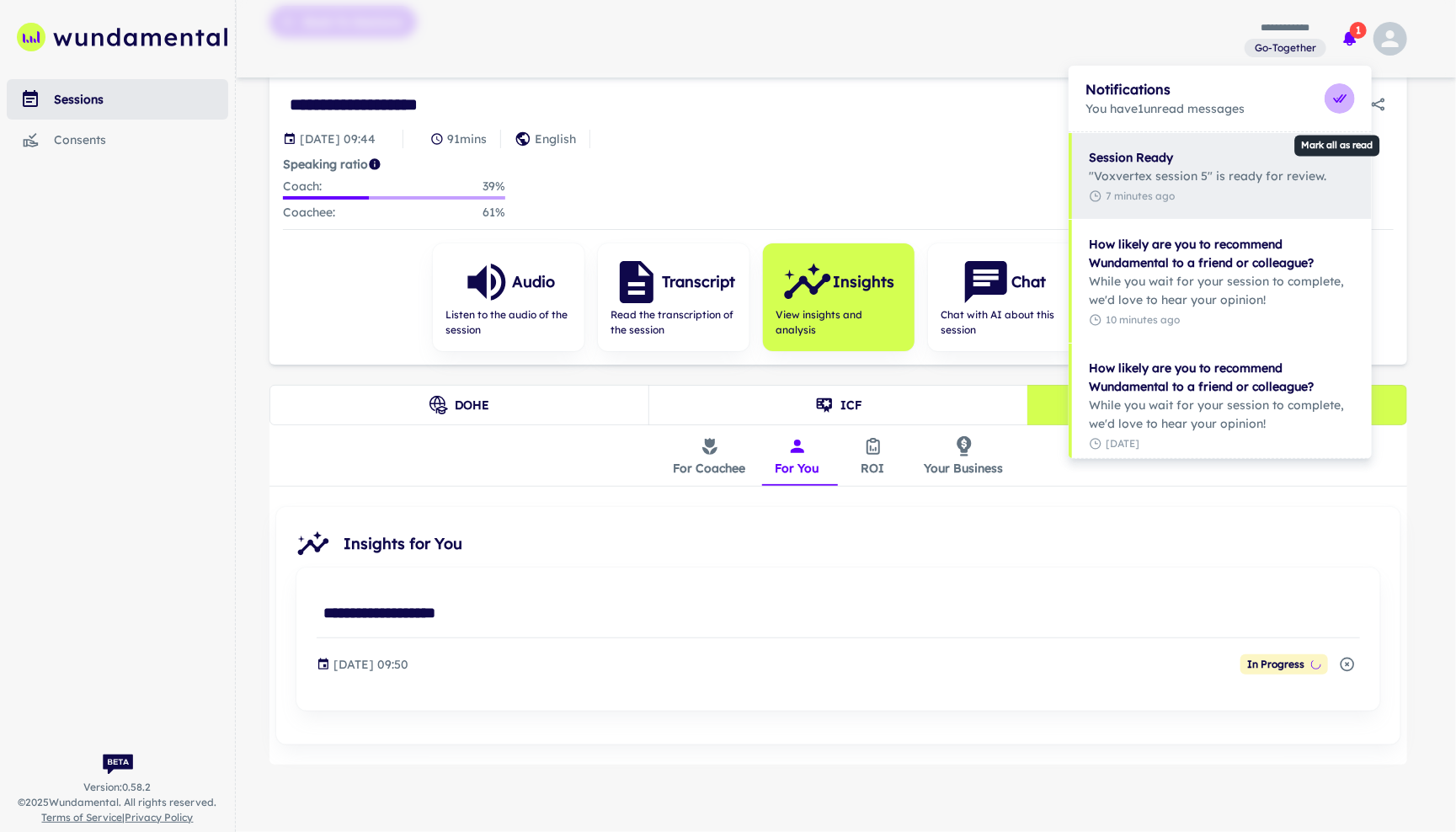
click at [1334, 91] on icon "Mark all as read" at bounding box center [1340, 99] width 17 height 17
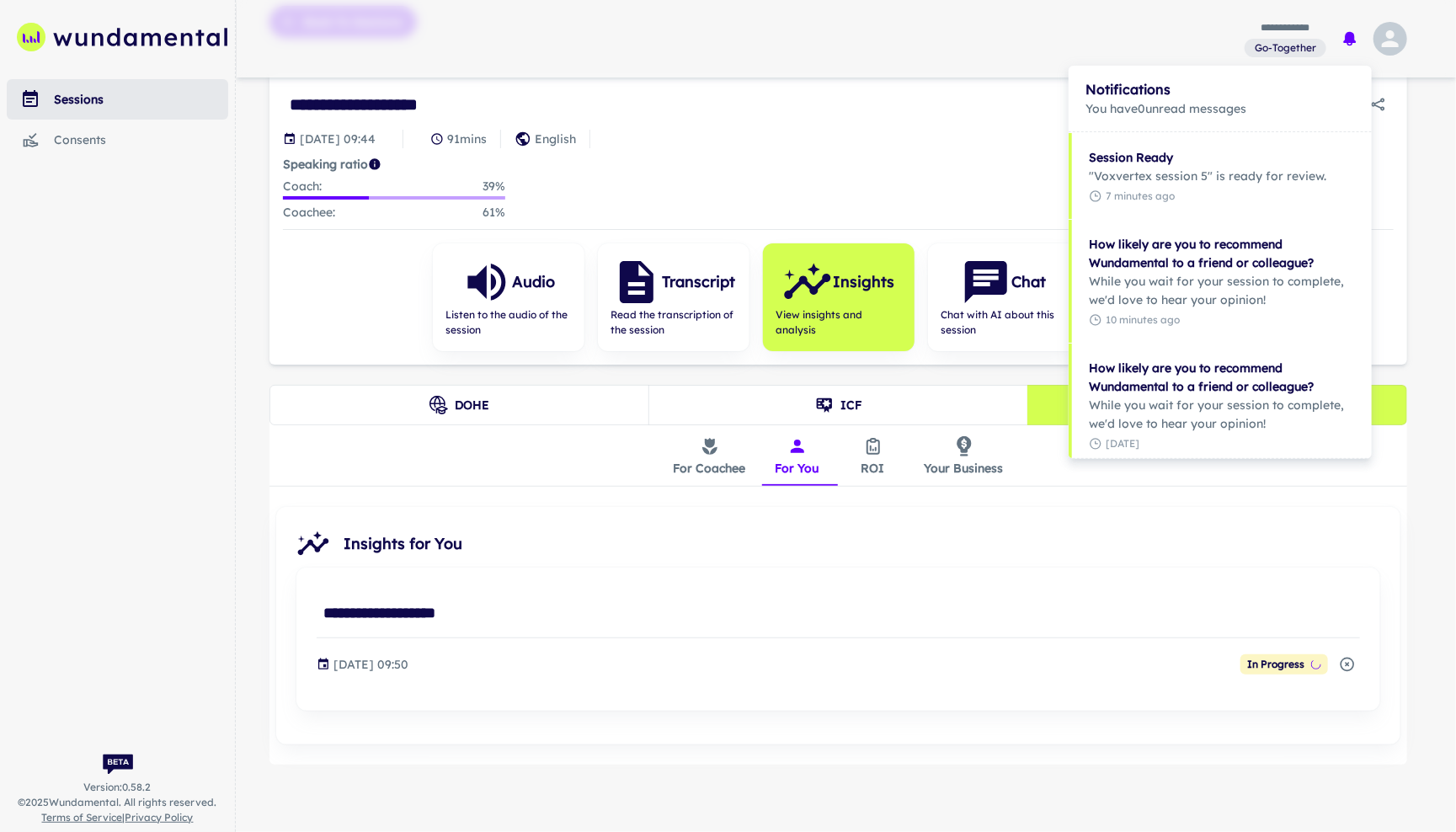
click at [511, 413] on div at bounding box center [728, 416] width 1456 height 832
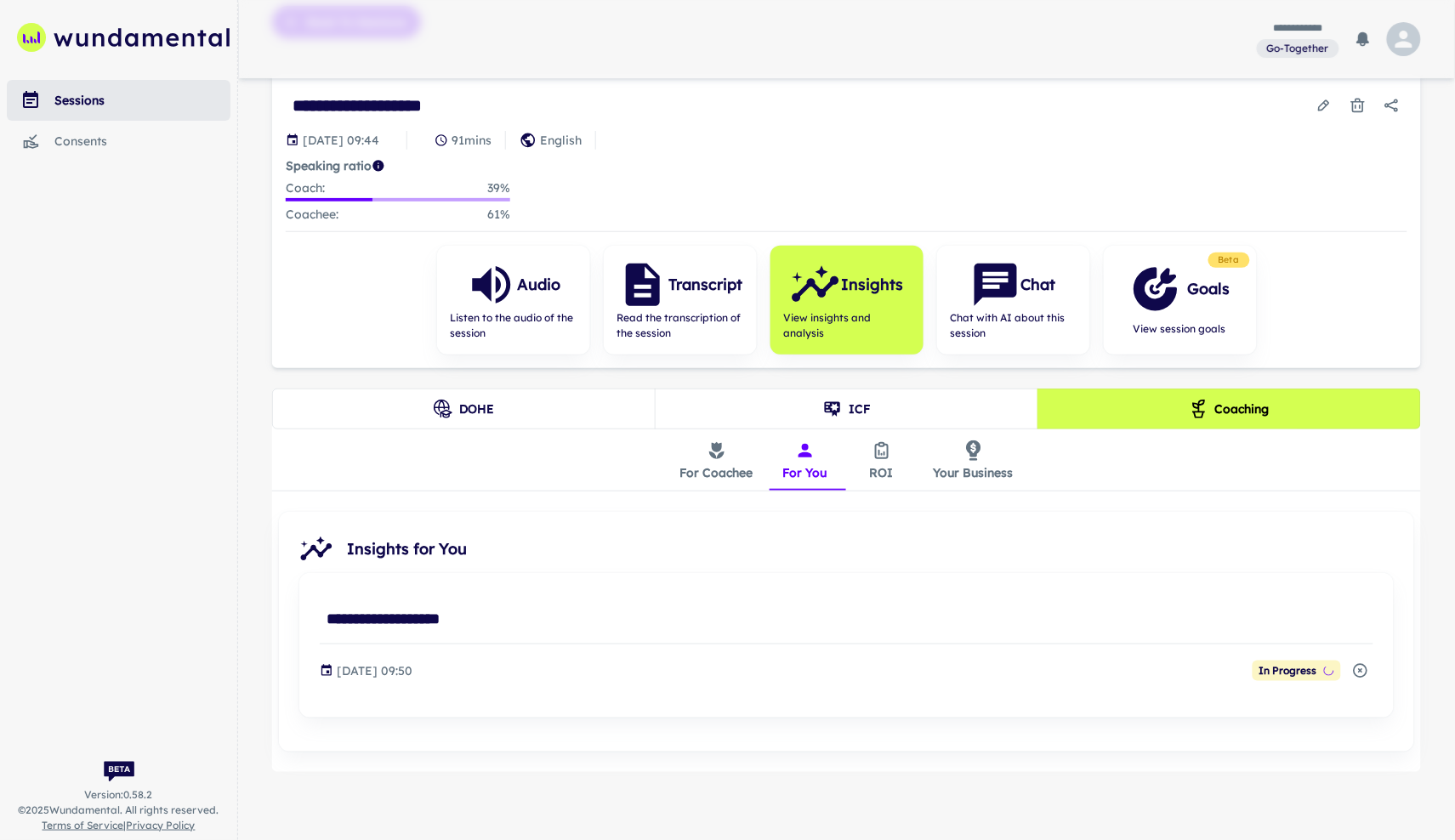
click at [466, 389] on button "DOHE" at bounding box center [464, 409] width 384 height 41
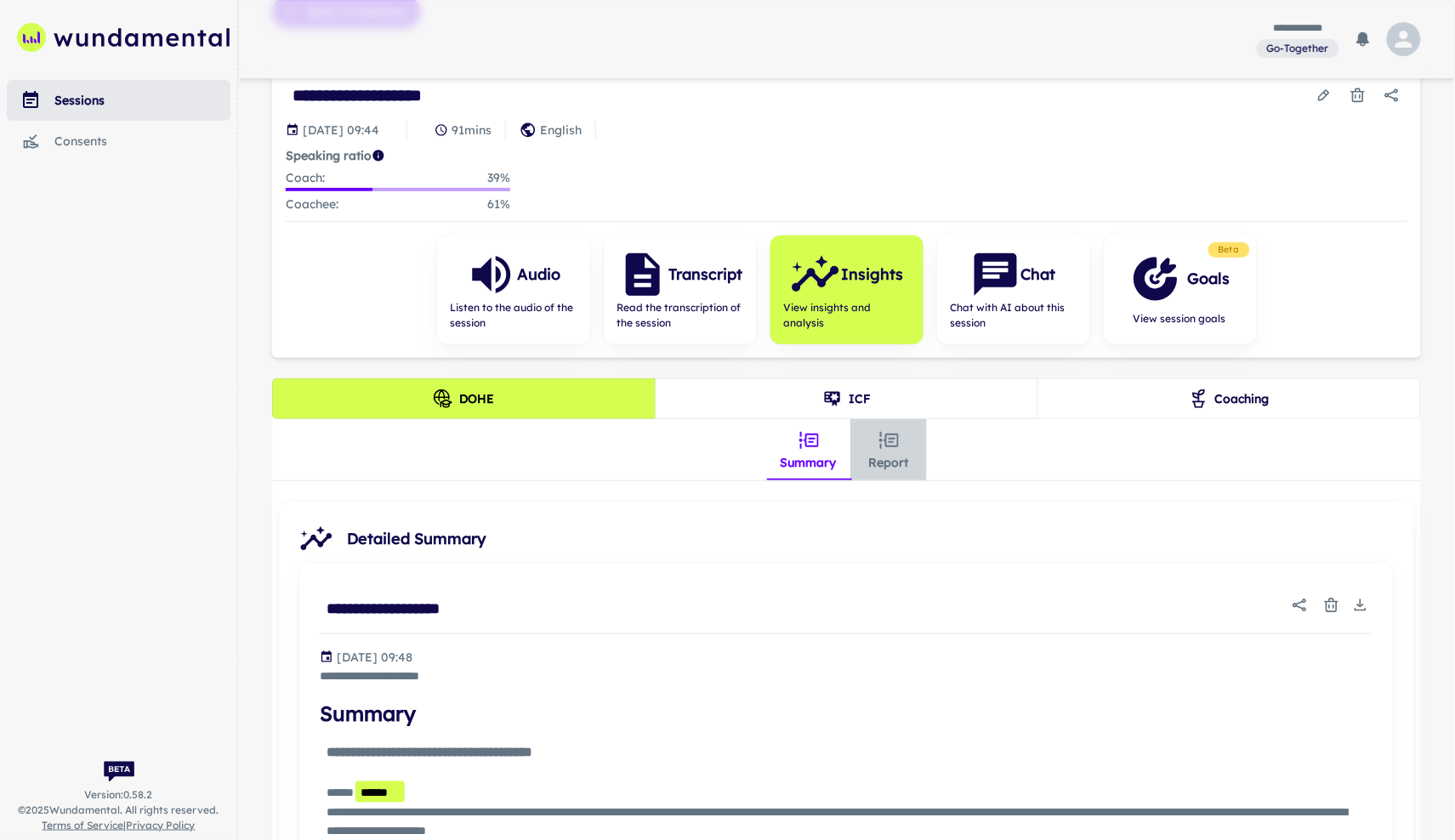
click at [892, 465] on button "Report" at bounding box center [889, 450] width 77 height 61
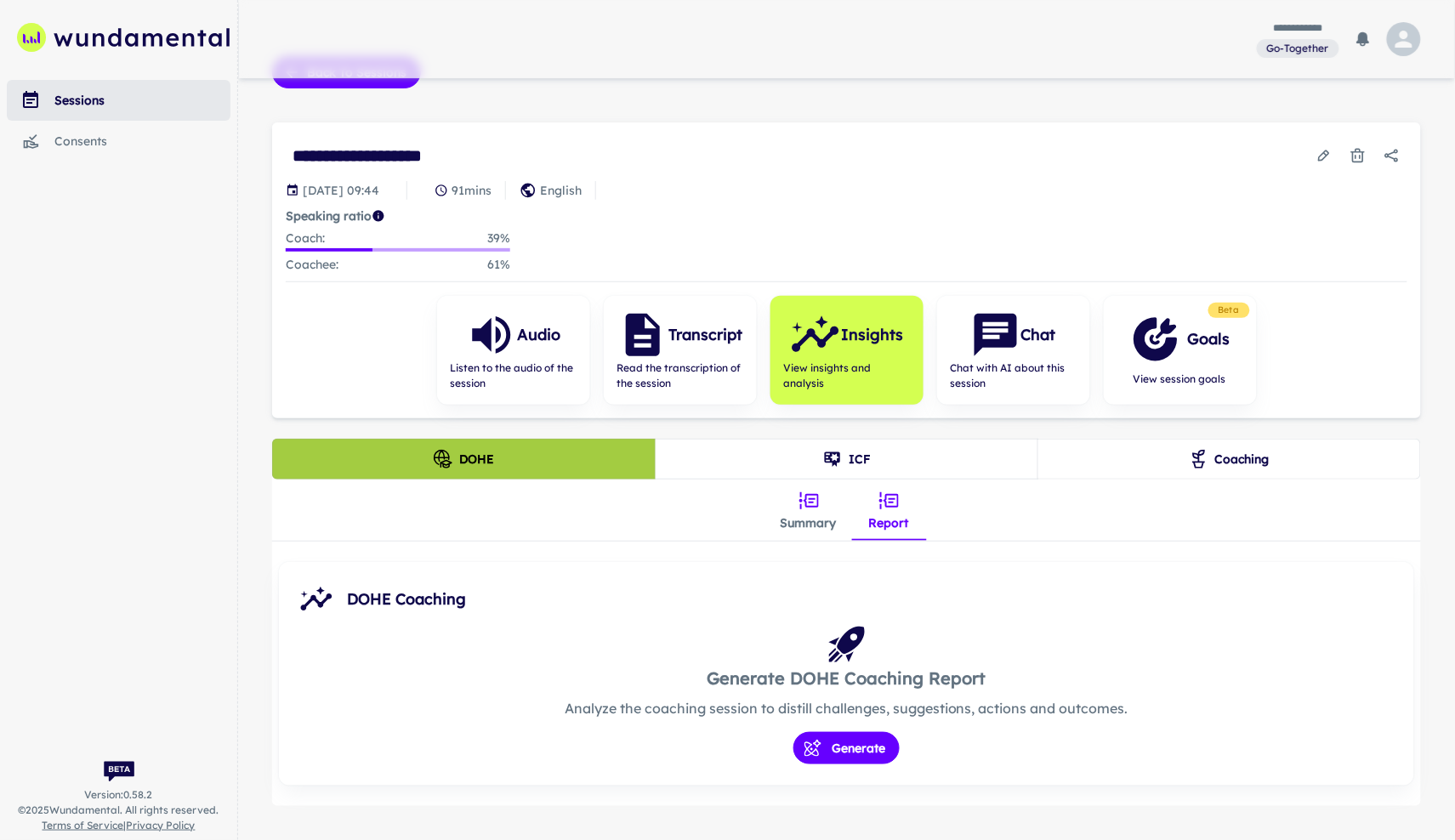
click at [435, 457] on icon "DOHE" at bounding box center [442, 457] width 15 height 15
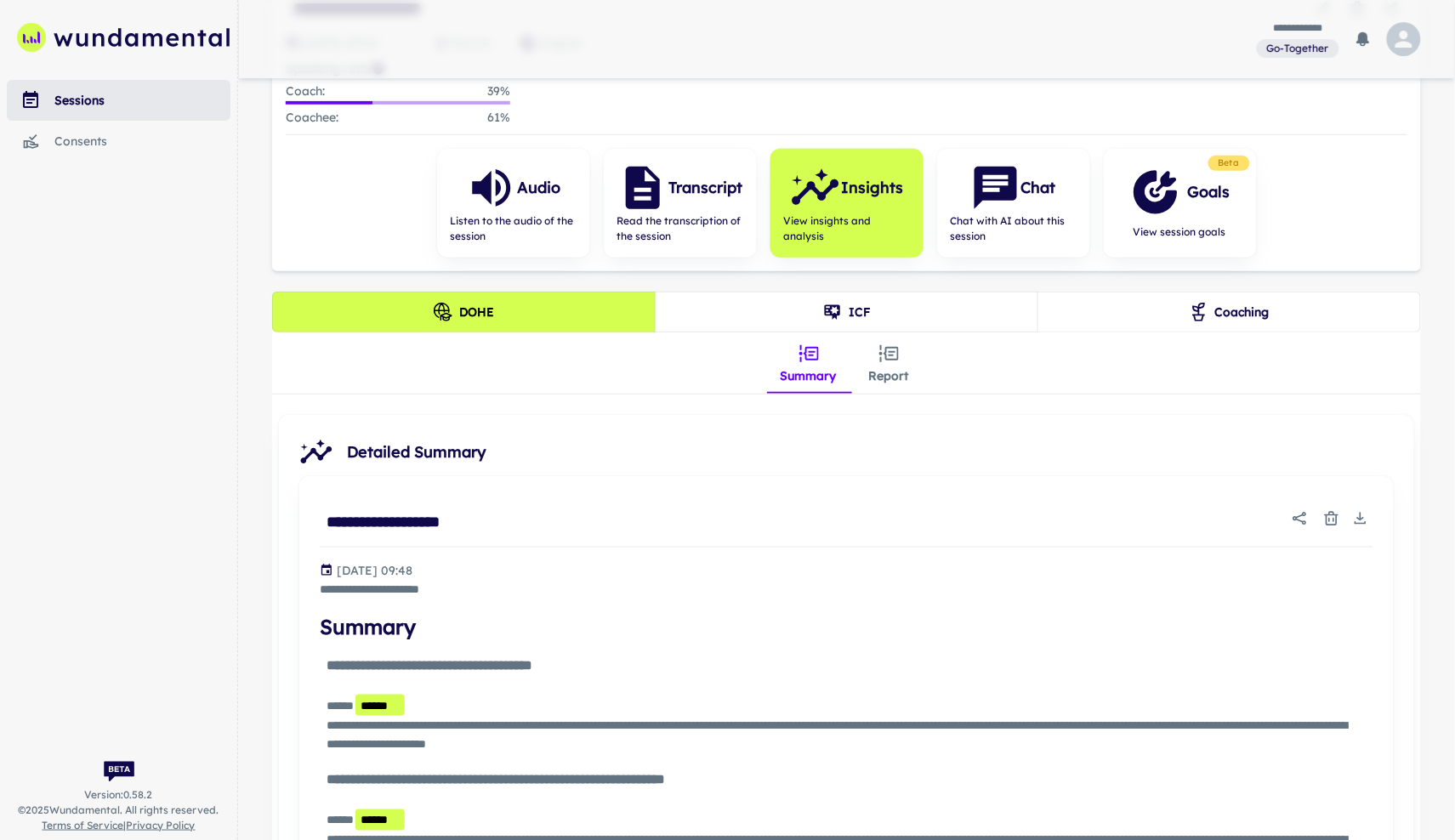
scroll to position [182, 0]
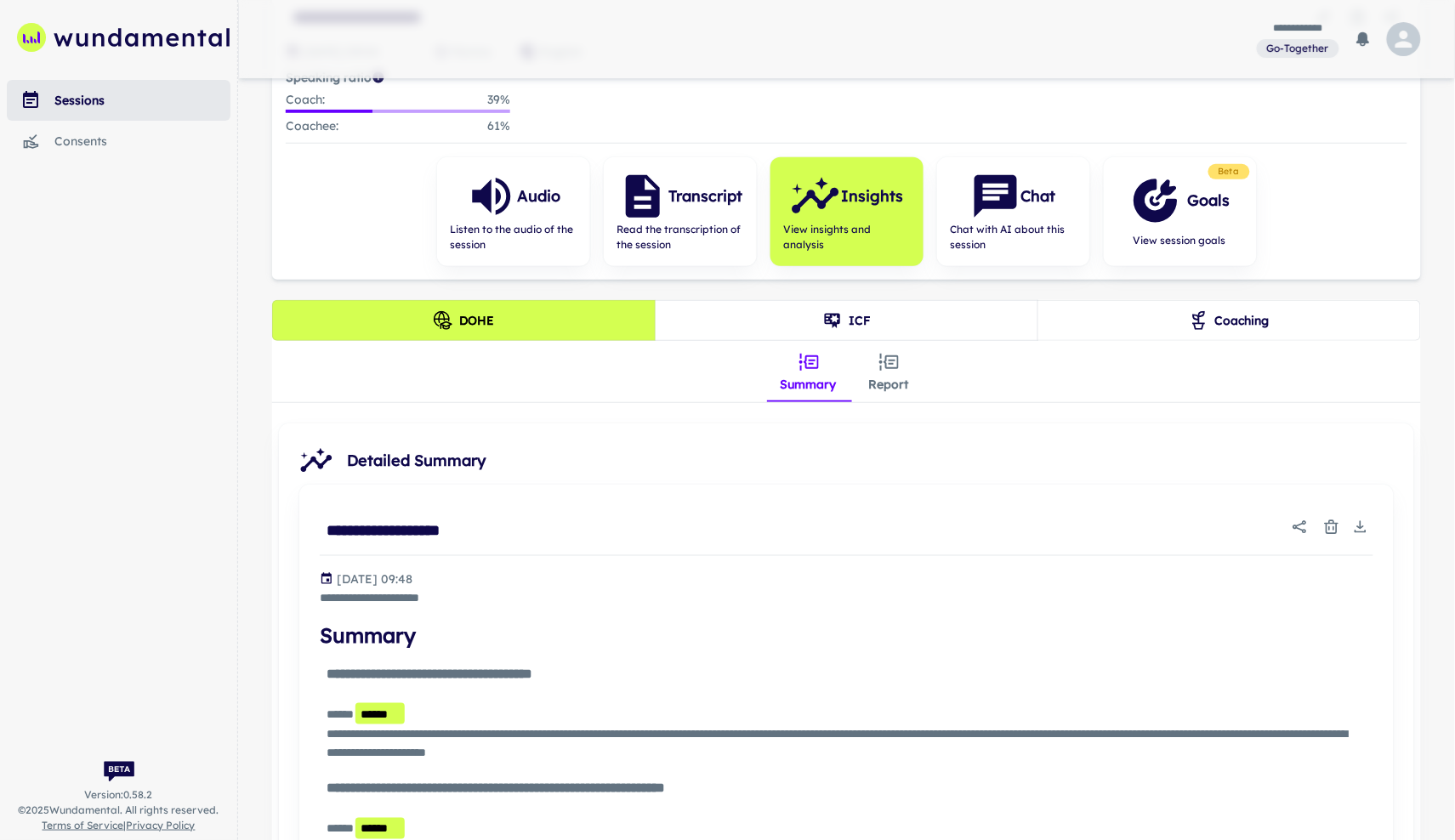
click at [843, 315] on button "ICF" at bounding box center [846, 320] width 384 height 41
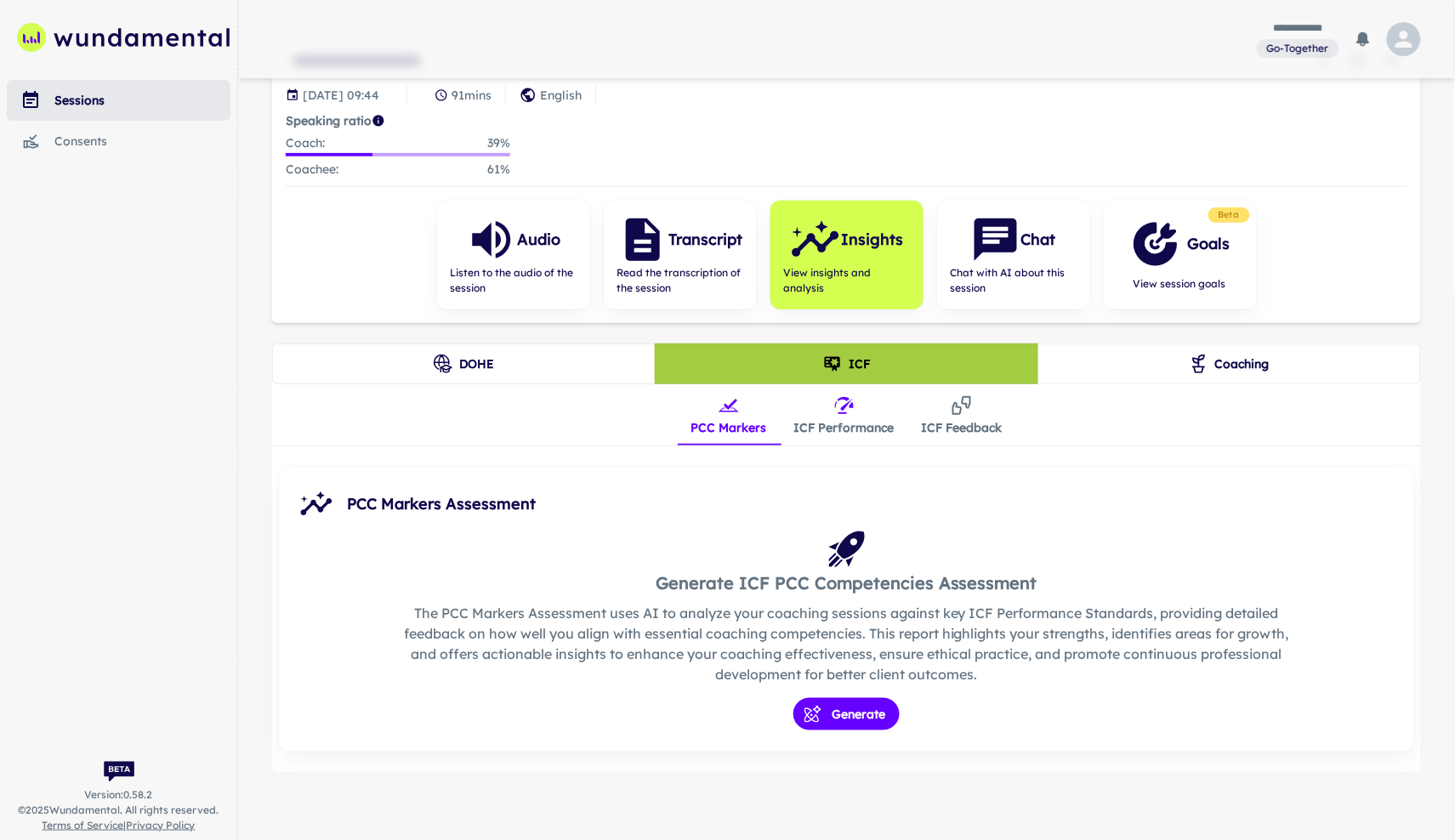
scroll to position [103, 0]
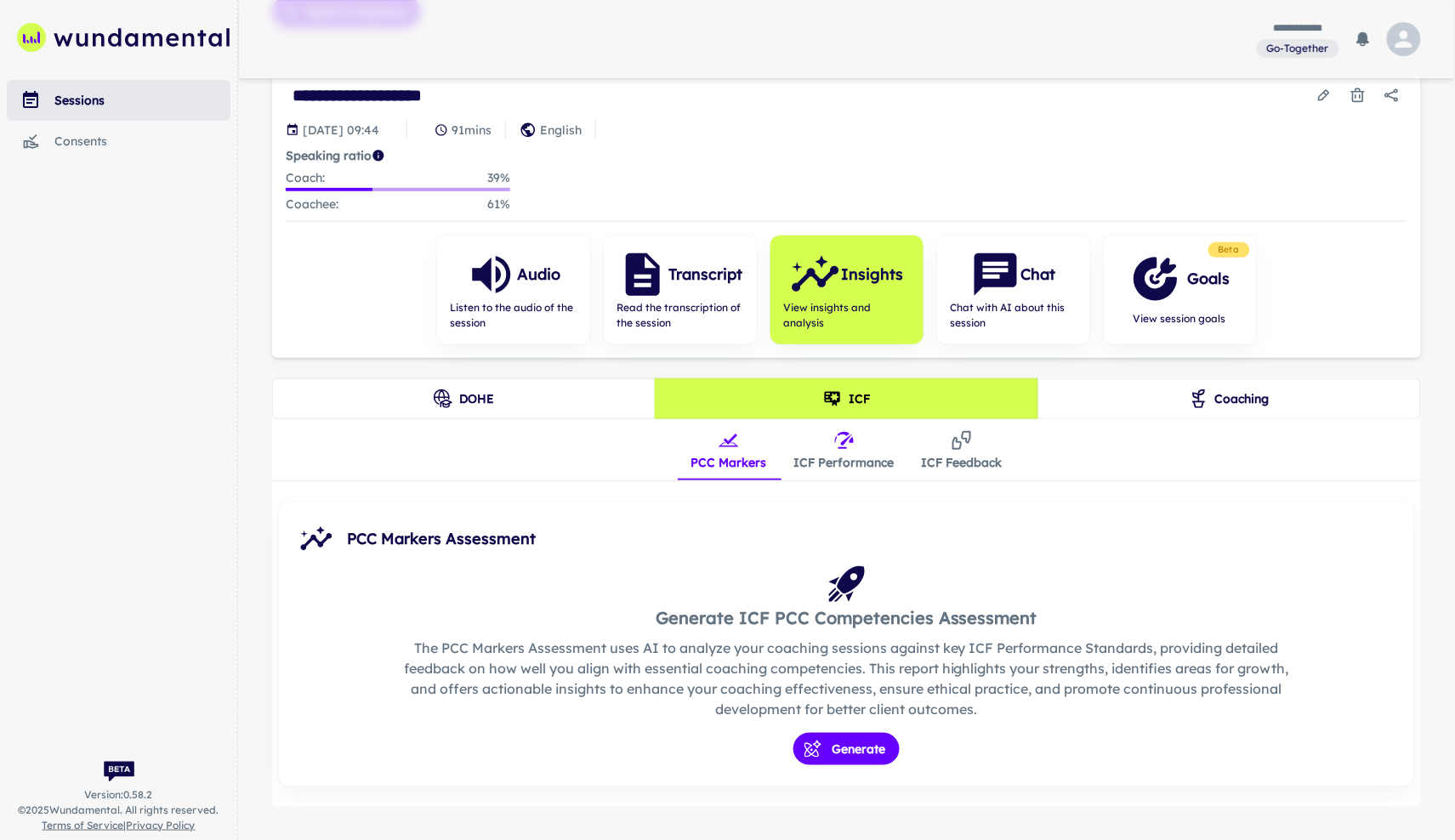
click at [843, 468] on button "ICF Performance" at bounding box center [844, 450] width 128 height 61
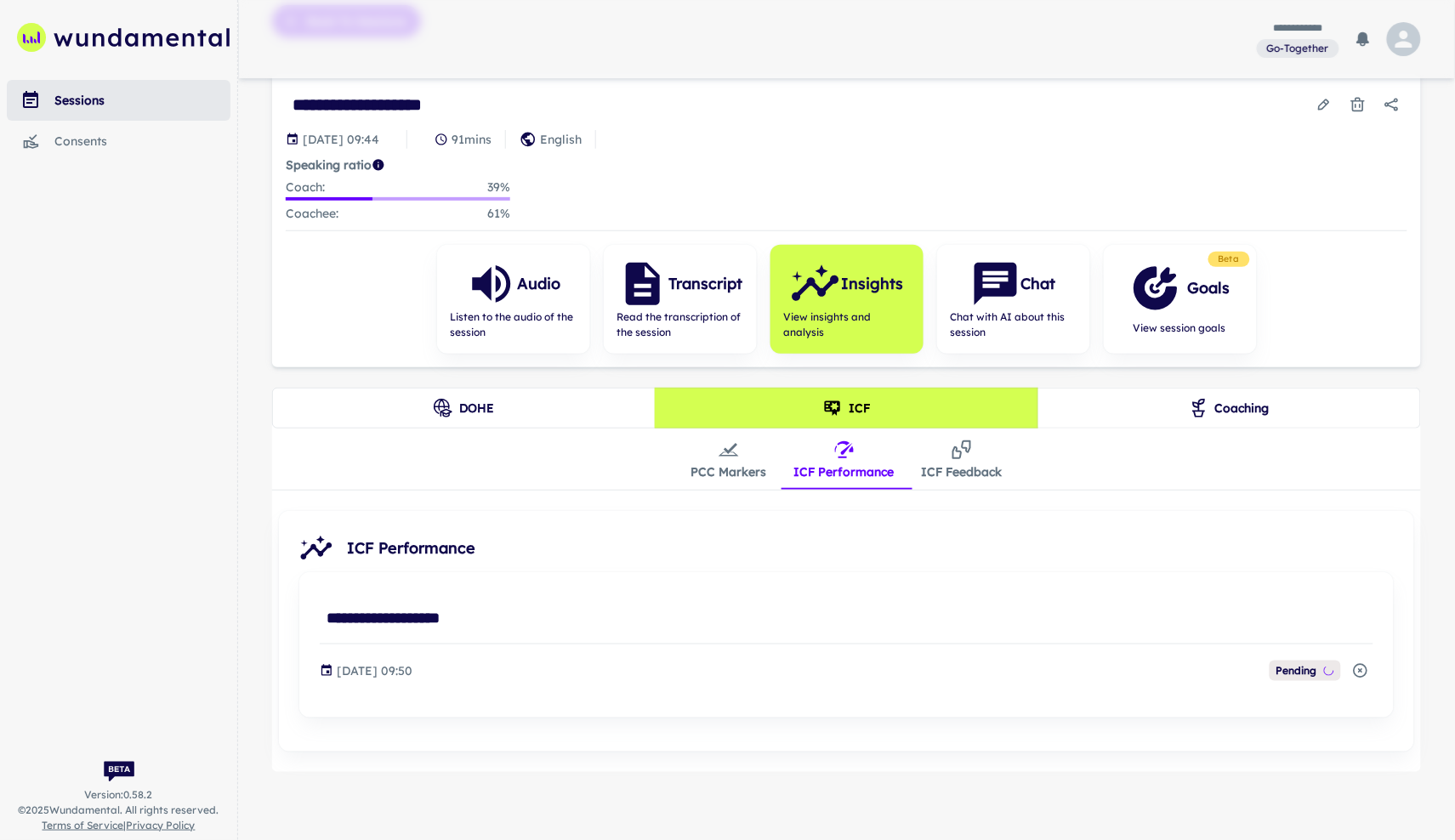
scroll to position [98, 0]
click at [1147, 422] on button "Coaching" at bounding box center [1229, 409] width 384 height 41
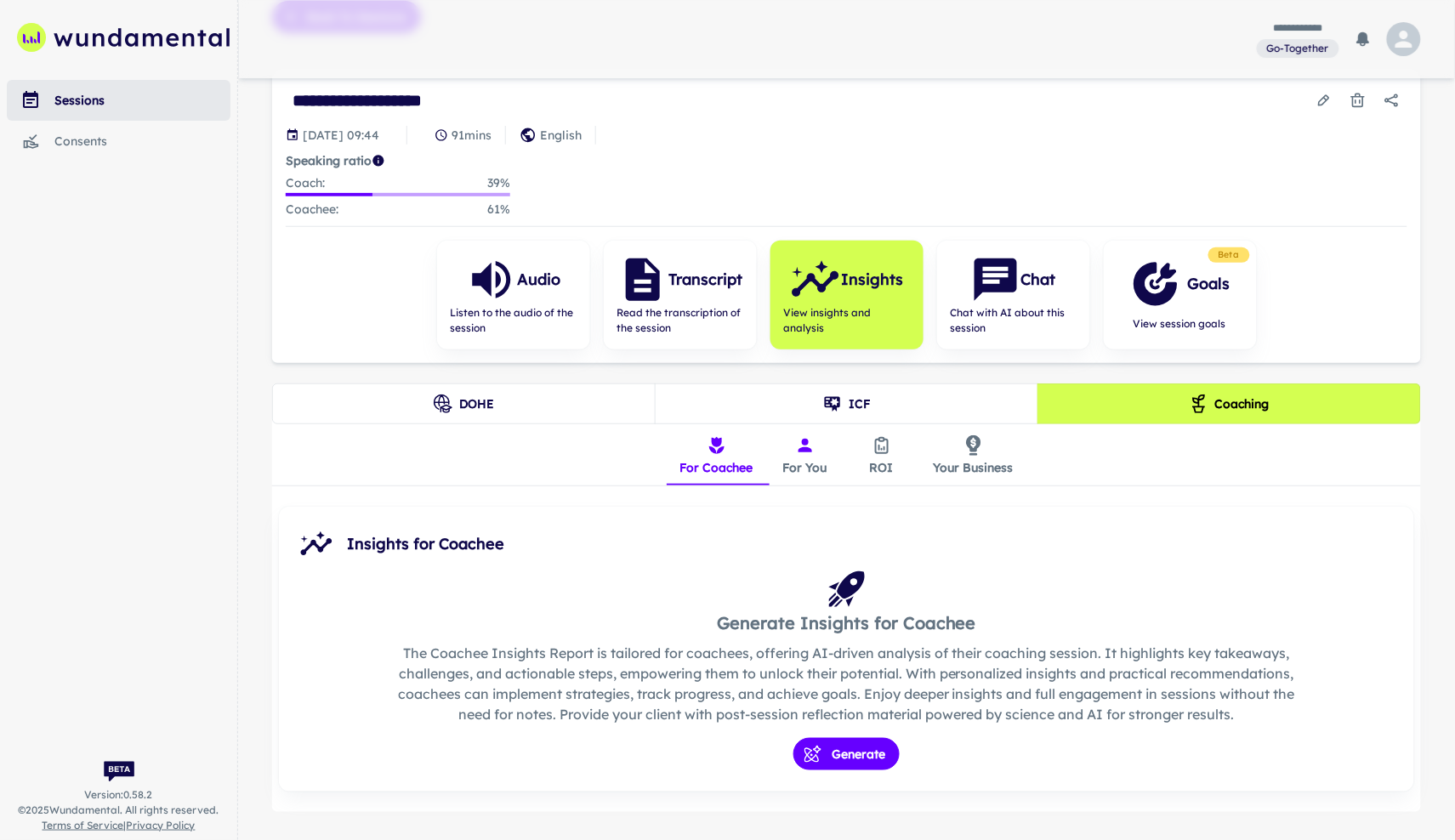
click at [796, 455] on icon "insights tabs" at bounding box center [804, 444] width 20 height 20
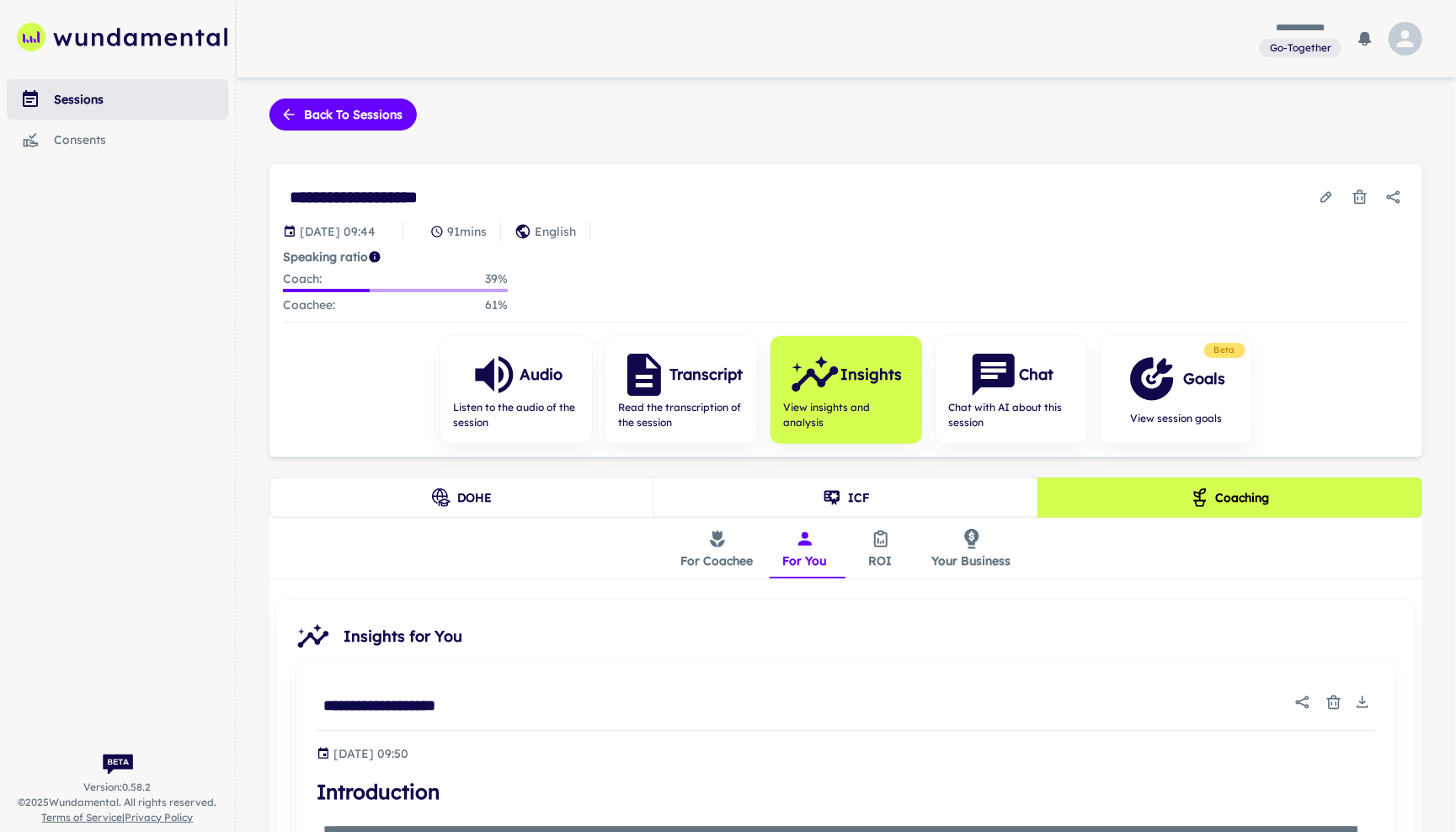
scroll to position [0, 0]
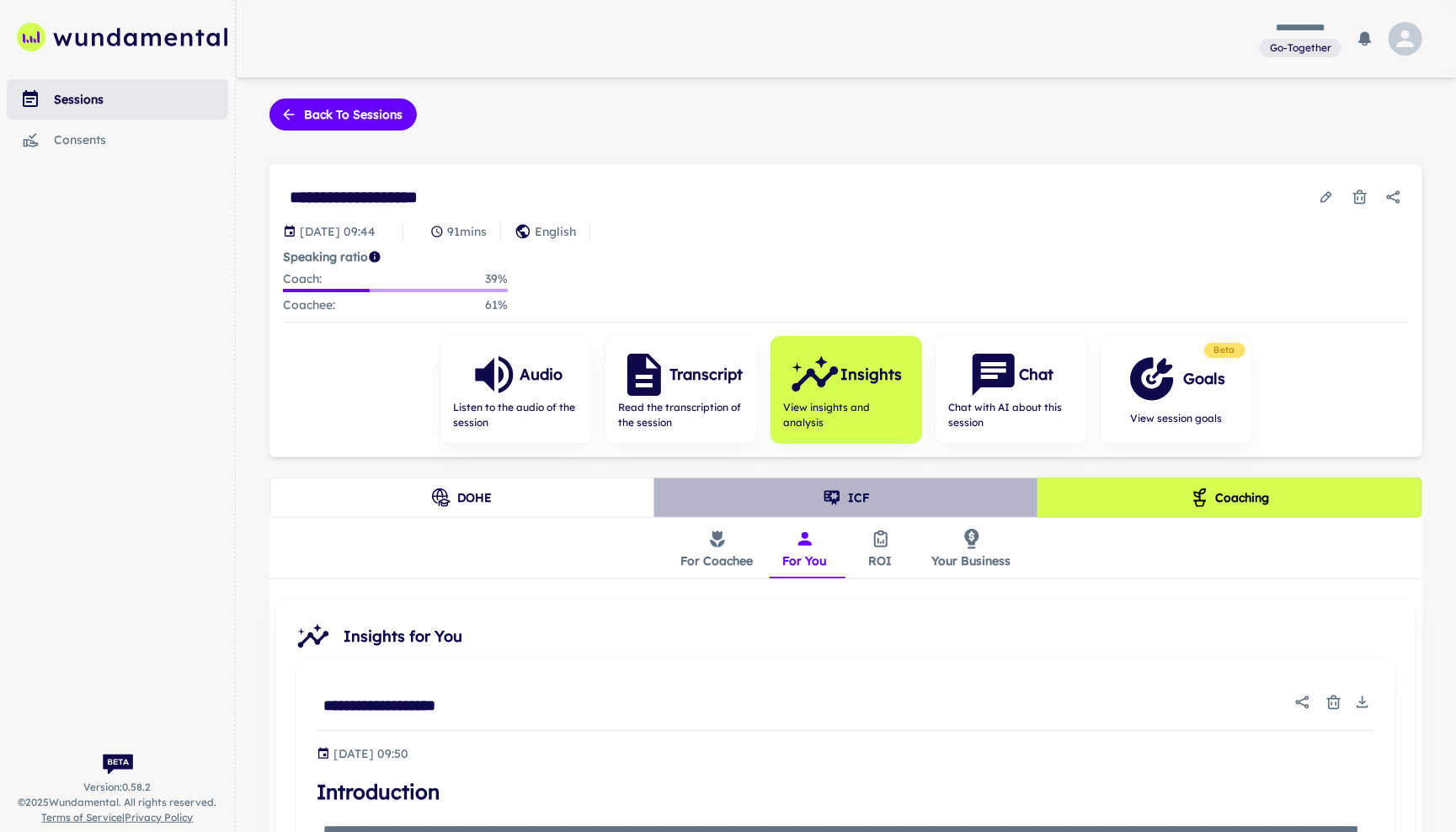
click at [768, 494] on button "ICF" at bounding box center [846, 497] width 385 height 40
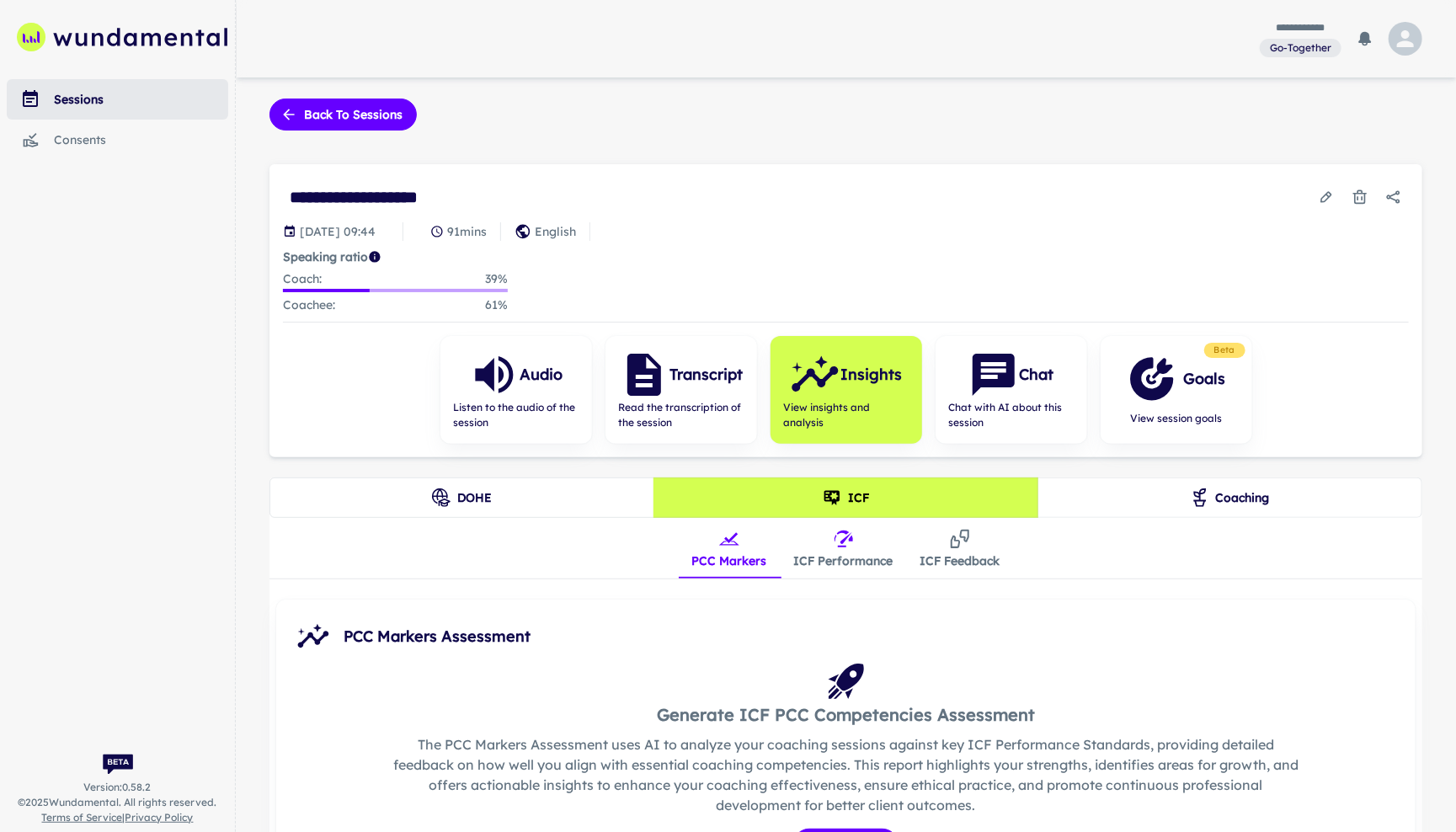
click at [846, 557] on button "ICF Performance" at bounding box center [843, 548] width 127 height 60
